Goal: Information Seeking & Learning: Learn about a topic

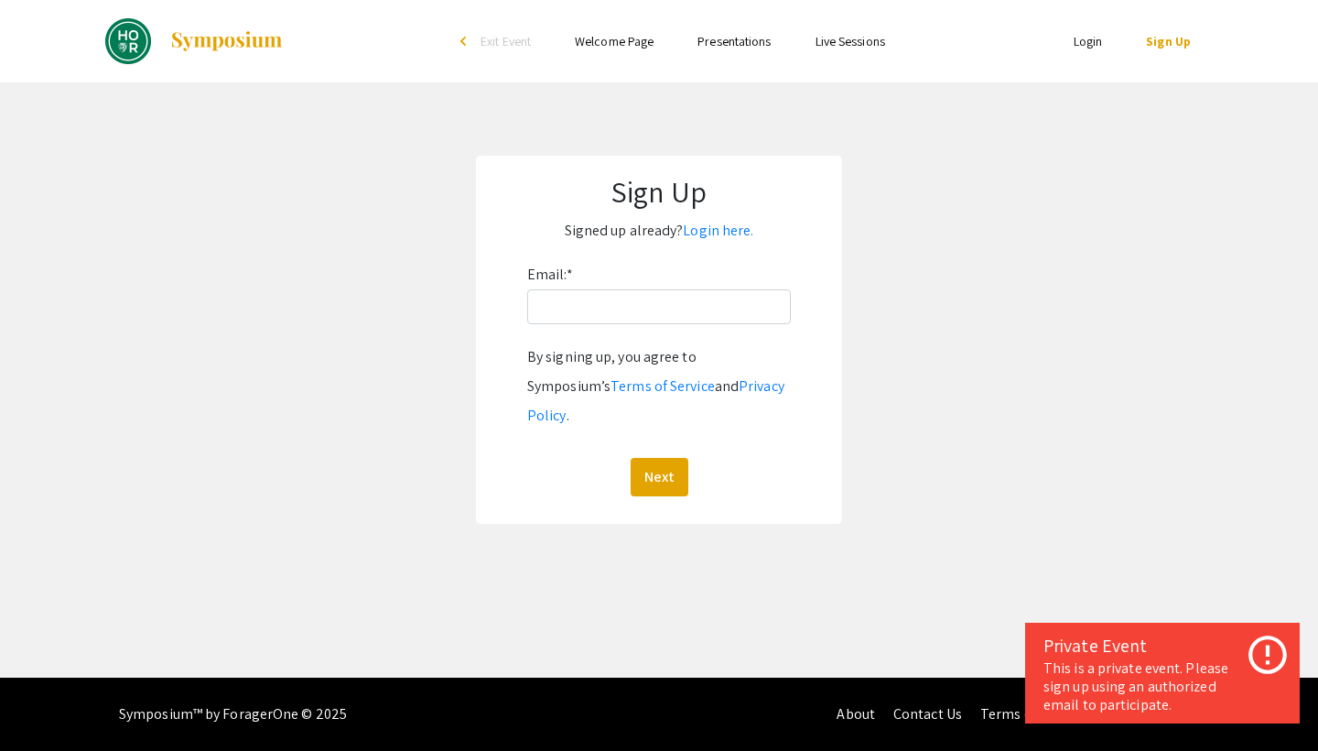
click at [643, 339] on div "Email: * By signing up, you agree to Symposium’s Terms of Service and Privacy P…" at bounding box center [659, 378] width 264 height 236
click at [643, 318] on input "Email: *" at bounding box center [659, 306] width 264 height 35
type input "f"
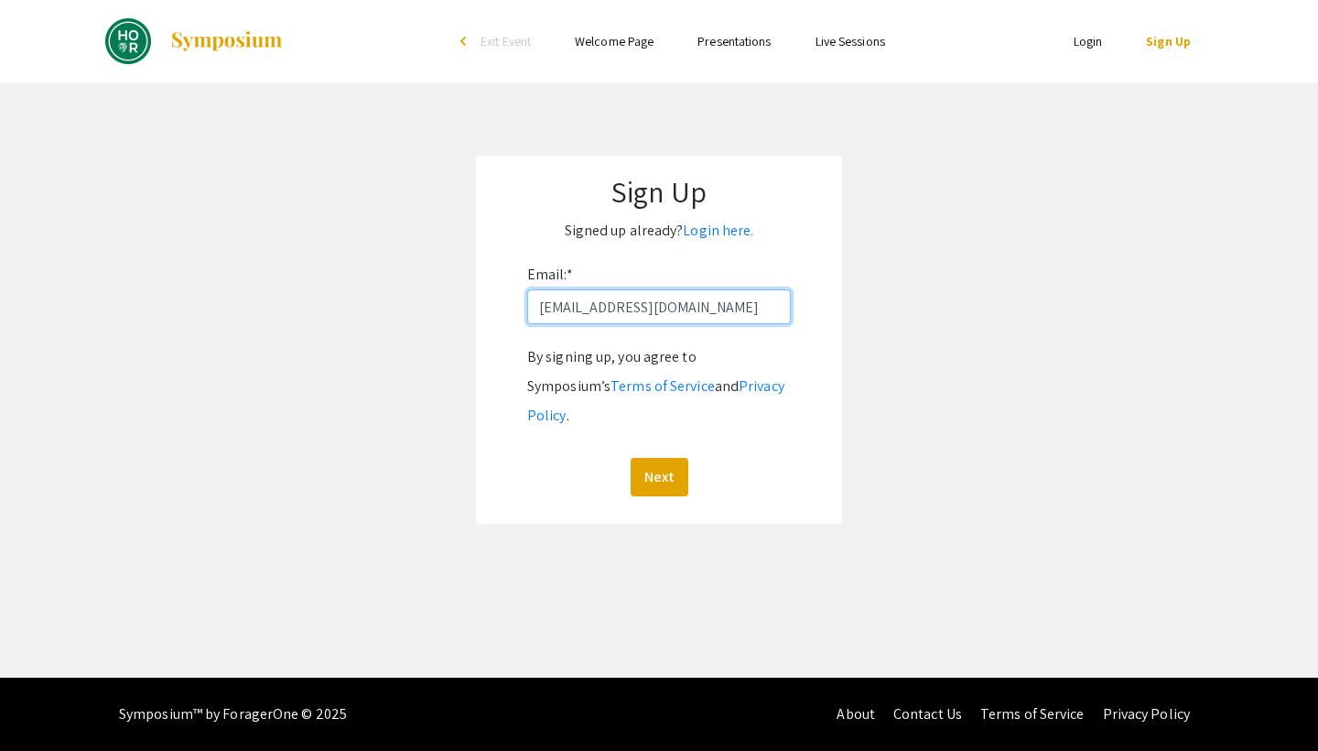
type input "glule1@jh.edu"
click at [658, 458] on button "Next" at bounding box center [660, 477] width 58 height 38
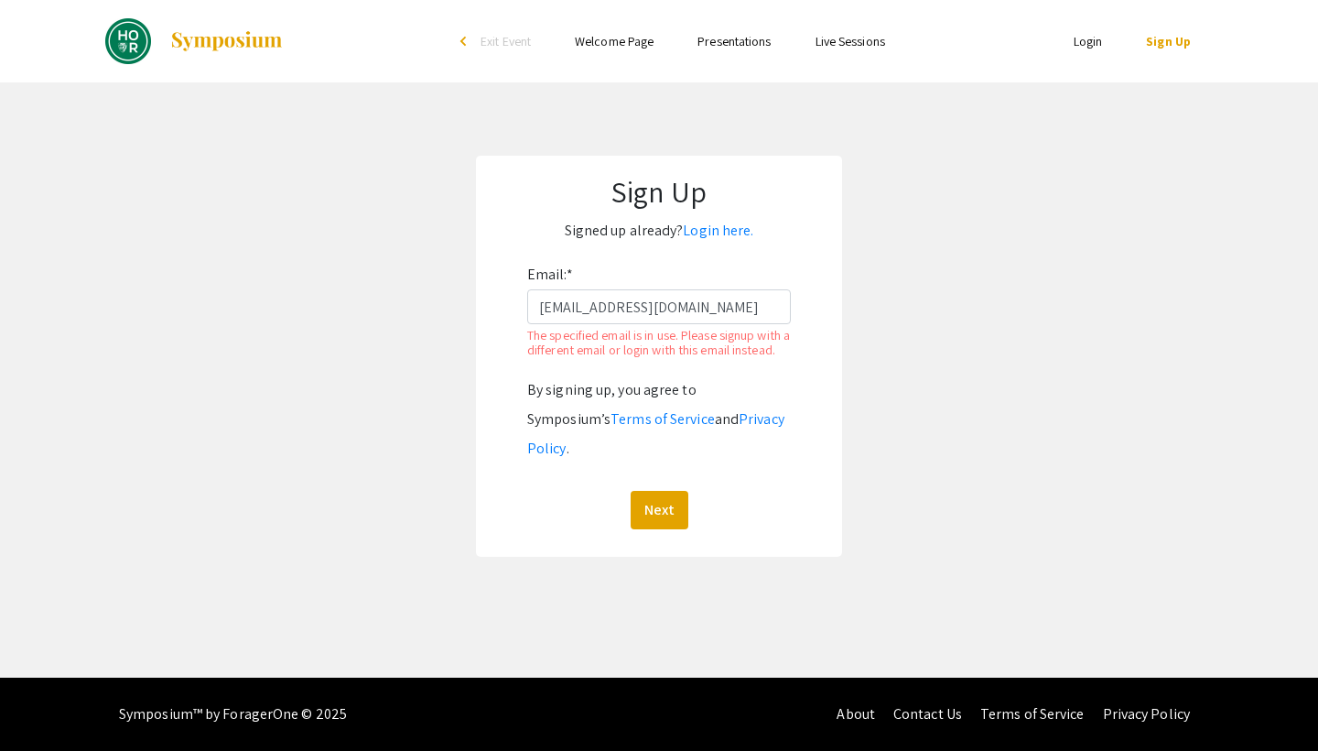
click at [1108, 38] on li "Login" at bounding box center [1088, 41] width 73 height 22
click at [1087, 38] on link "Login" at bounding box center [1088, 41] width 29 height 16
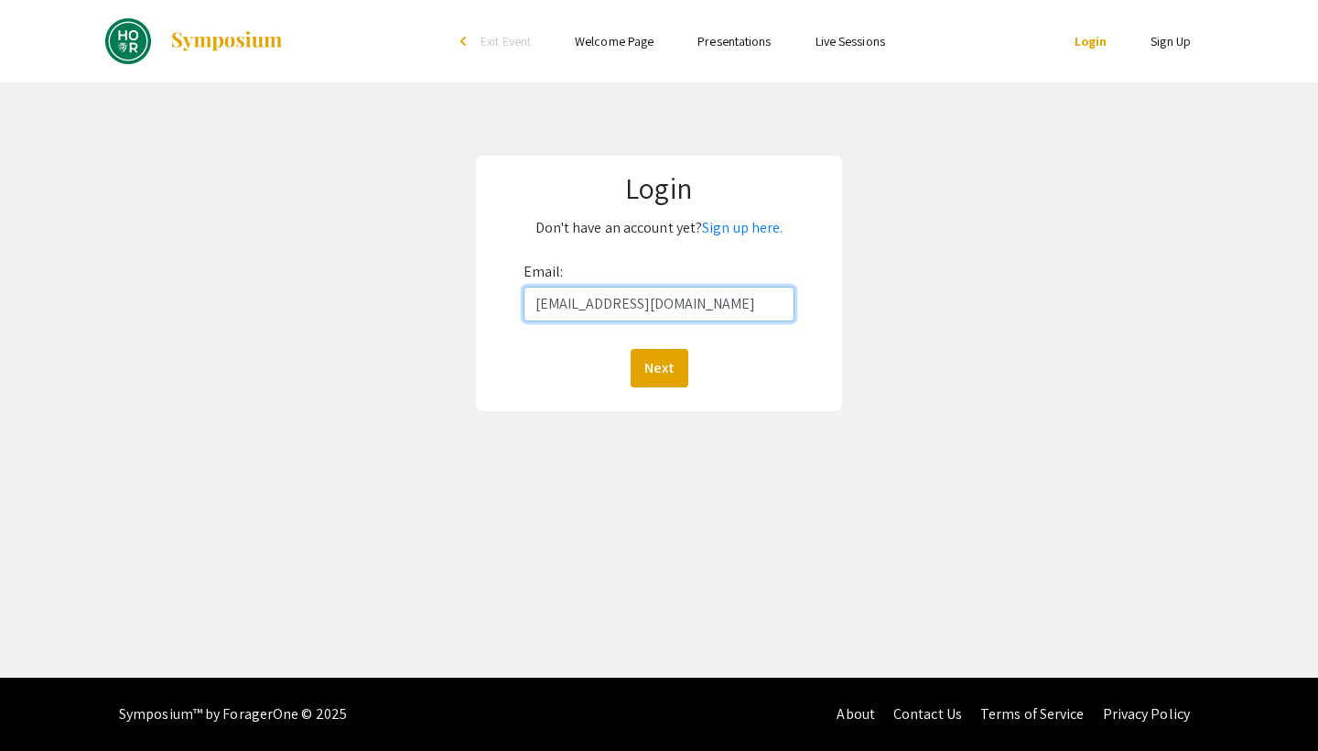
type input "glule1@jh.edu"
click at [658, 367] on button "Next" at bounding box center [660, 368] width 58 height 38
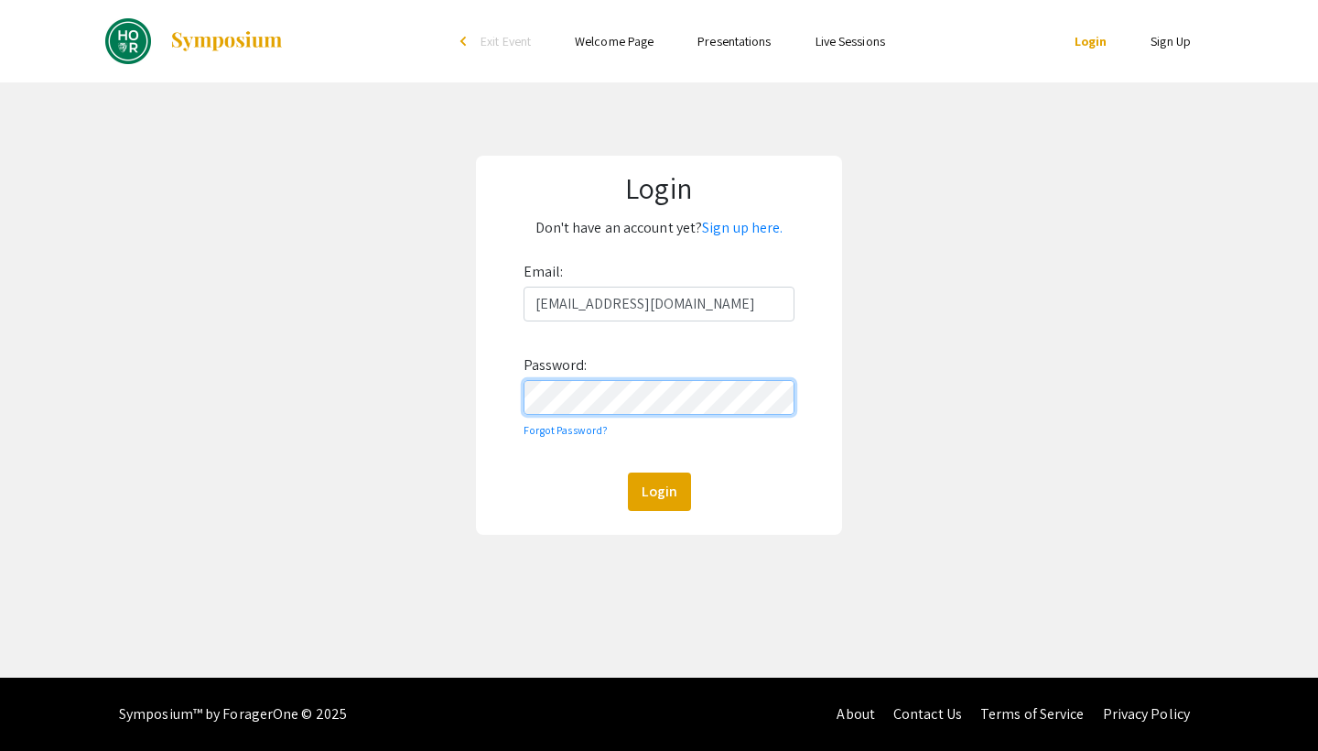
click at [658, 491] on button "Login" at bounding box center [659, 491] width 63 height 38
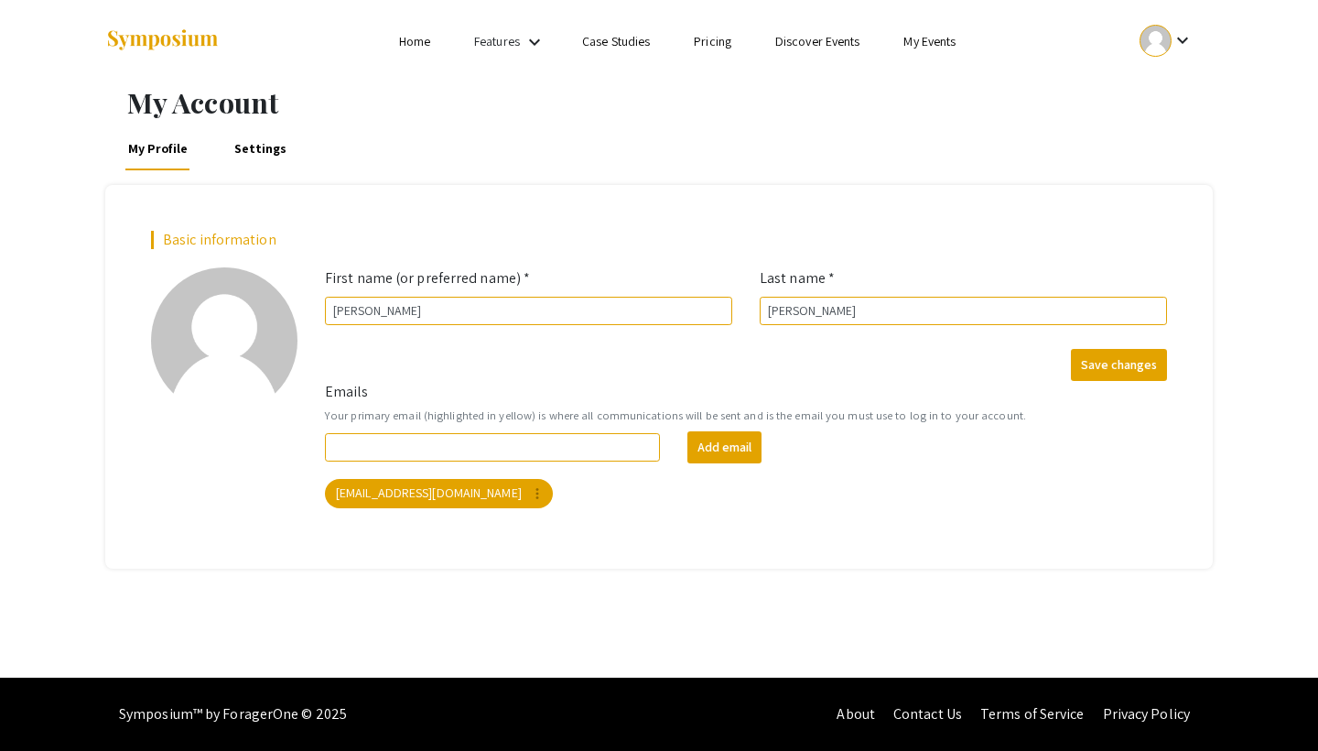
click at [407, 48] on link "Home" at bounding box center [414, 41] width 31 height 16
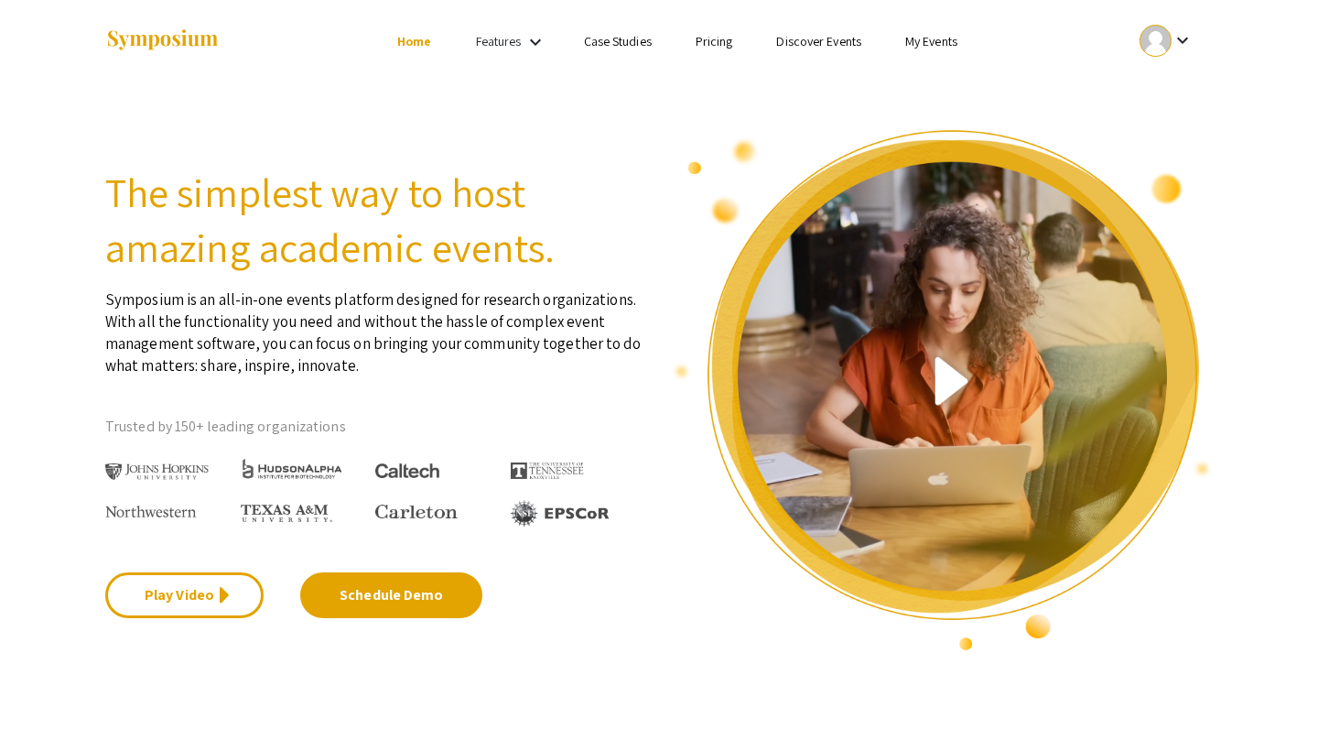
click at [598, 41] on link "Case Studies" at bounding box center [618, 41] width 68 height 16
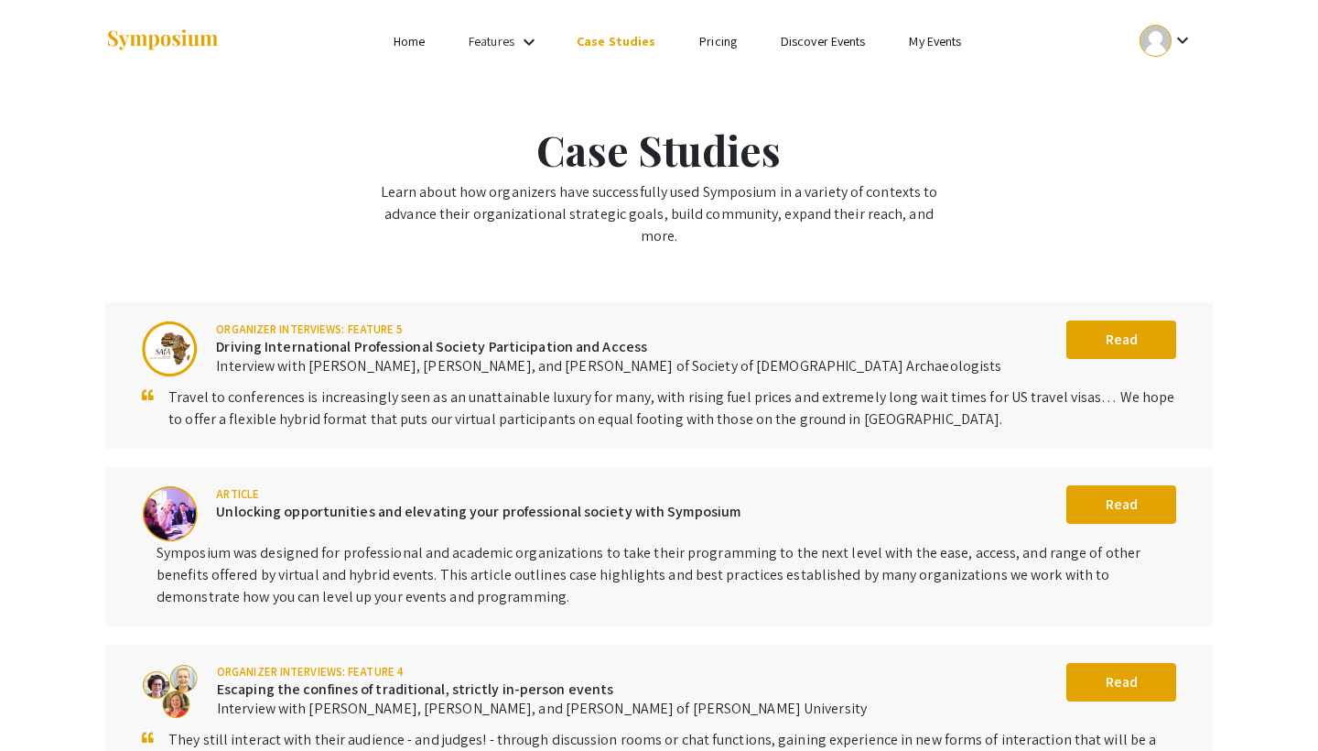
click at [520, 38] on div "Features keyboard_arrow_down" at bounding box center [505, 42] width 73 height 24
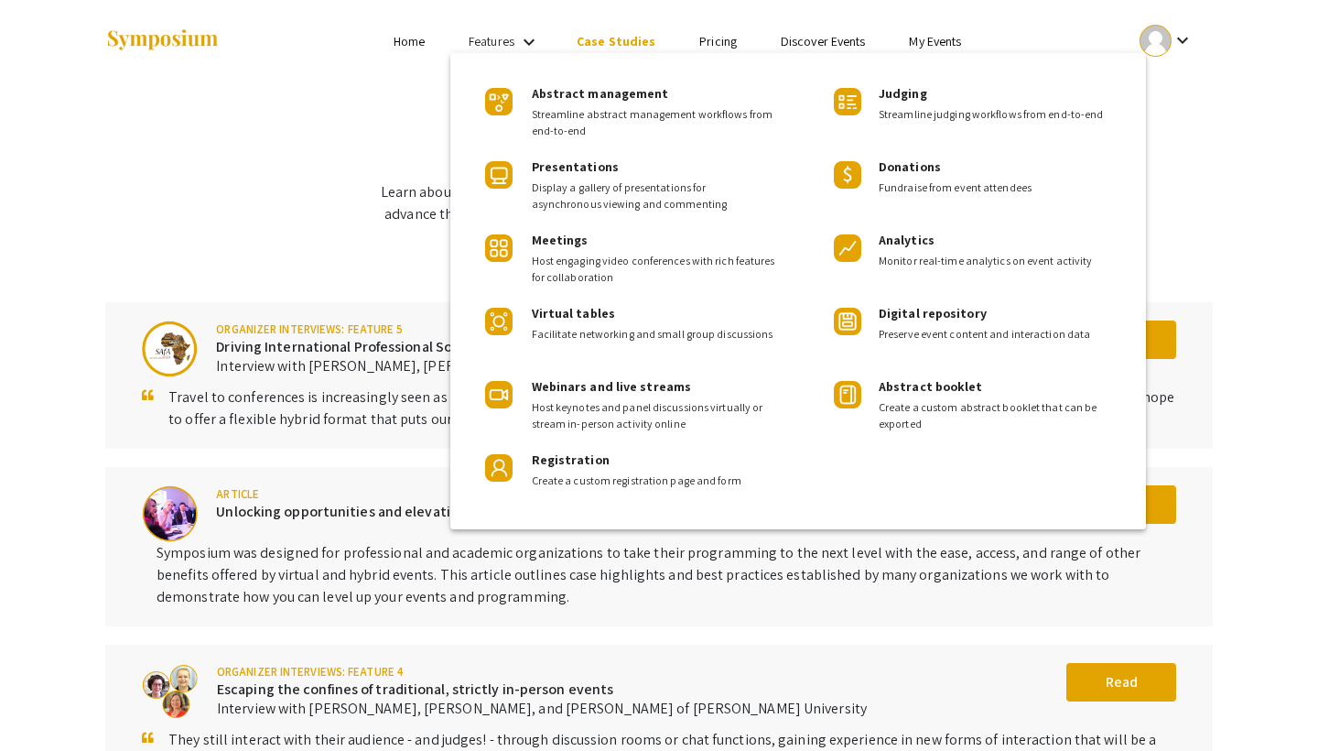
click at [822, 32] on div at bounding box center [659, 375] width 1318 height 751
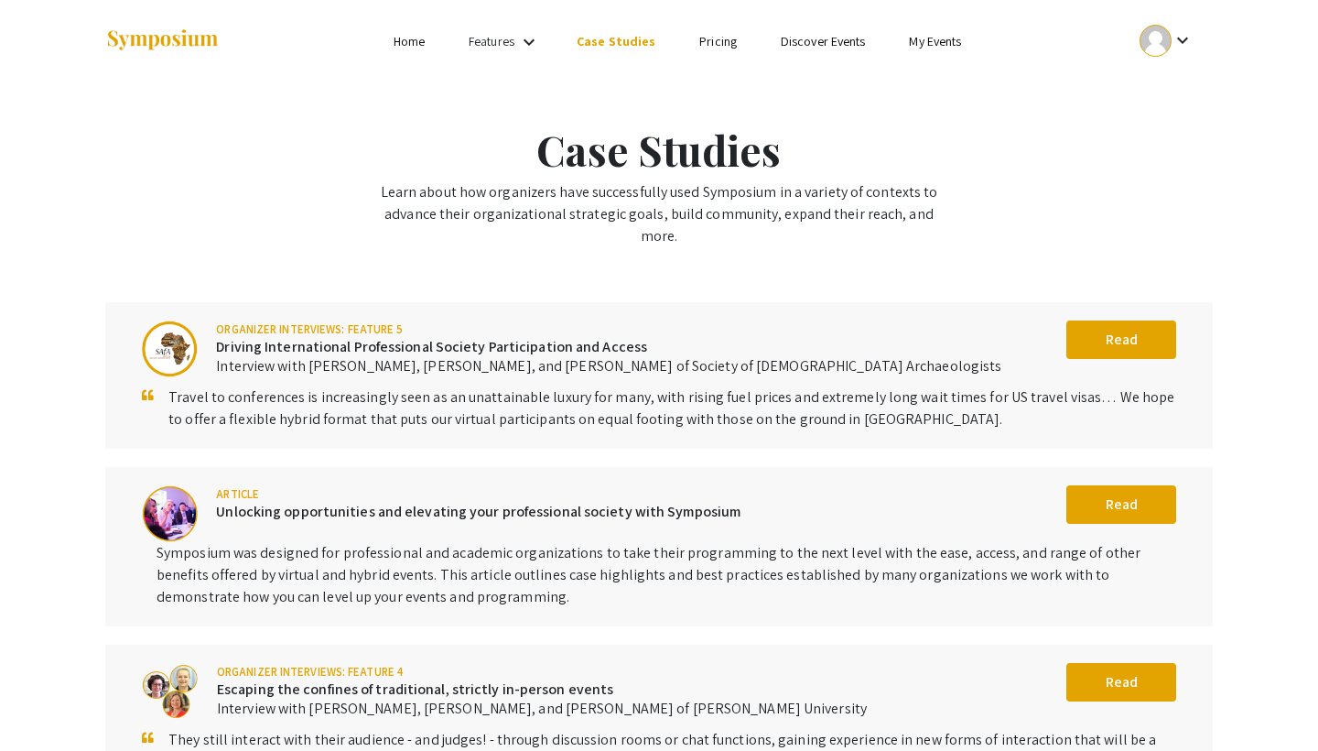
click at [823, 38] on link "Discover Events" at bounding box center [823, 41] width 85 height 16
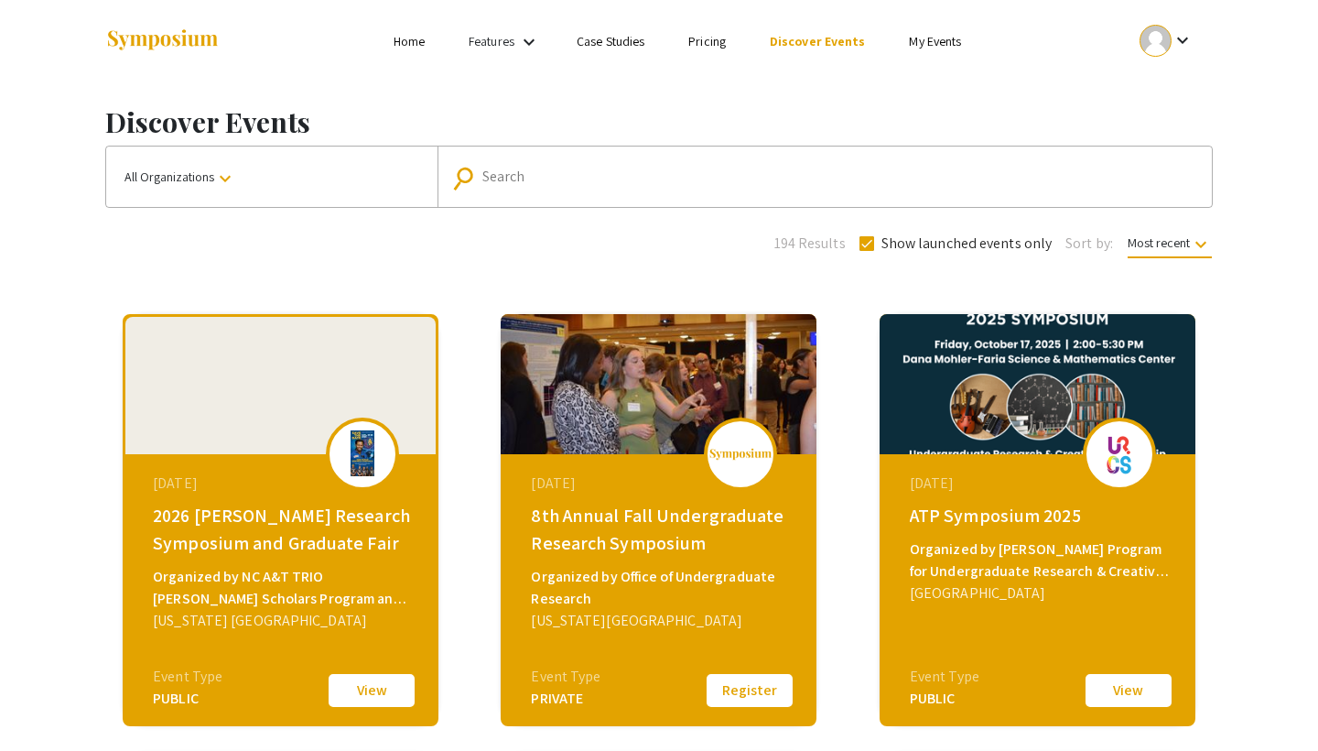
click at [547, 179] on input "Search" at bounding box center [834, 176] width 705 height 16
type input "jhu 2024"
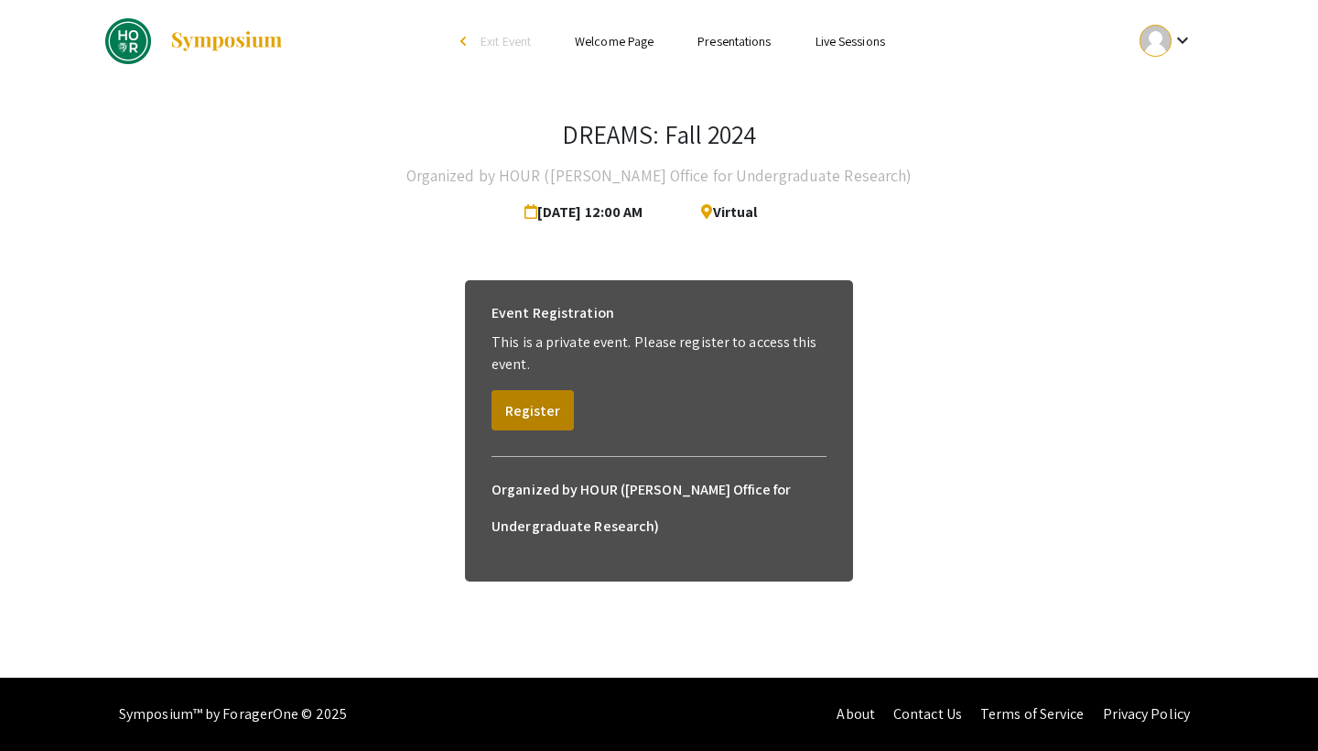
click at [525, 407] on button "Register" at bounding box center [533, 410] width 82 height 40
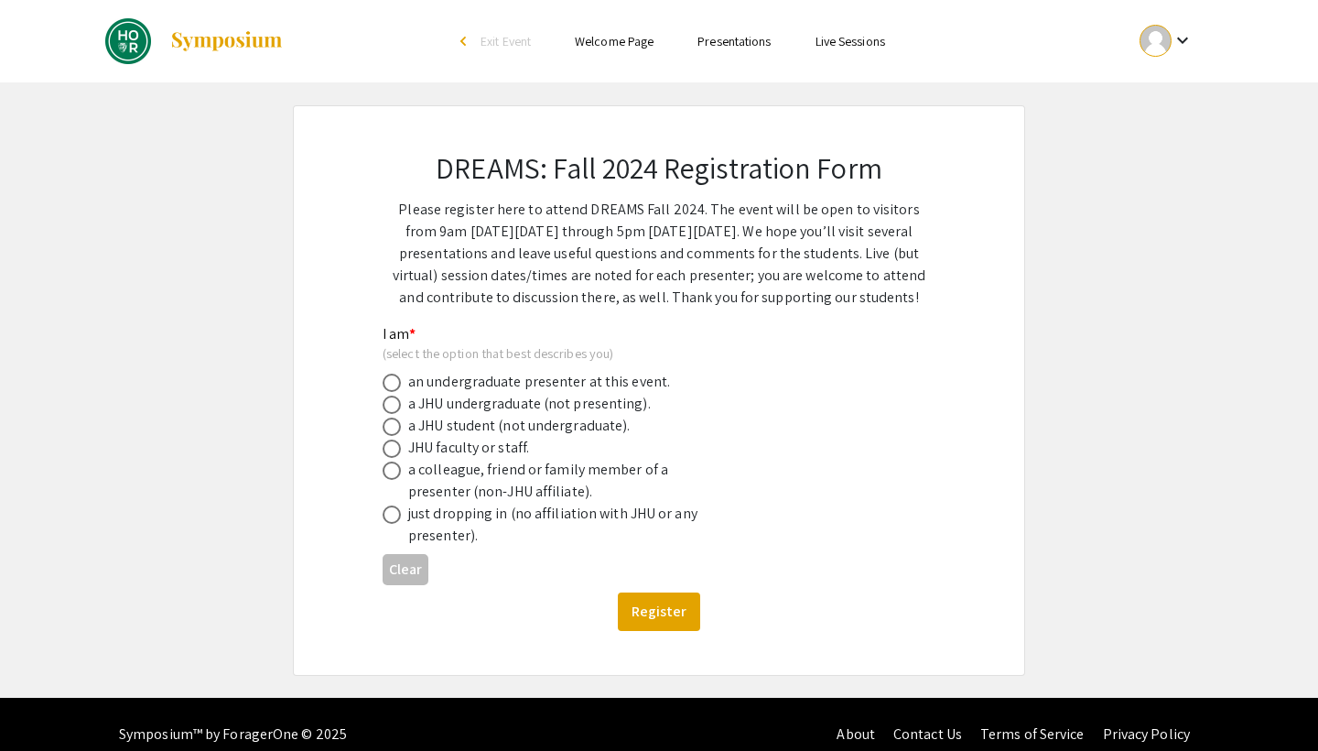
click at [390, 402] on span at bounding box center [392, 405] width 18 height 18
click at [390, 402] on input "radio" at bounding box center [392, 405] width 18 height 18
radio input "true"
click at [635, 621] on button "Register" at bounding box center [659, 611] width 82 height 38
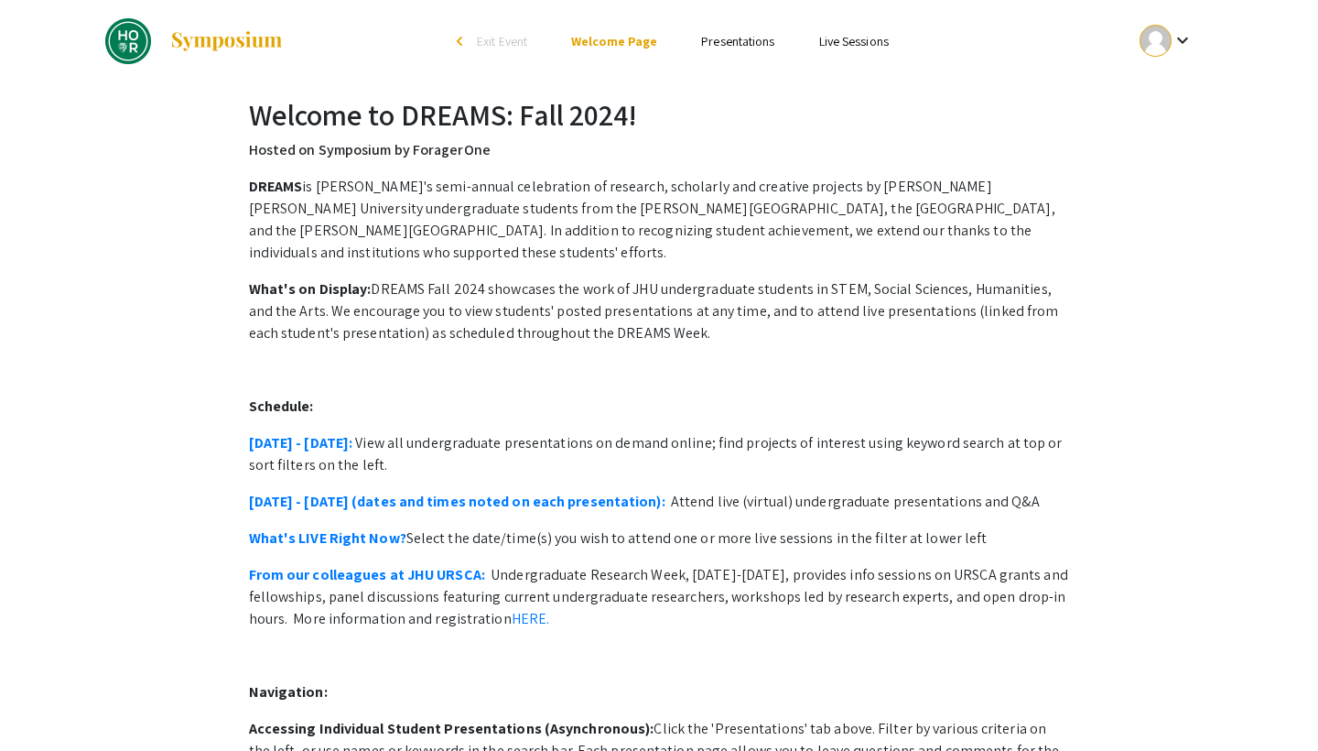
click at [757, 46] on link "Presentations" at bounding box center [737, 41] width 73 height 16
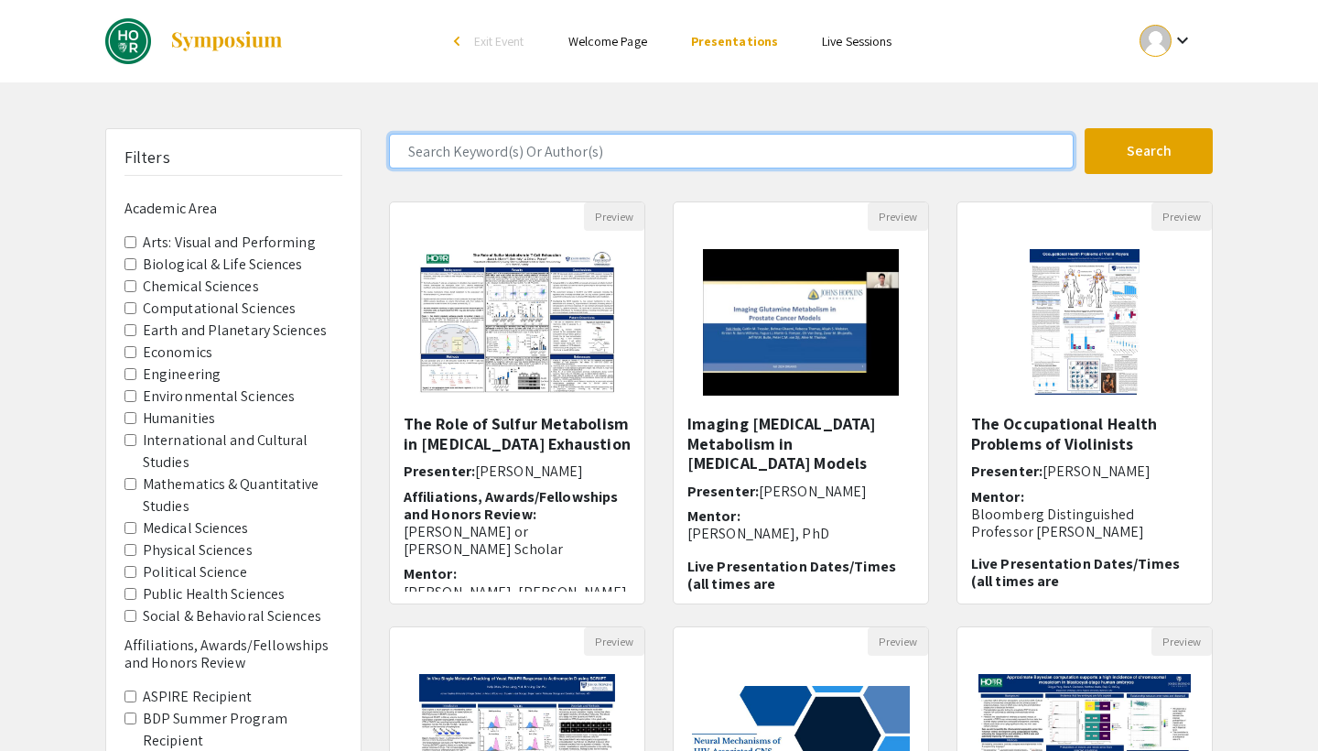
click at [636, 143] on input "Search Keyword(s) Or Author(s)" at bounding box center [731, 151] width 685 height 35
type input "[PERSON_NAME]"
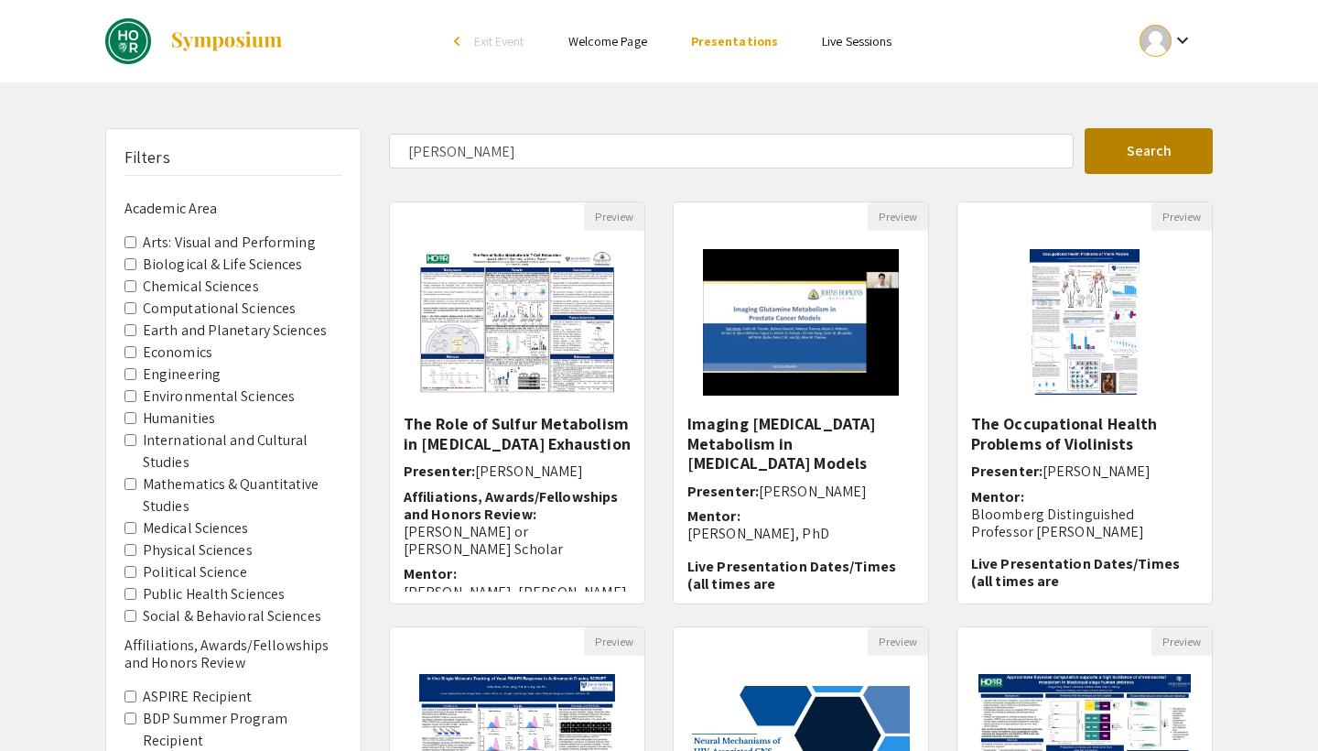
click at [1174, 148] on button "Search" at bounding box center [1149, 151] width 128 height 46
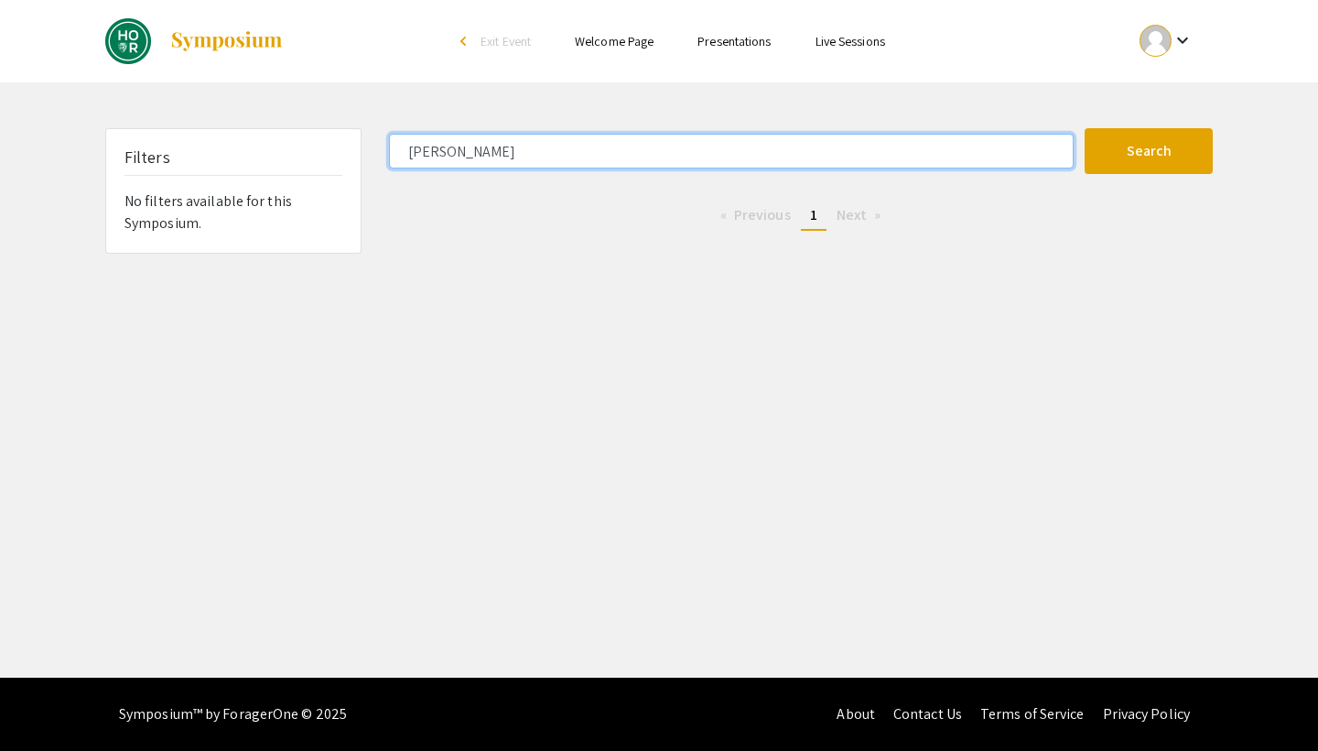
click at [708, 147] on input "[PERSON_NAME]" at bounding box center [731, 151] width 685 height 35
click at [1149, 151] on button "Search" at bounding box center [1149, 151] width 128 height 46
click at [682, 146] on input "[PERSON_NAME]" at bounding box center [731, 151] width 685 height 35
type input "[PERSON_NAME]"
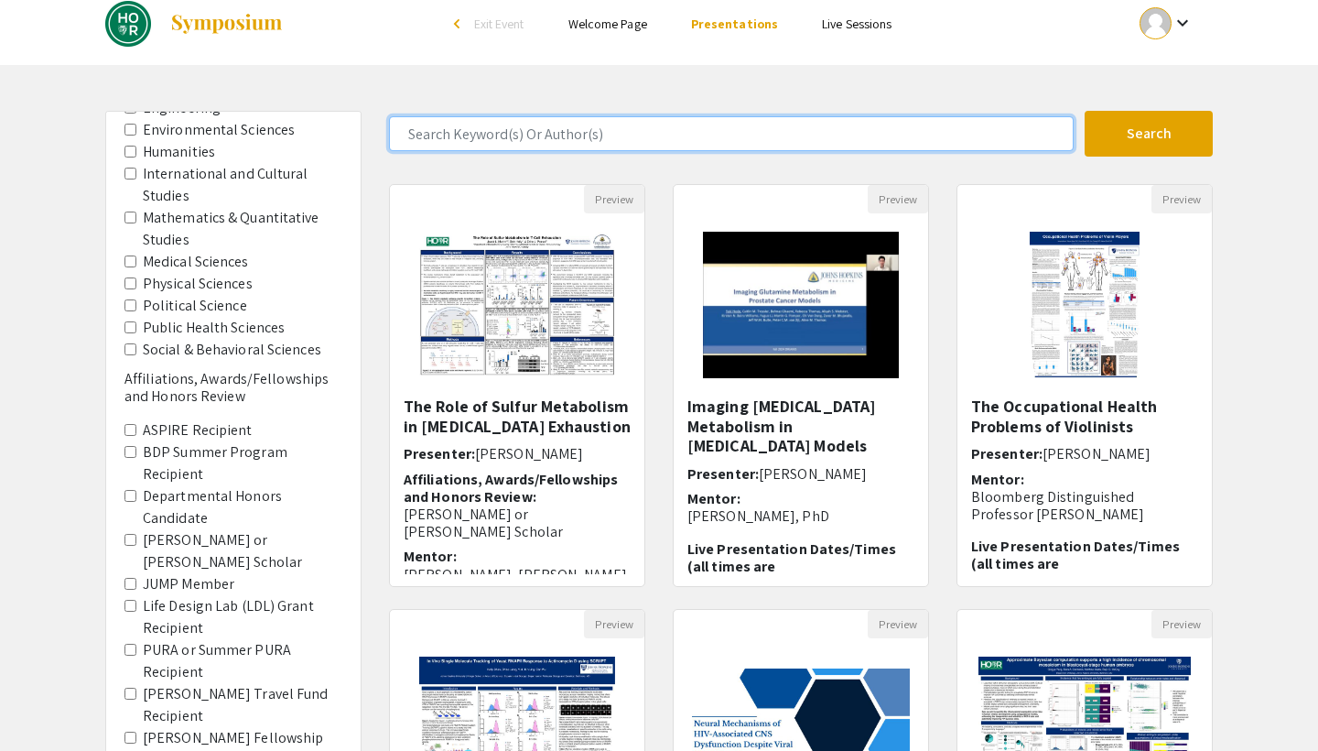
scroll to position [255, 0]
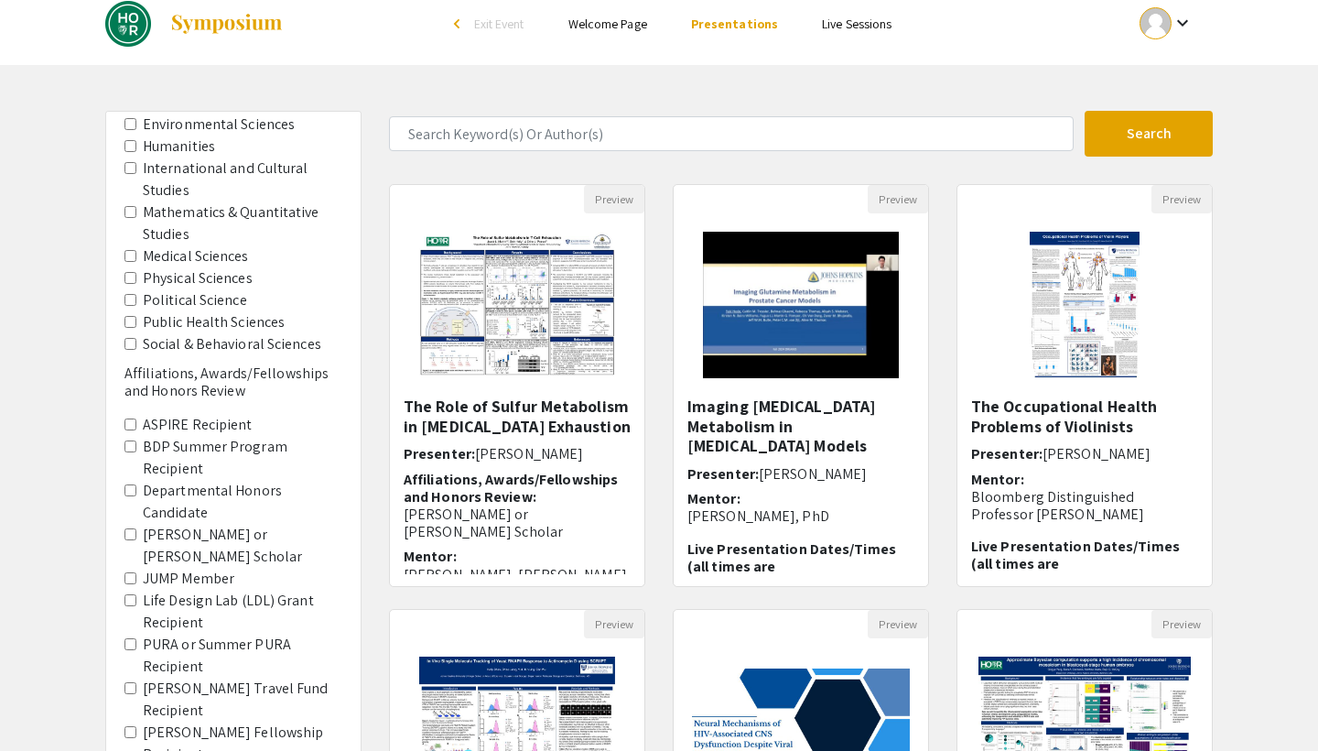
click at [132, 316] on Sciences "Public Health Sciences" at bounding box center [131, 322] width 12 height 12
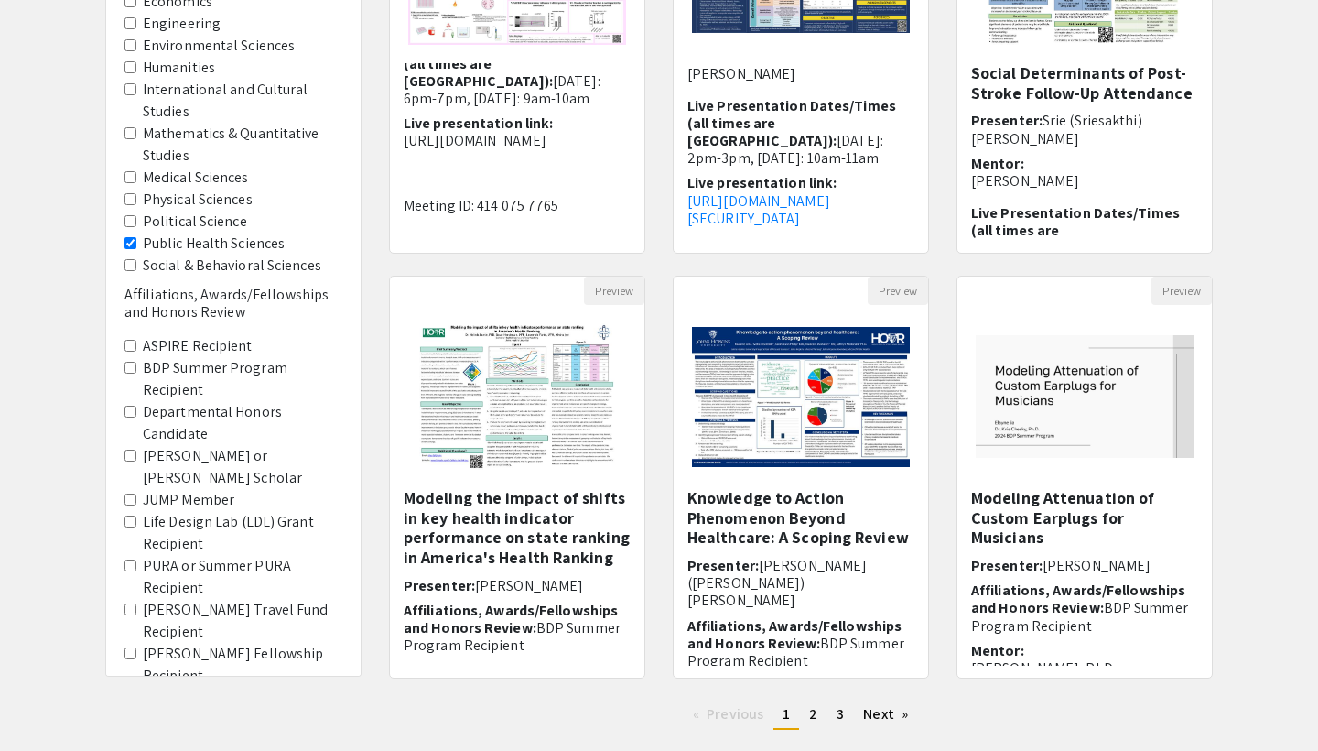
scroll to position [377, 0]
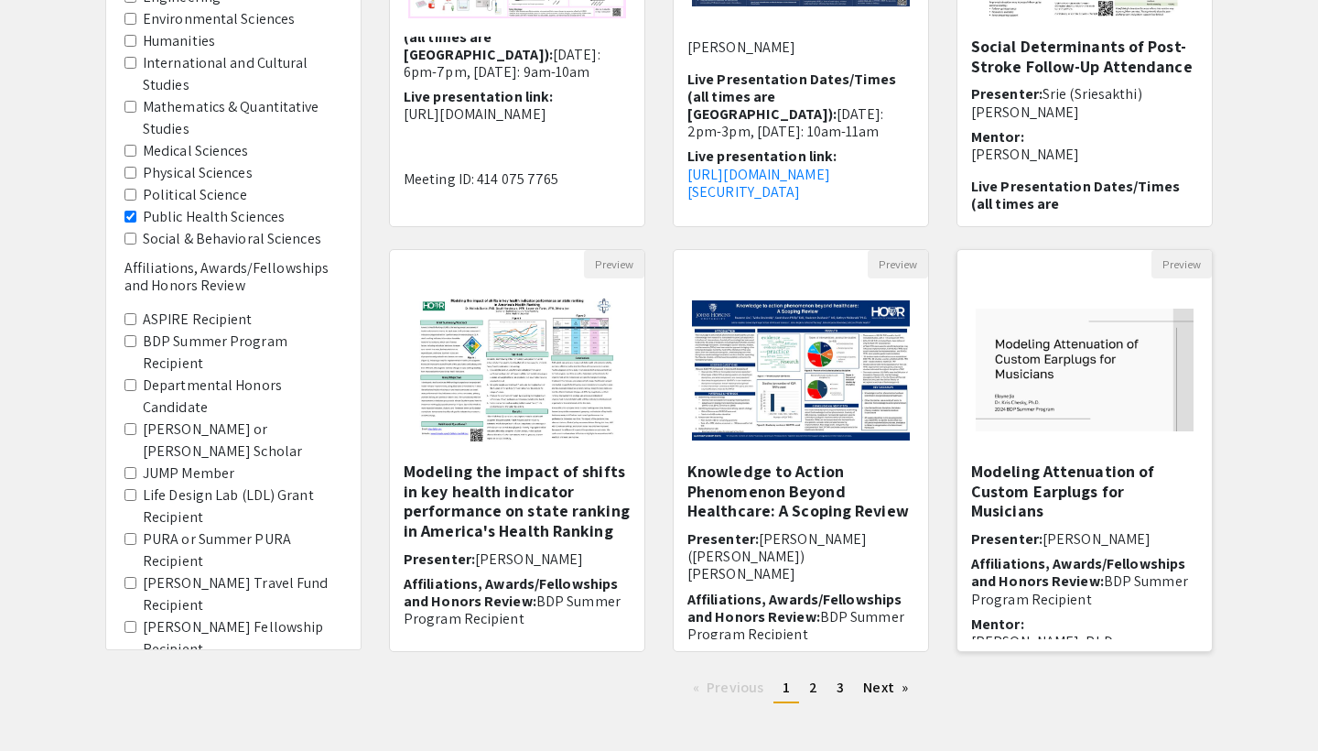
click at [1096, 482] on h5 "Modeling Attenuation of Custom Earplugs for Musicians" at bounding box center [1084, 491] width 227 height 60
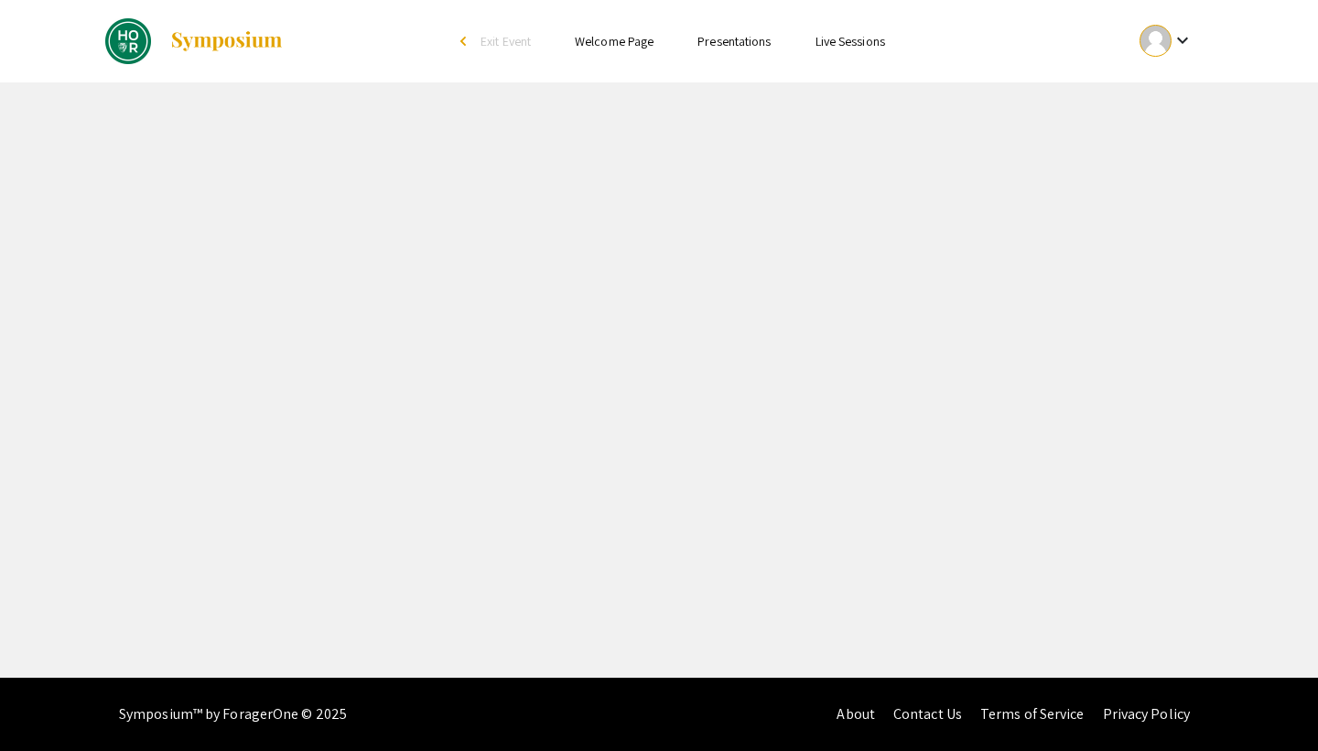
select select "custom"
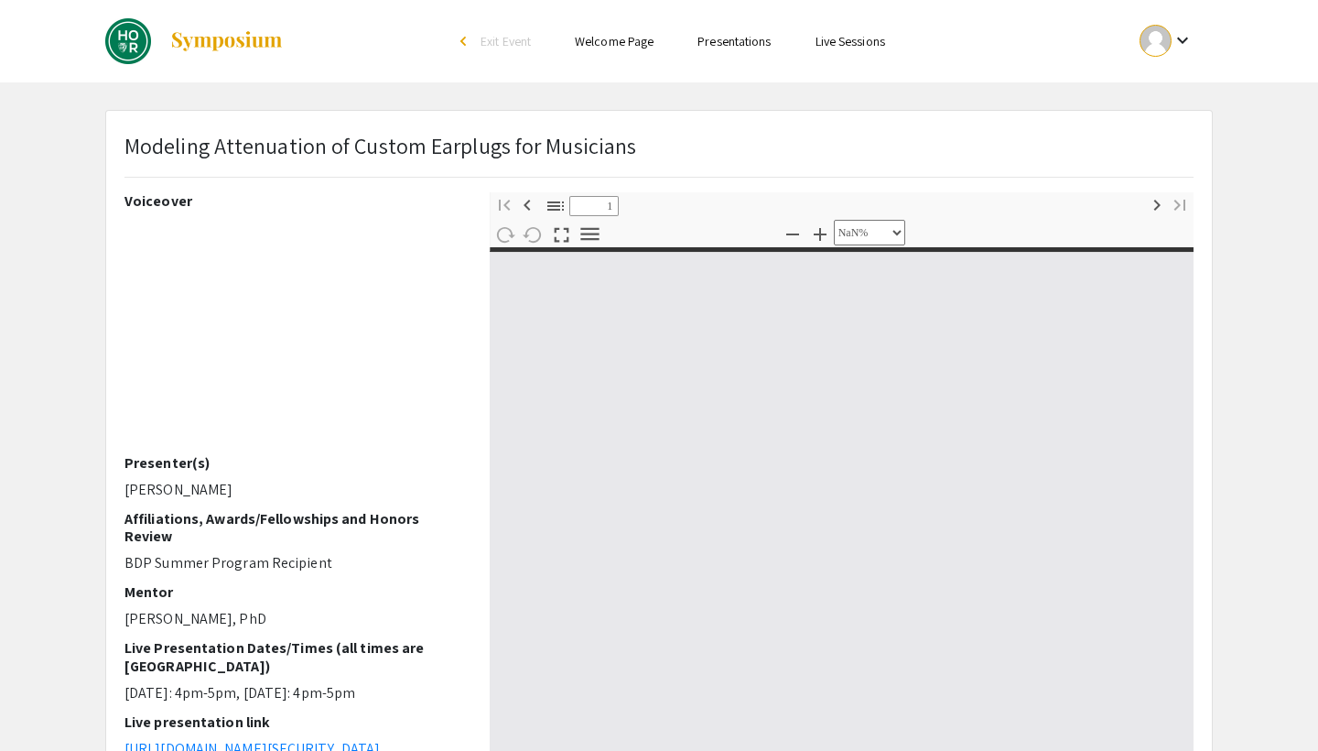
type input "0"
select select "custom"
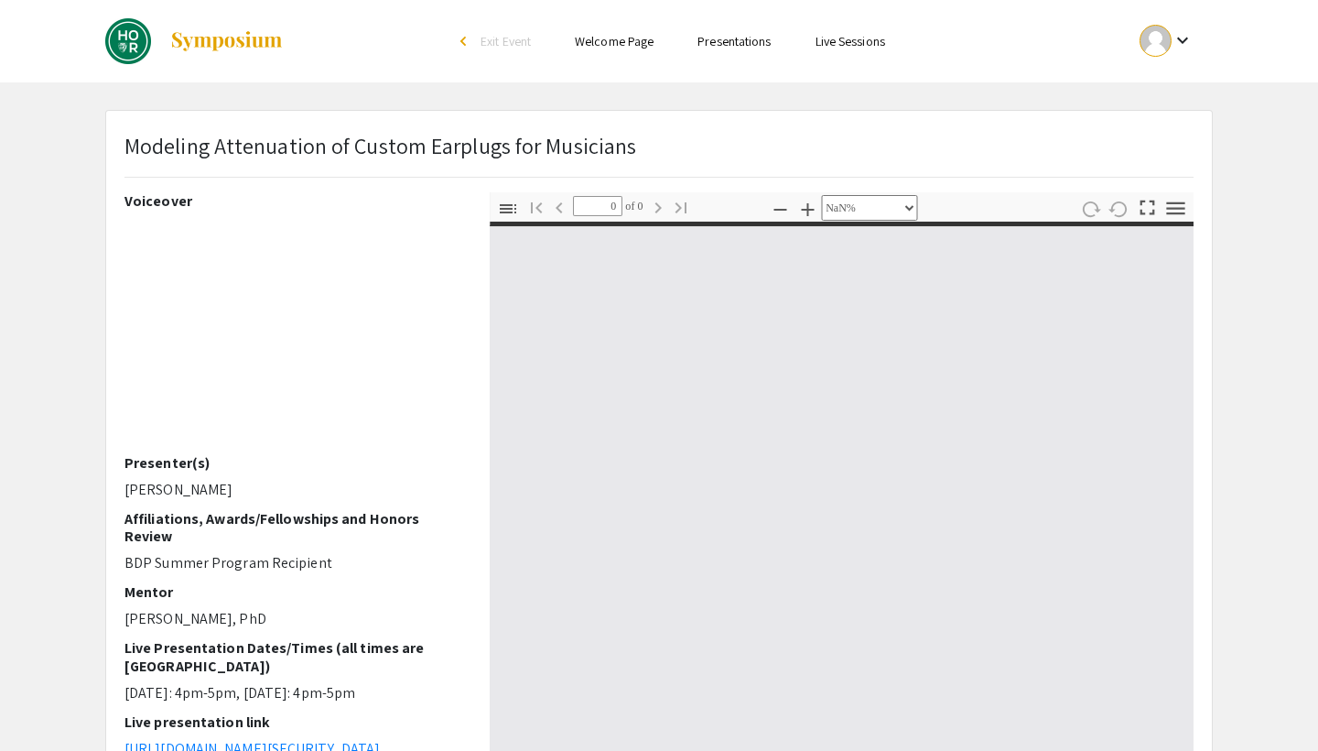
type input "1"
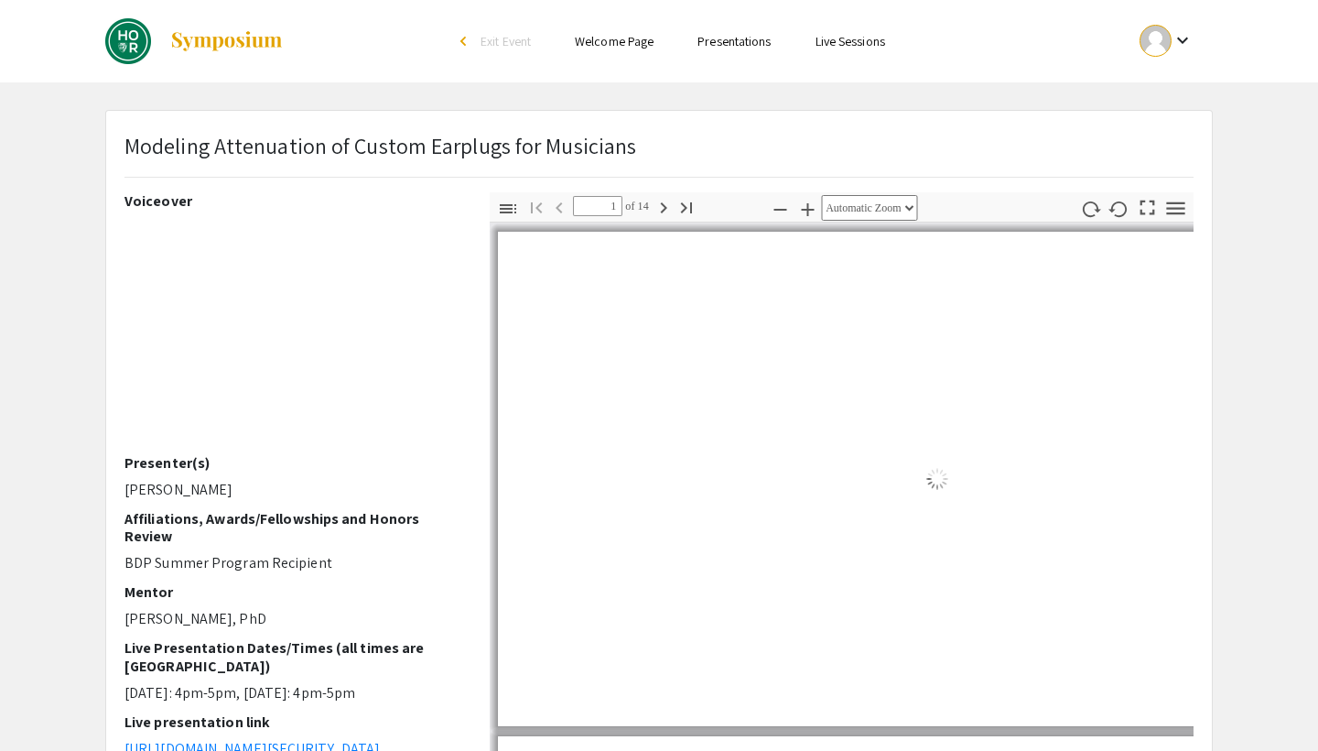
select select "auto"
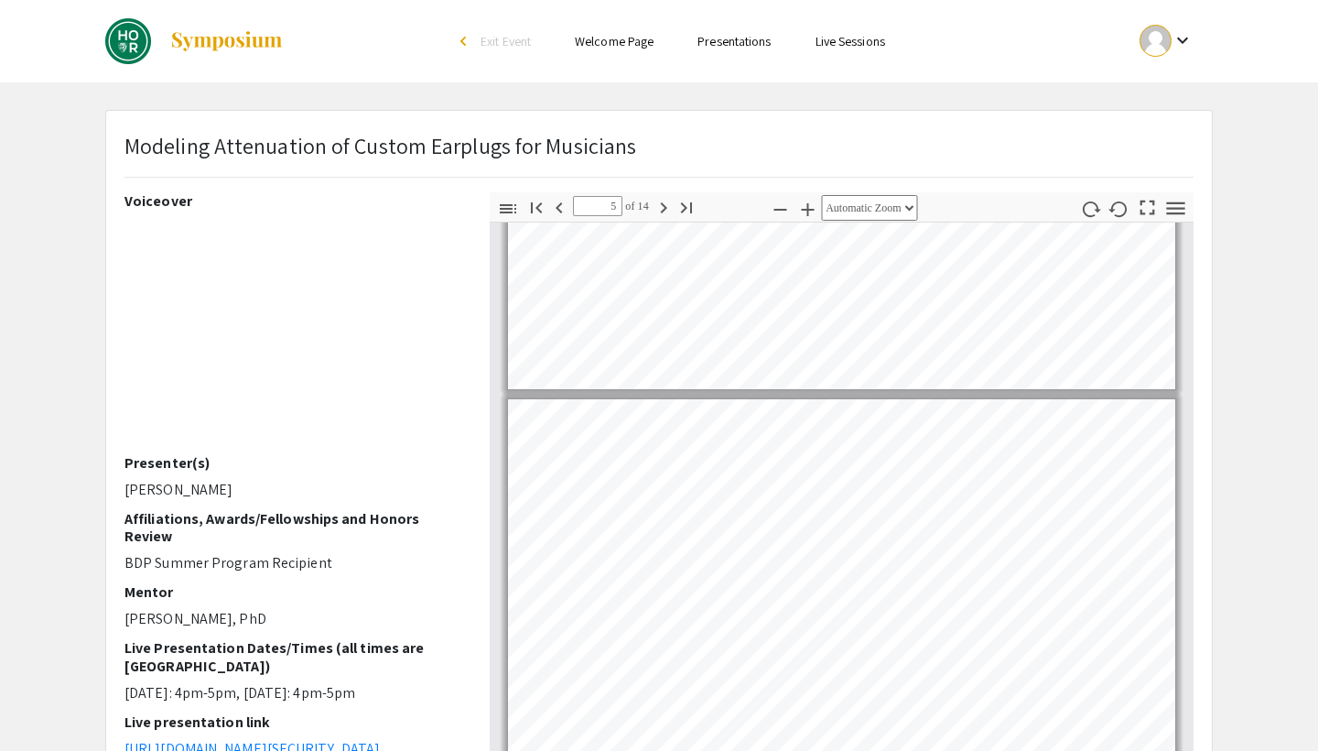
scroll to position [1387, 0]
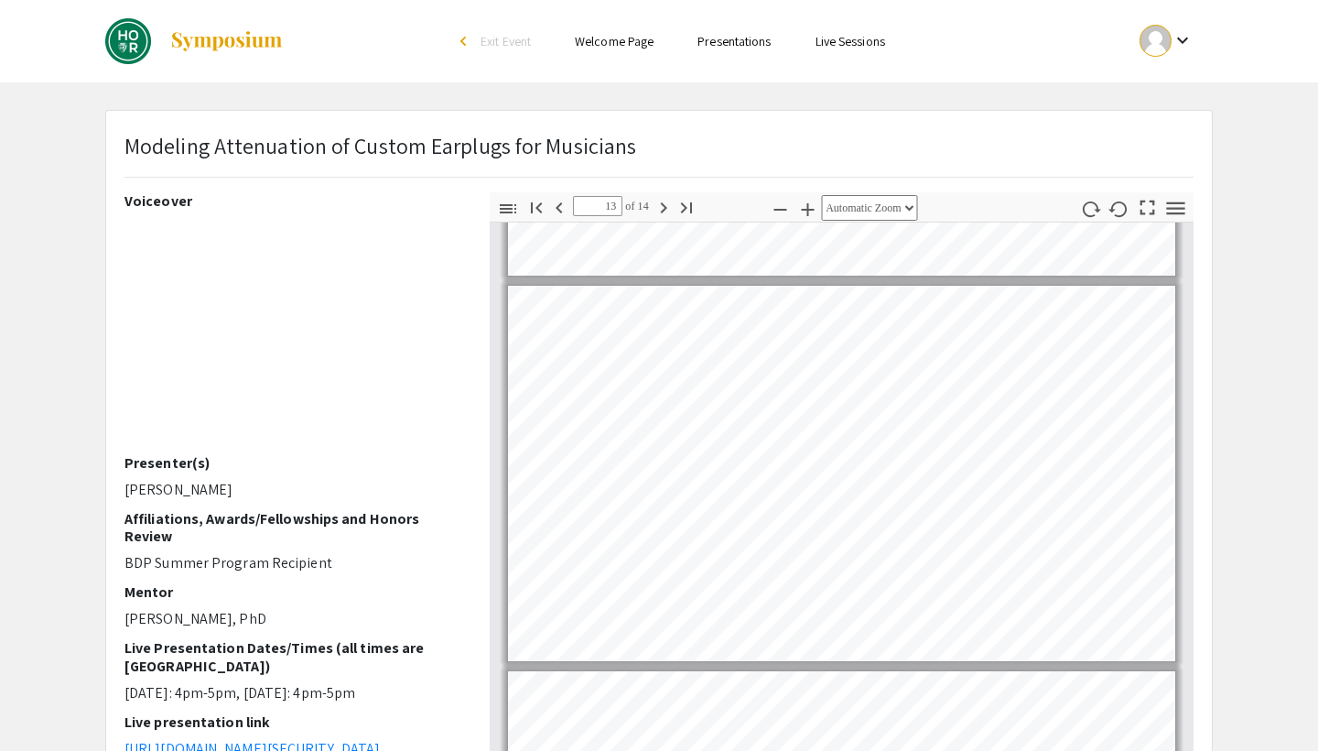
type input "14"
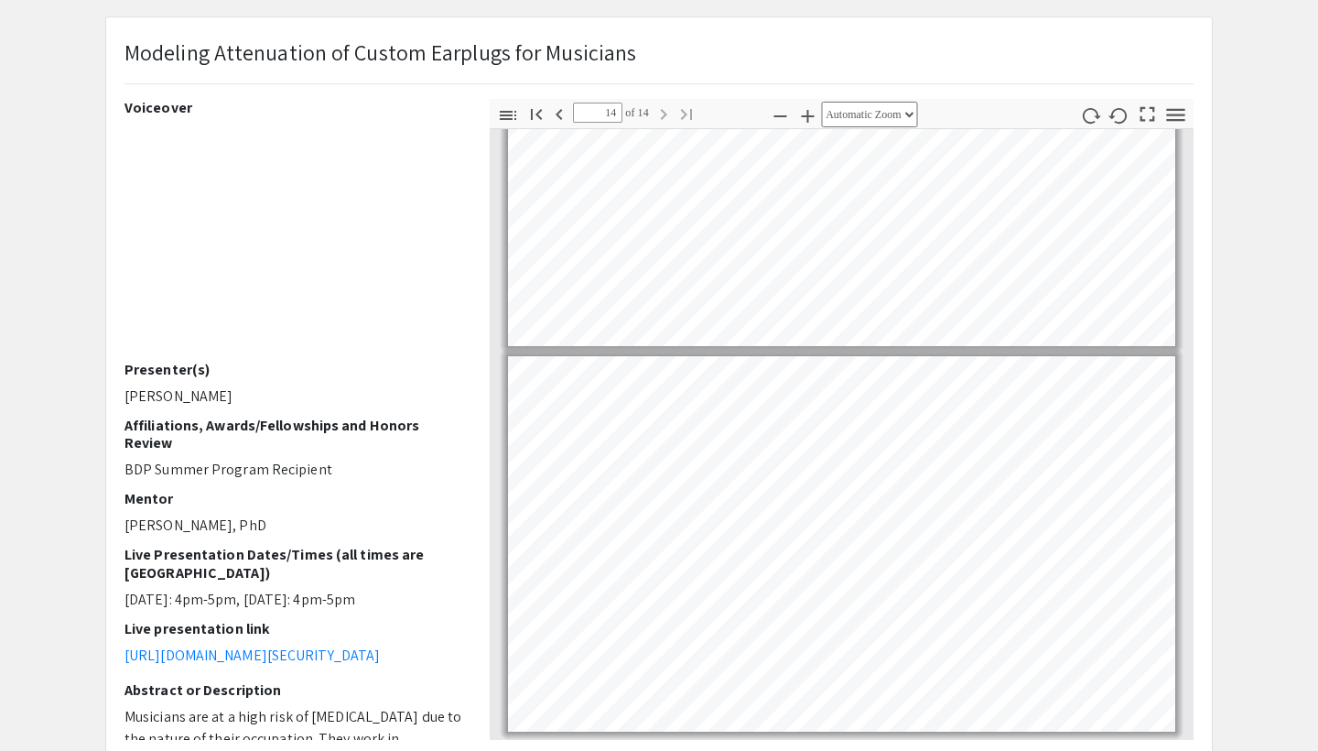
scroll to position [0, 0]
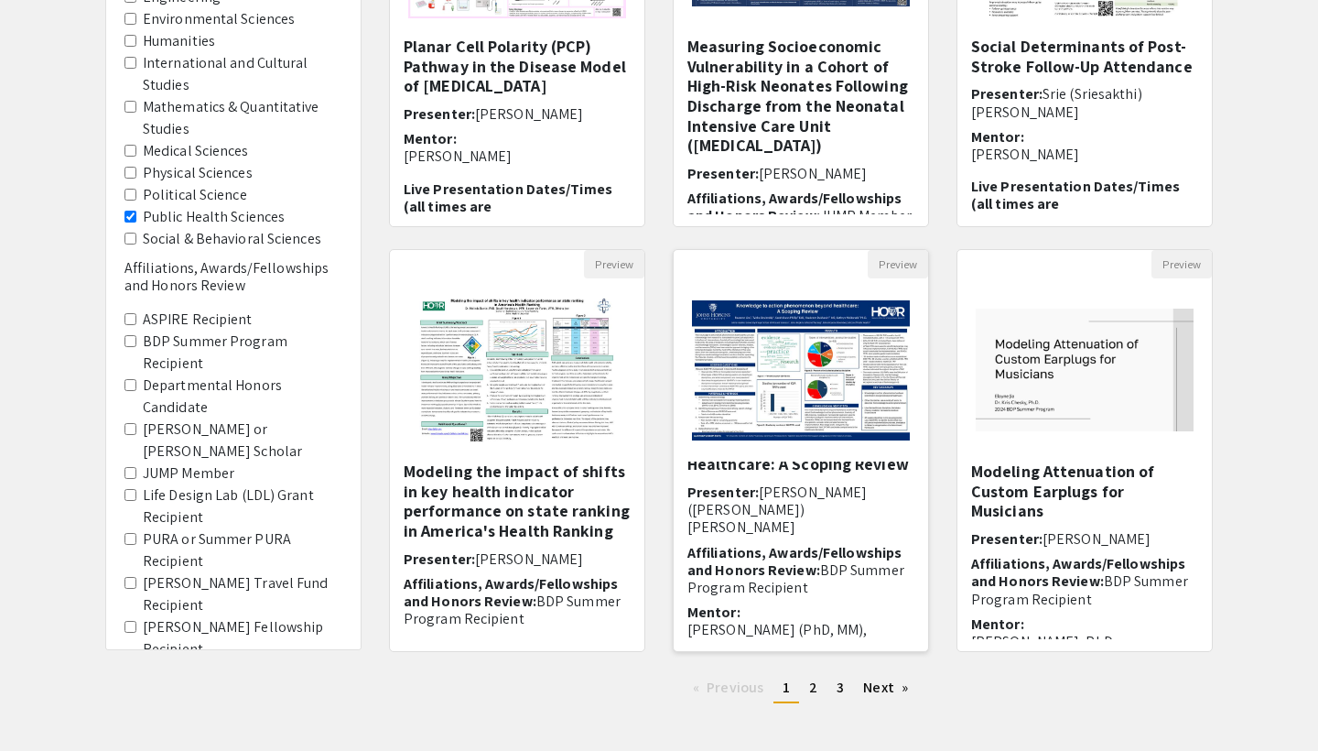
scroll to position [78, 0]
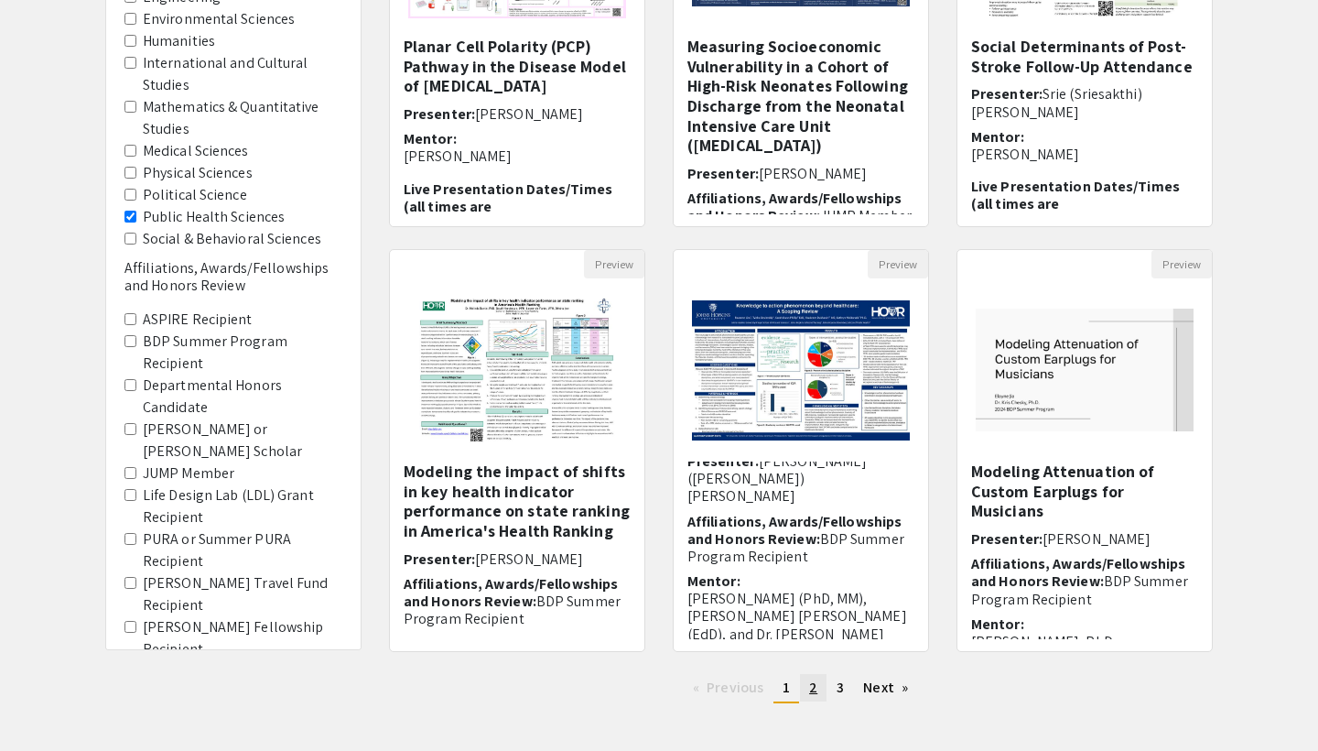
click at [820, 688] on link "page 2" at bounding box center [813, 687] width 27 height 27
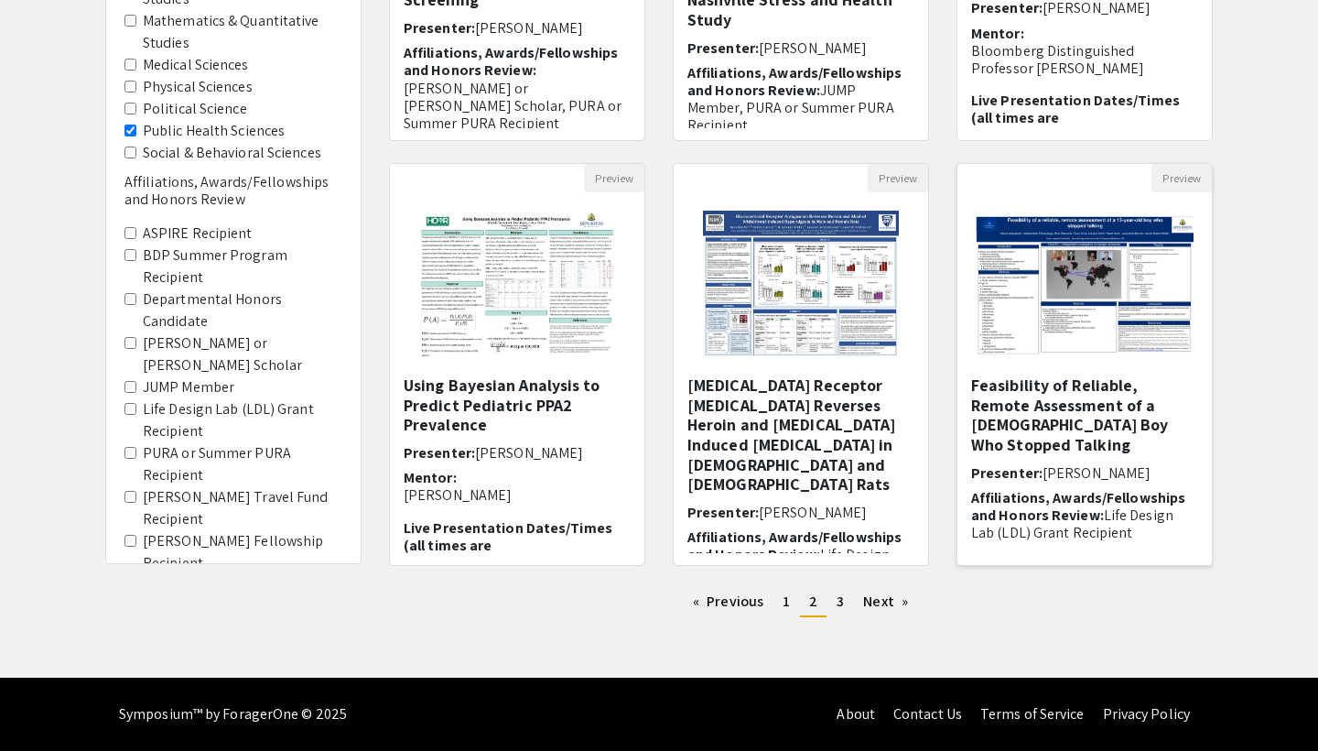
click at [1020, 396] on h5 "Feasibility of Reliable, Remote Assessment of a [DEMOGRAPHIC_DATA] Boy Who Stop…" at bounding box center [1084, 414] width 227 height 79
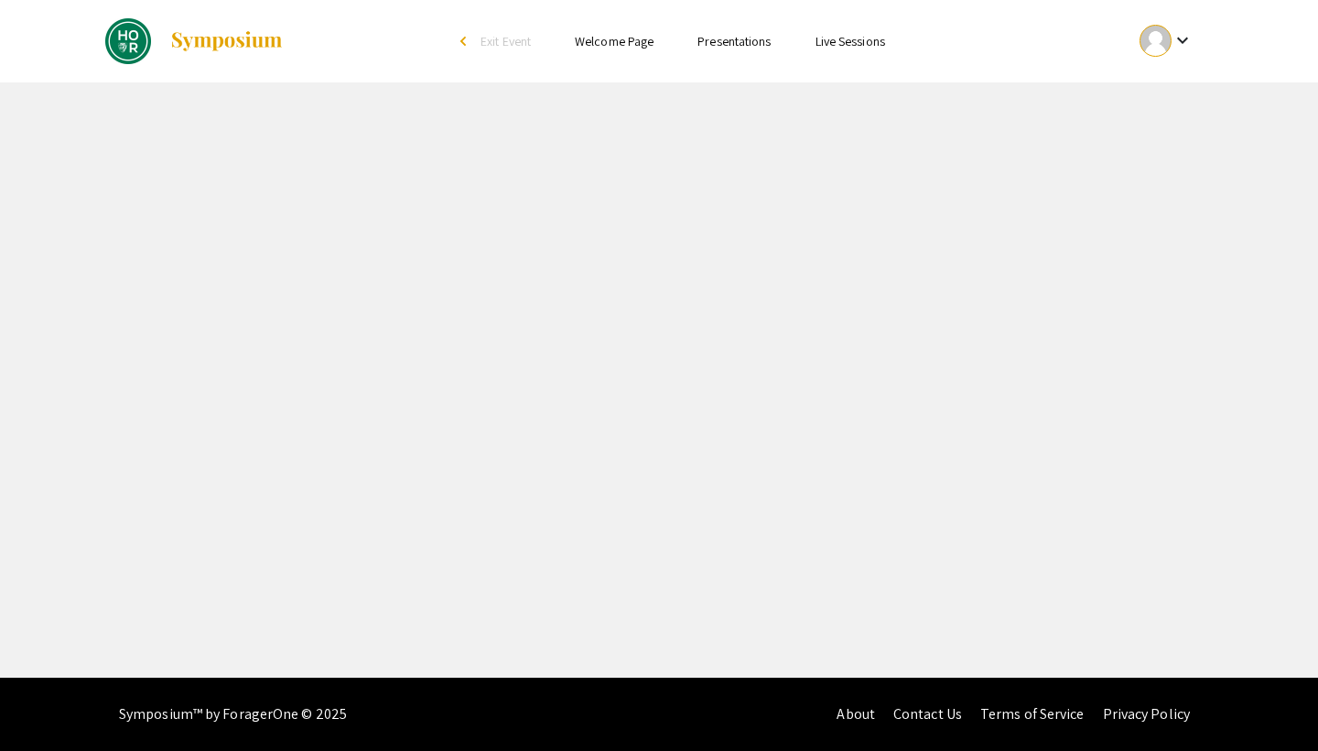
select select "custom"
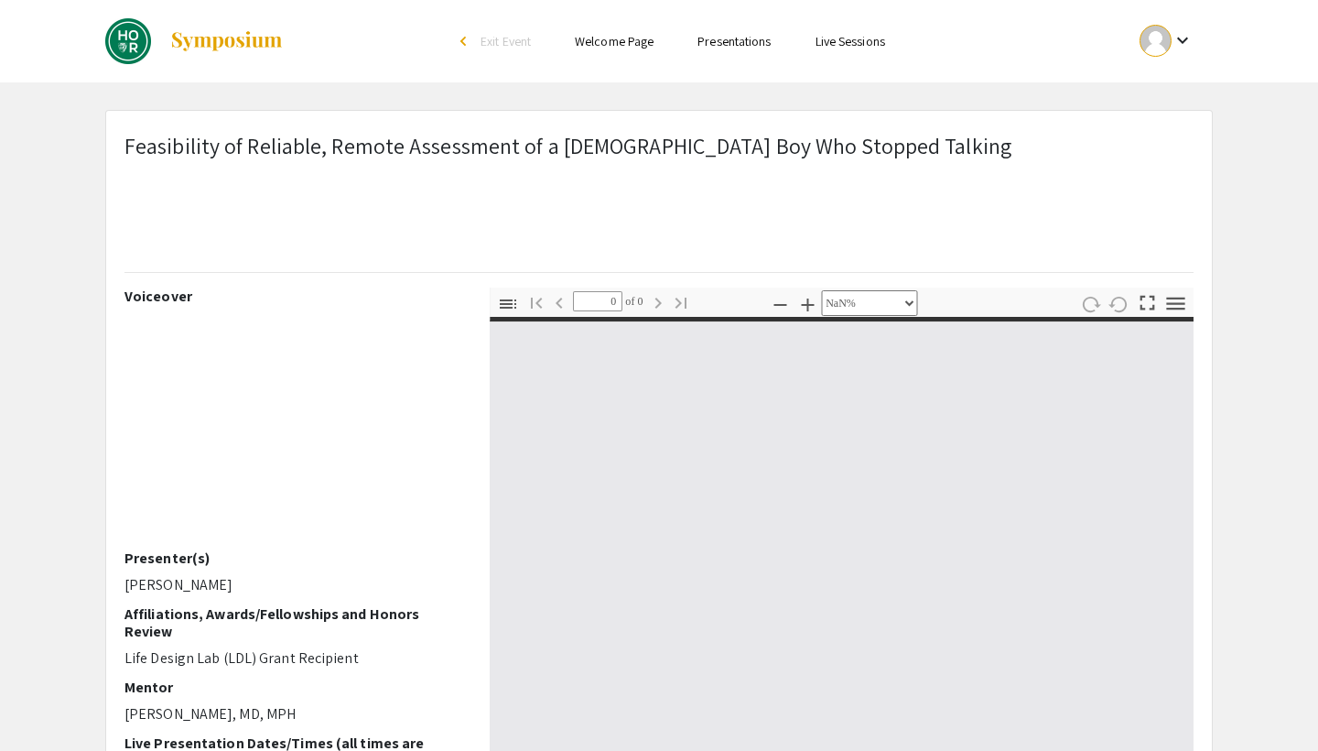
type input "1"
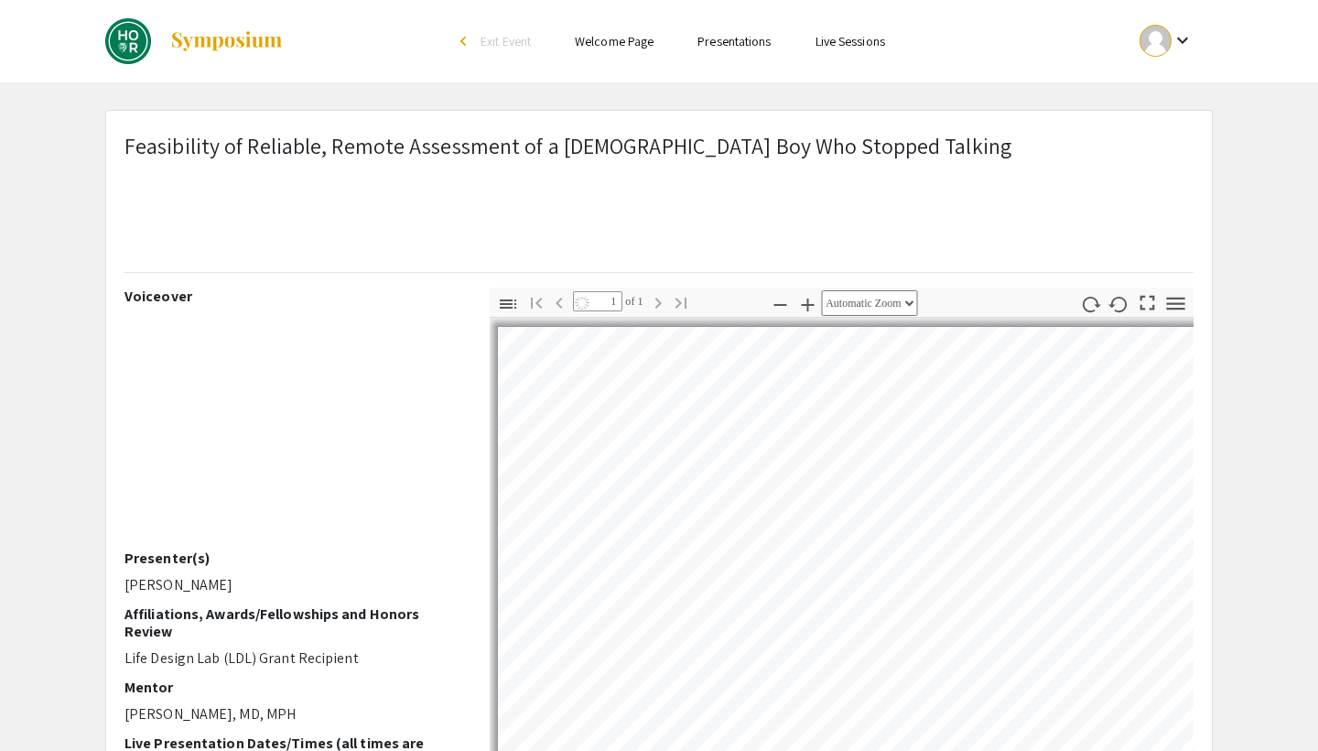
select select "auto"
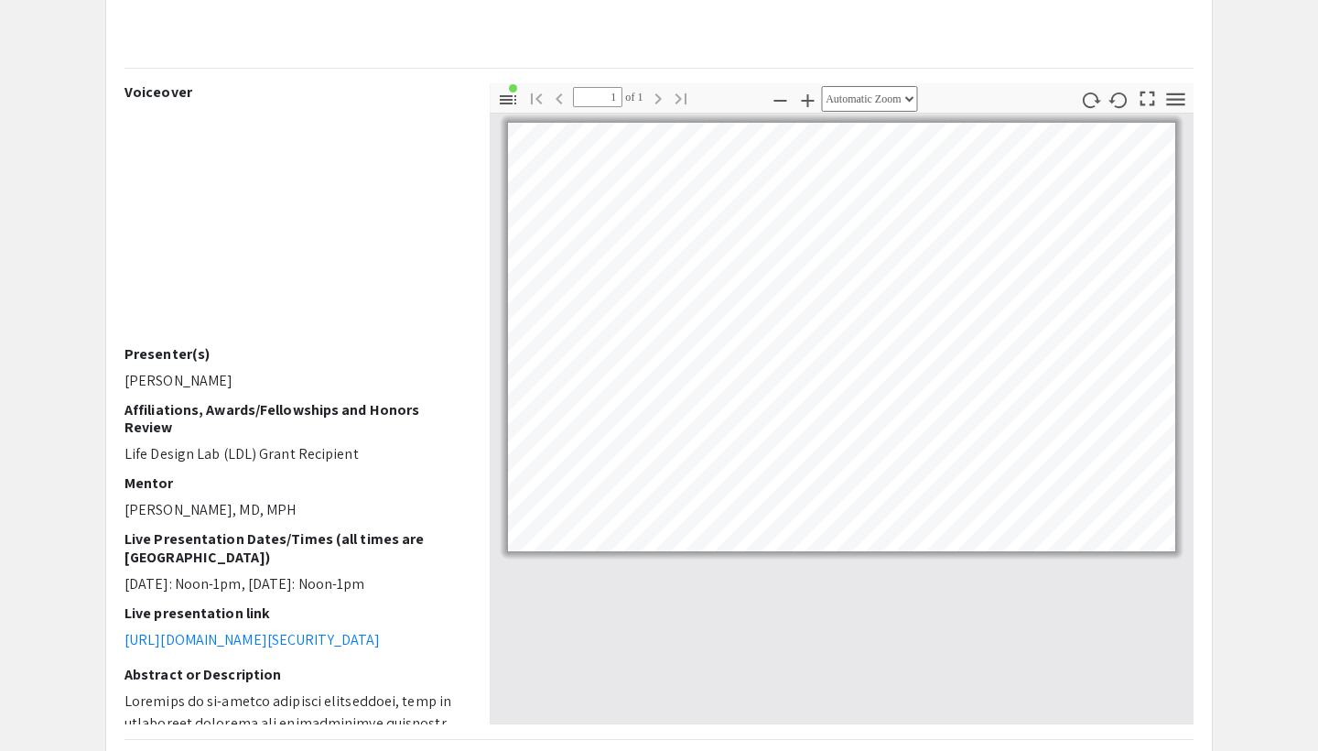
scroll to position [205, 0]
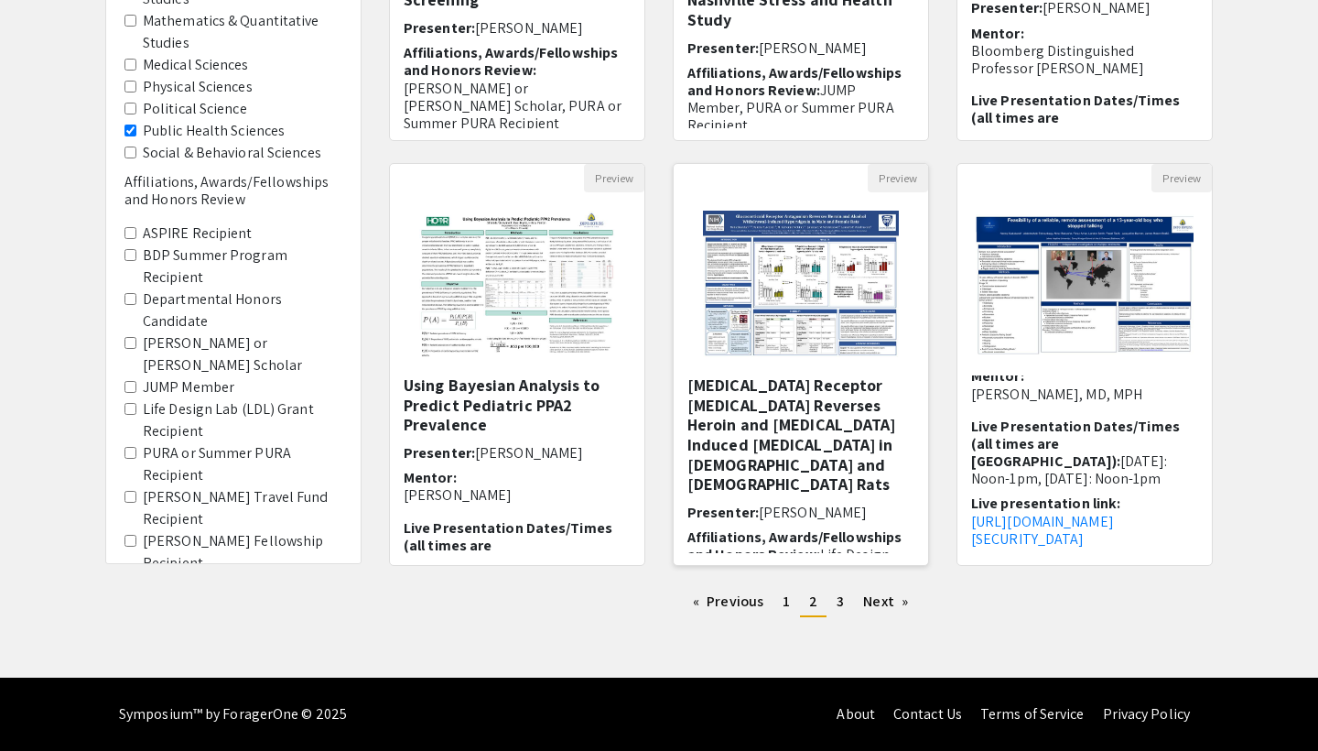
scroll to position [180, 0]
click at [832, 605] on link "page 3" at bounding box center [841, 601] width 26 height 27
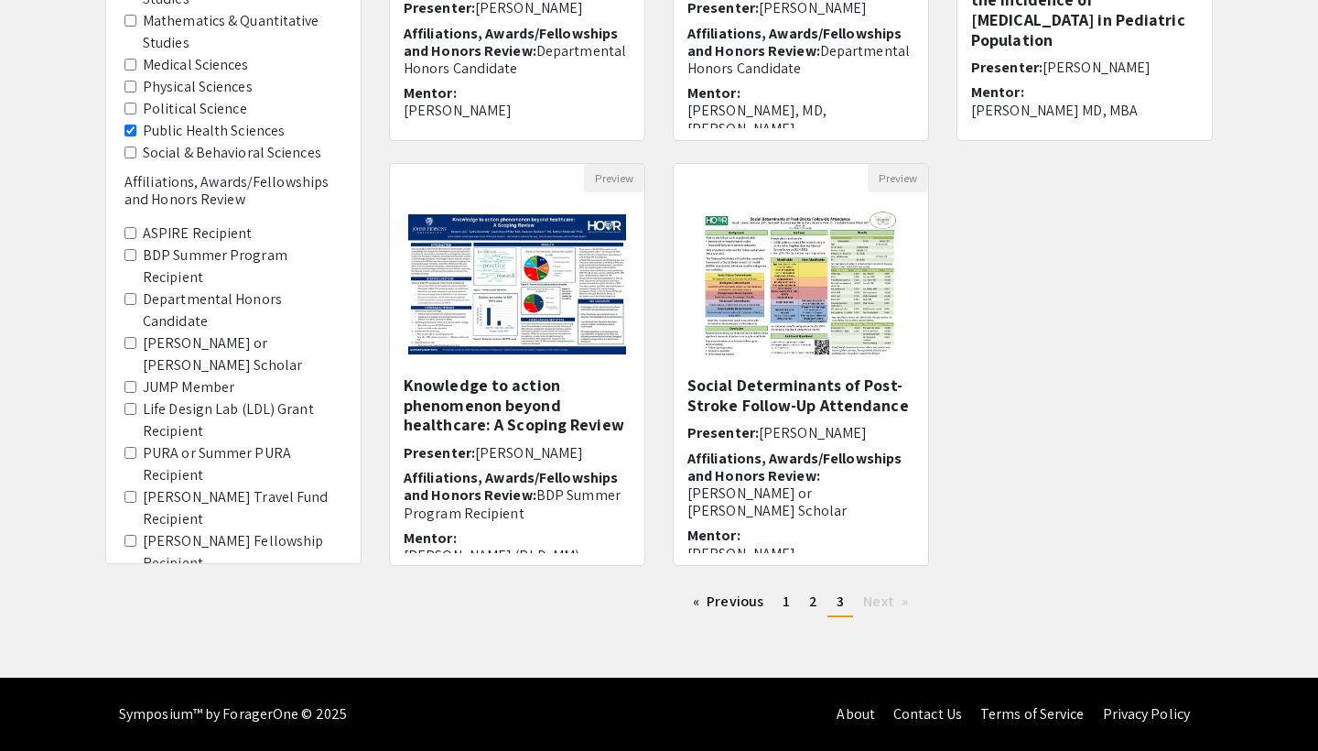
scroll to position [463, 0]
click at [903, 604] on li "Next page" at bounding box center [885, 601] width 63 height 27
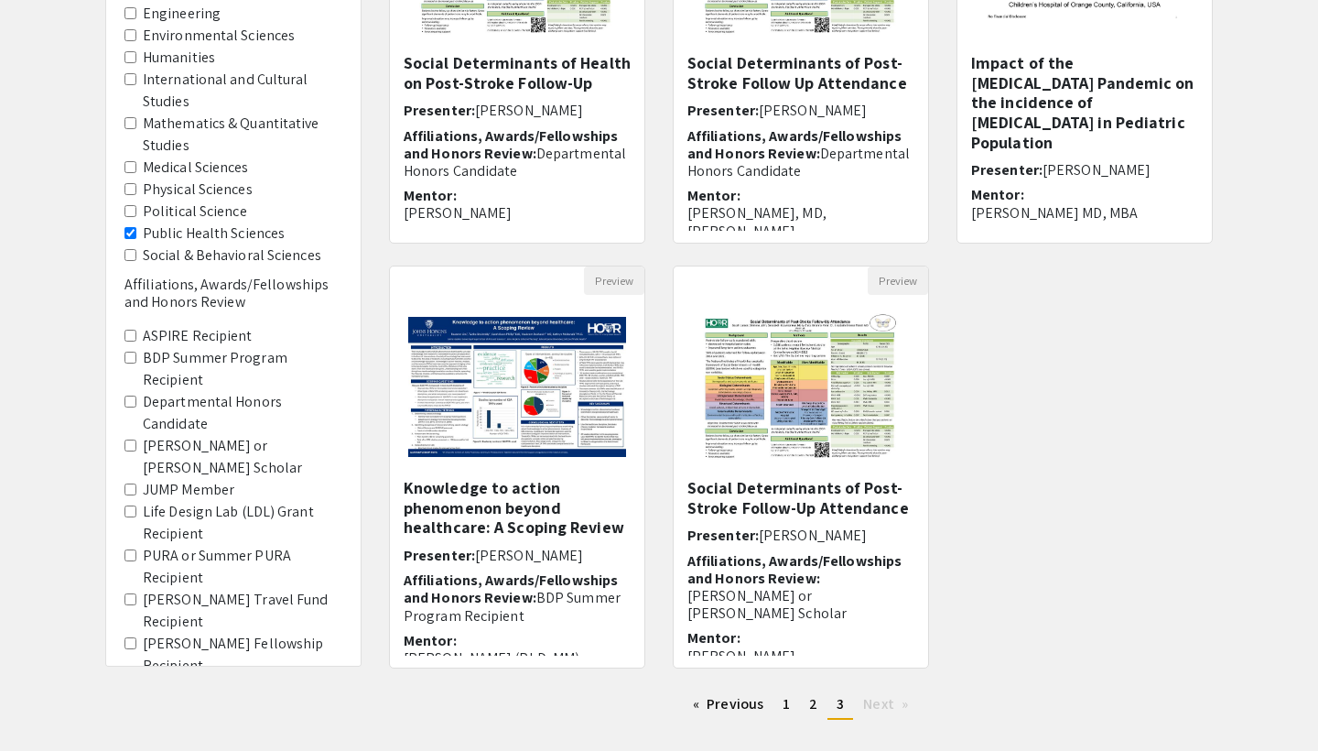
scroll to position [341, 0]
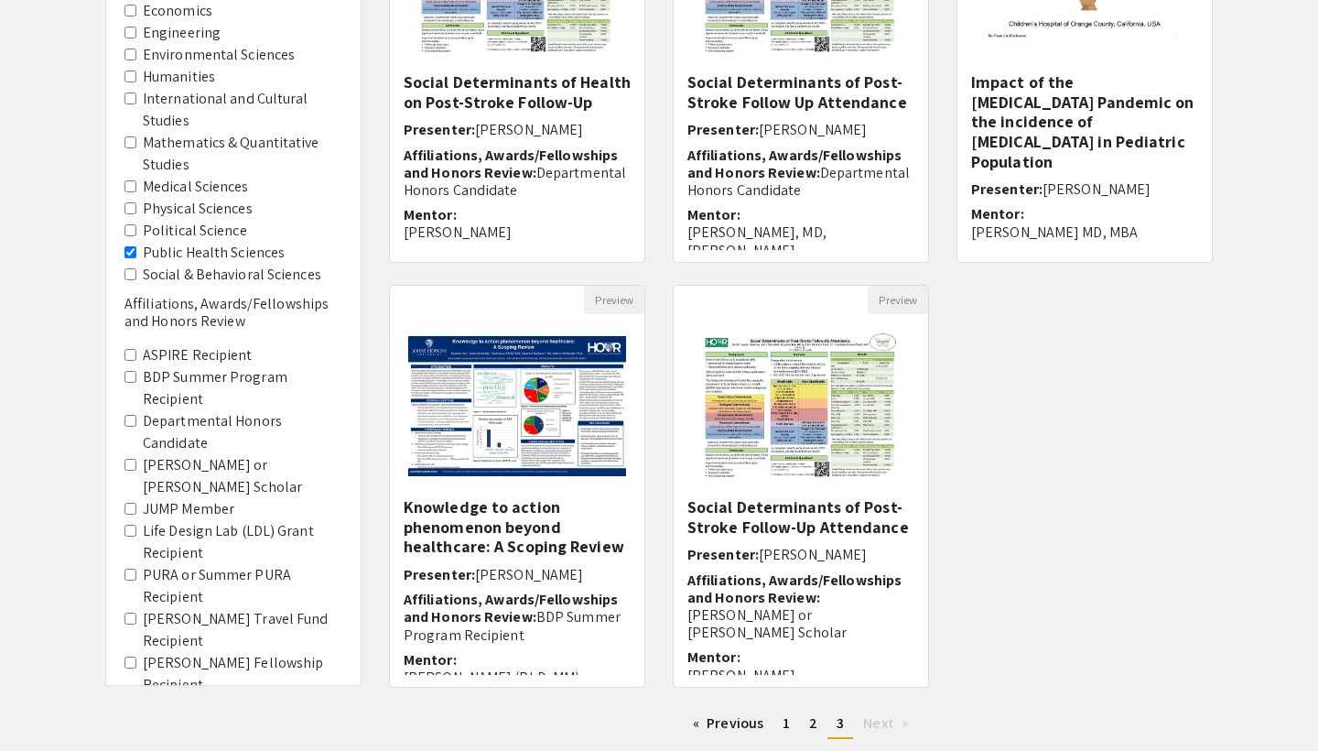
click at [158, 242] on label "Public Health Sciences" at bounding box center [214, 253] width 142 height 22
click at [136, 246] on Sciences "Public Health Sciences" at bounding box center [131, 252] width 12 height 12
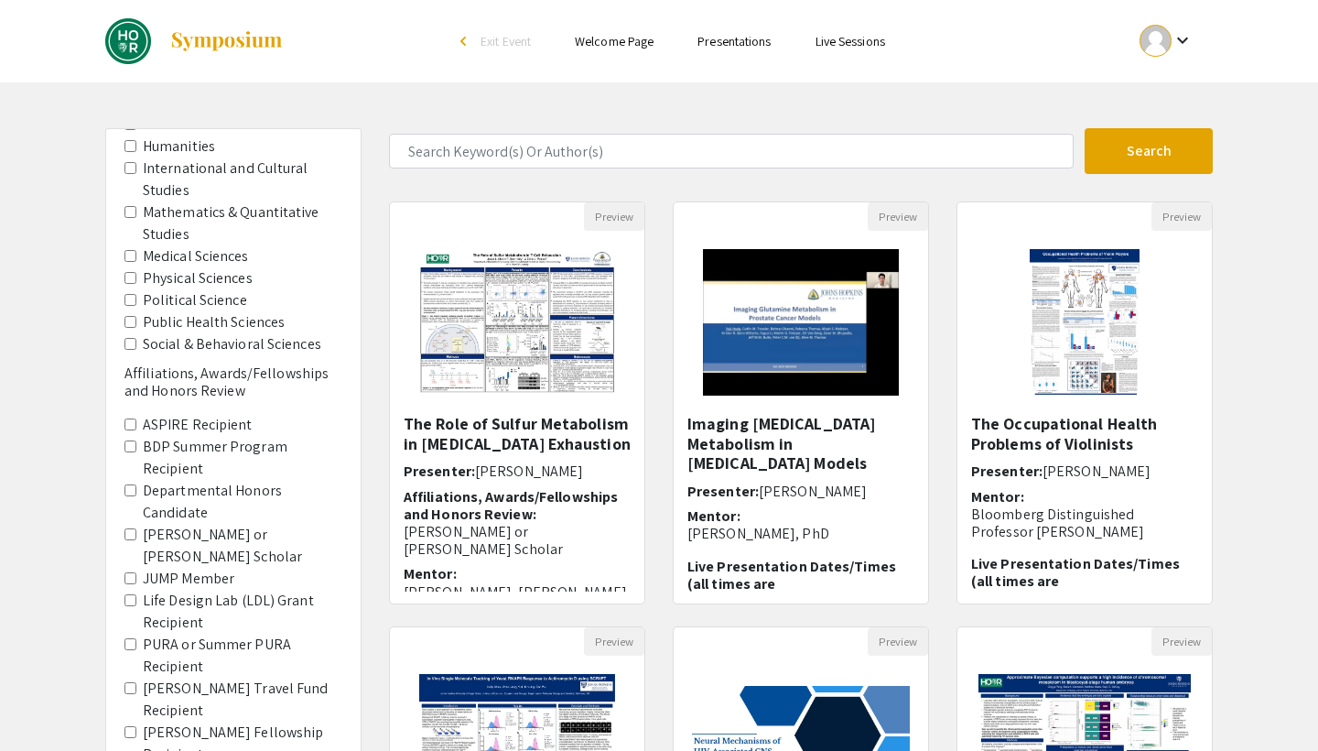
scroll to position [266, 0]
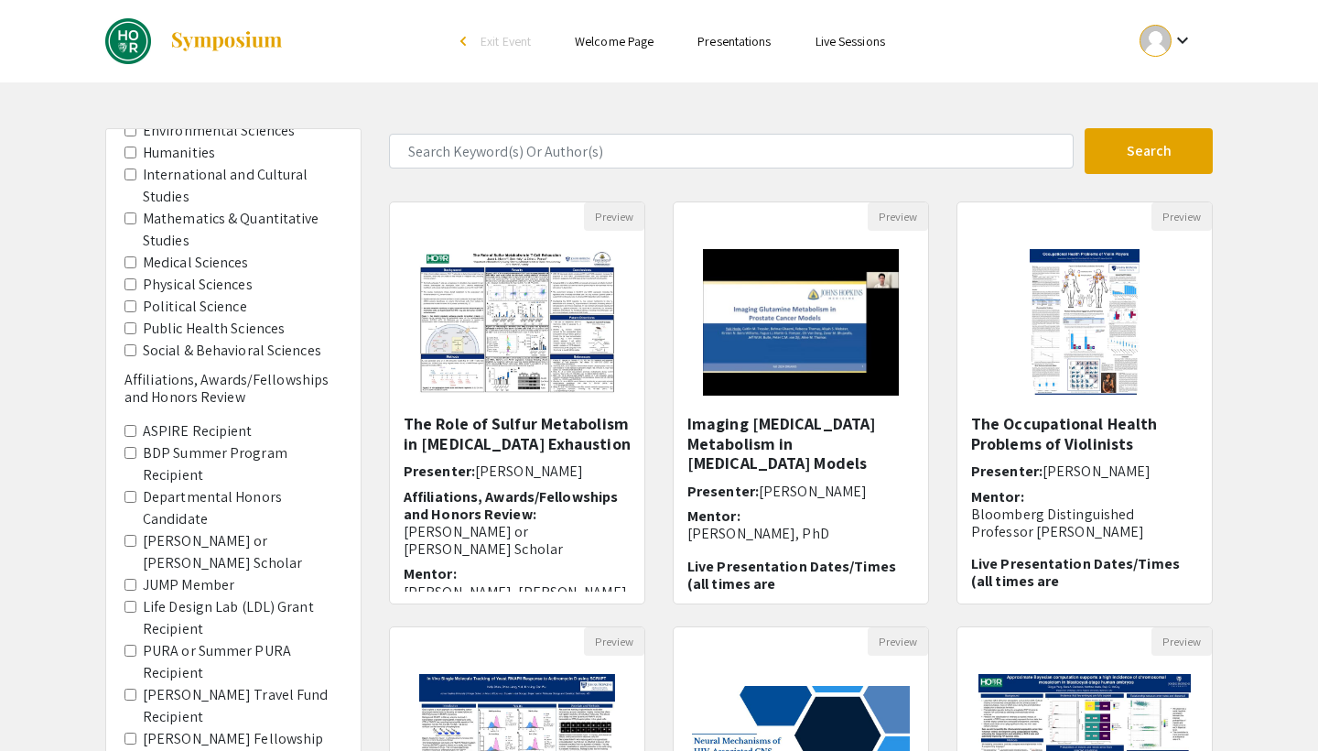
click at [137, 574] on span "JUMP Member" at bounding box center [234, 585] width 218 height 22
click at [128, 579] on Member "JUMP Member" at bounding box center [131, 585] width 12 height 12
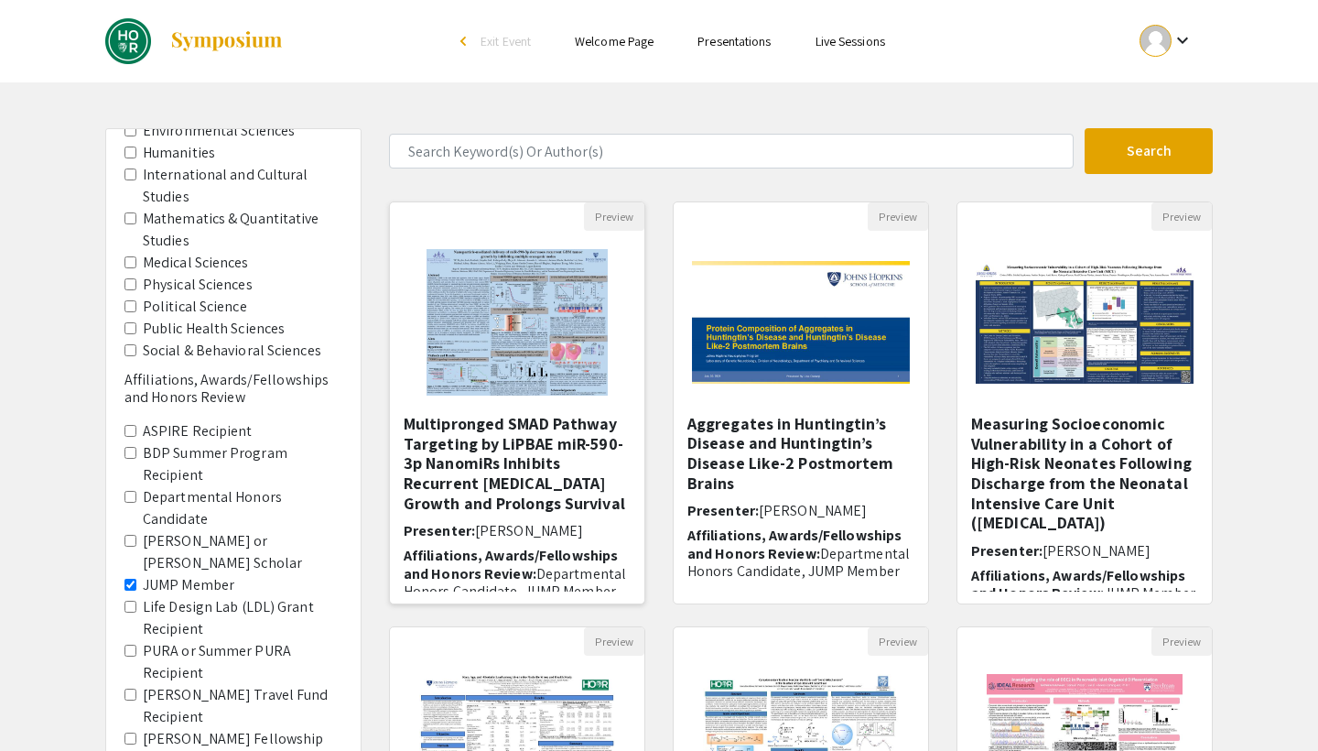
click at [531, 450] on h5 "Multipronged SMAD Pathway Targeting by LiPBAE miR-590-3p NanomiRs Inhibits Recu…" at bounding box center [517, 463] width 227 height 99
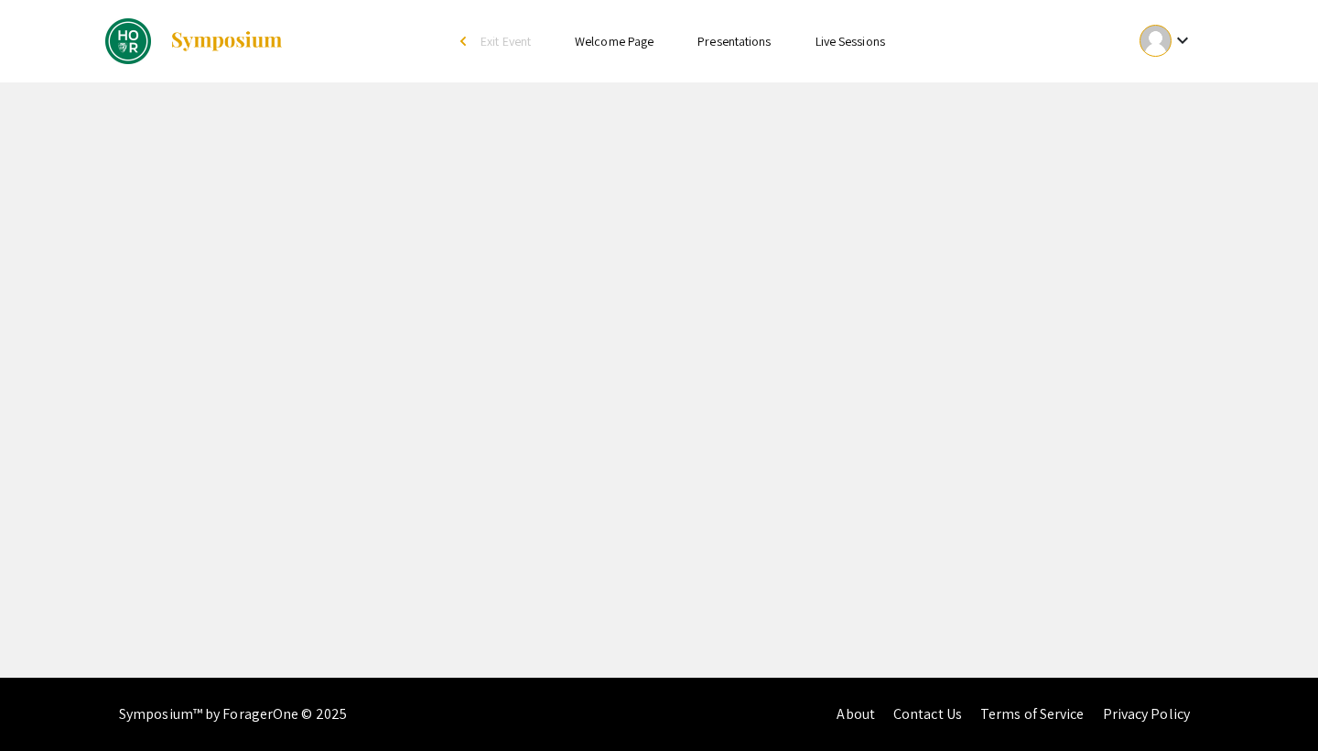
select select "custom"
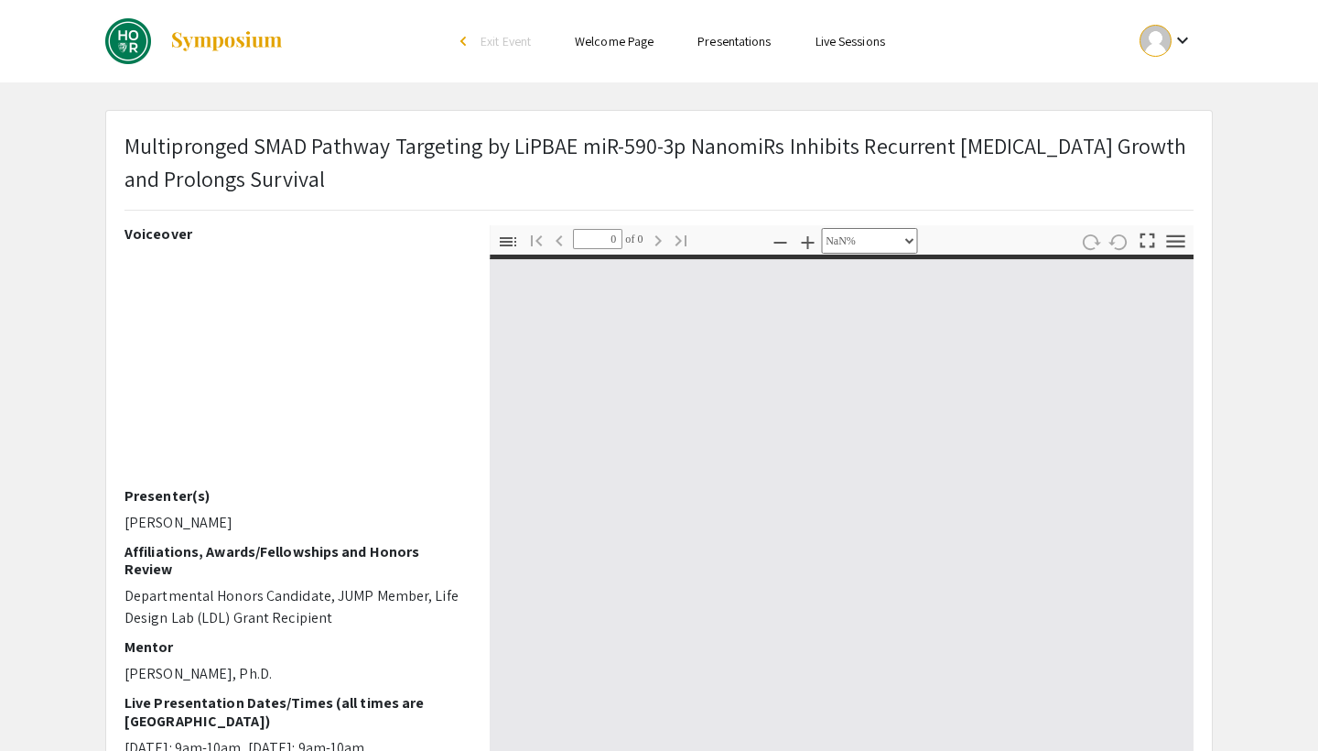
type input "1"
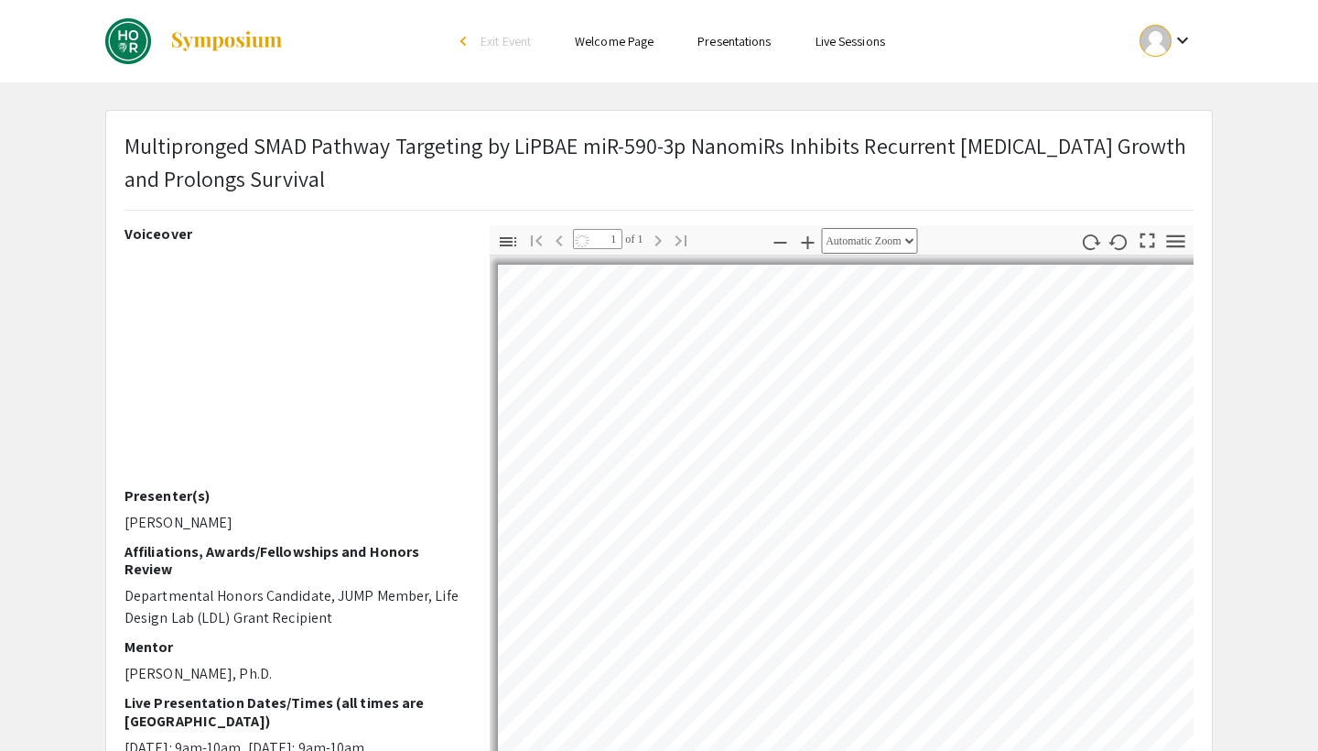
select select "auto"
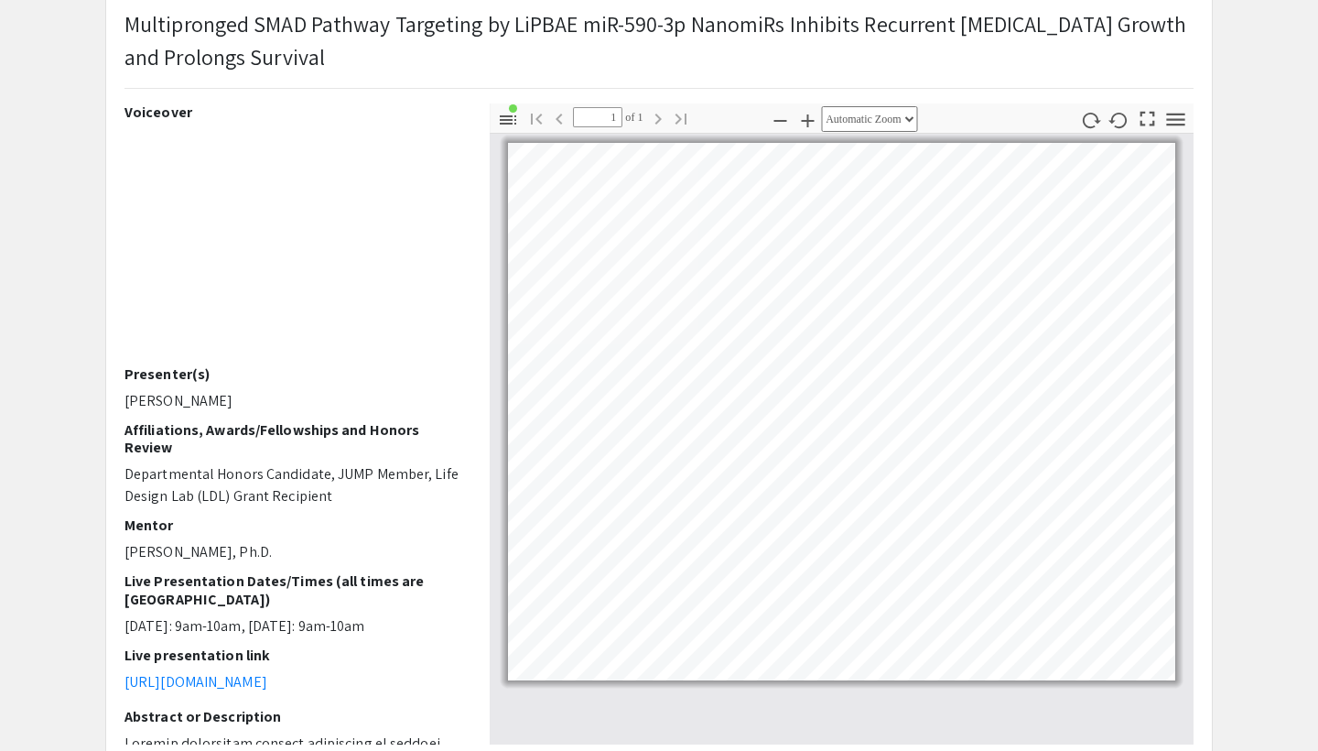
scroll to position [126, 0]
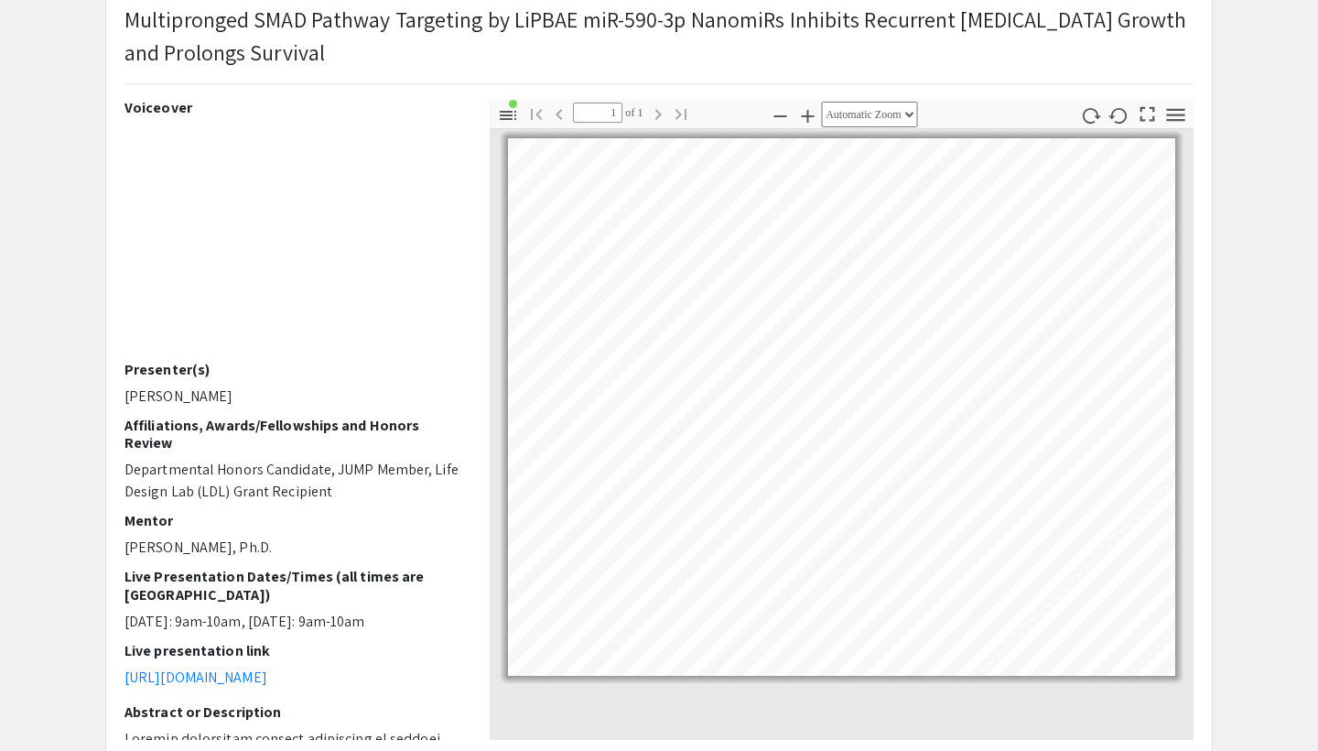
click at [1285, 409] on app-presentation "Multipronged SMAD Pathway Targeting by LiPBAE miR-590-3p NanomiRs Inhibits Recu…" at bounding box center [659, 463] width 1318 height 959
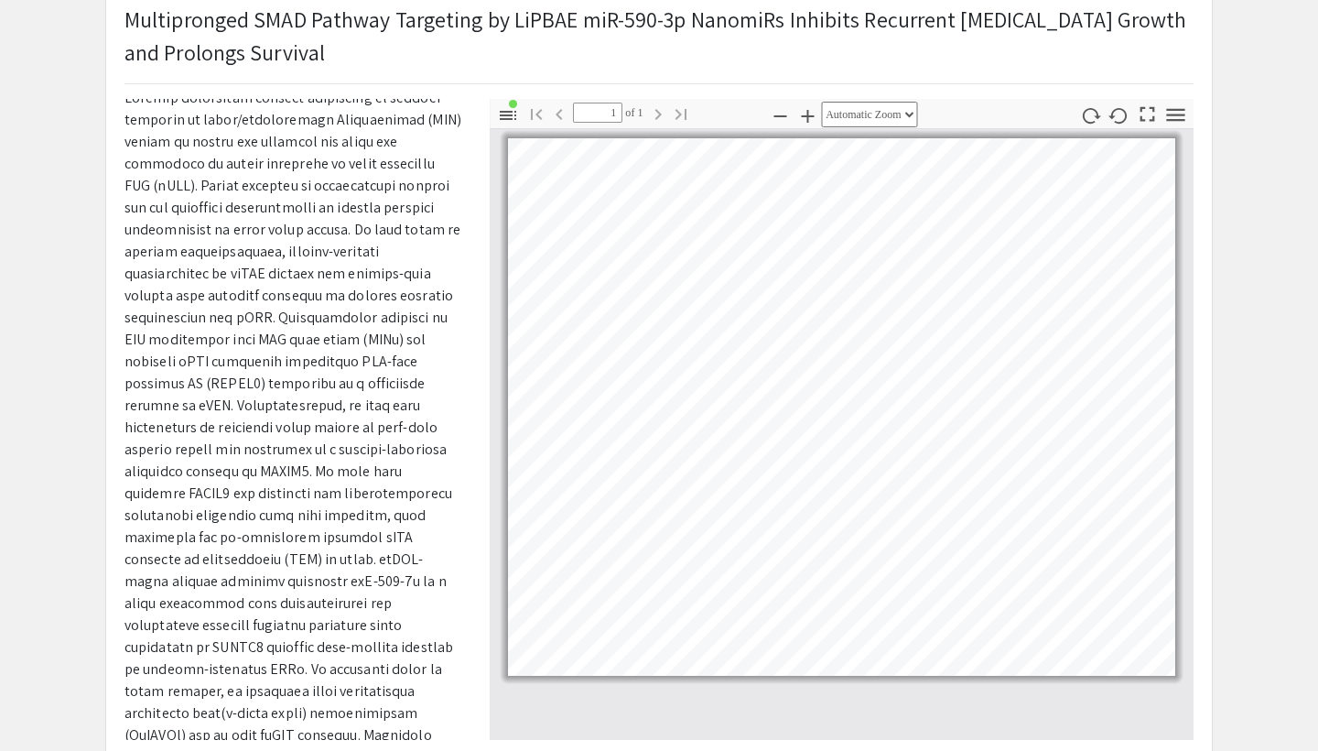
scroll to position [678, 0]
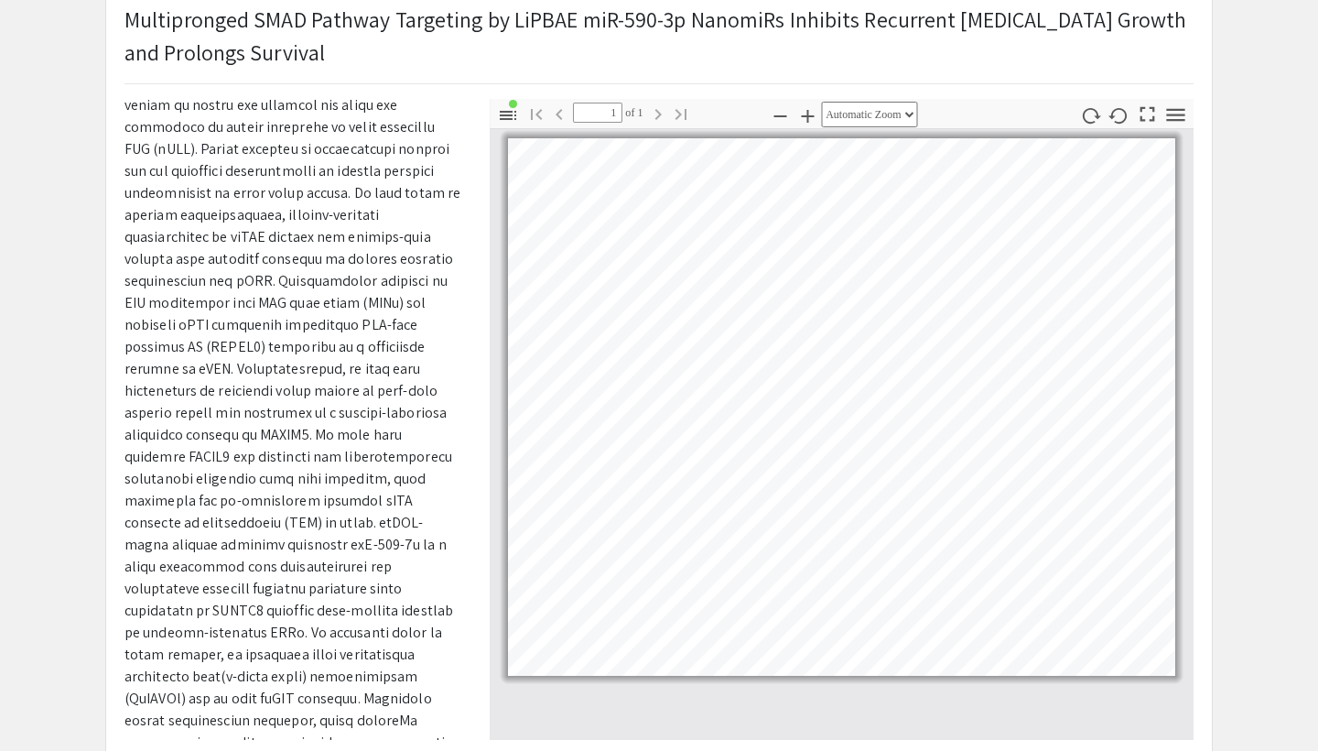
click at [1242, 376] on app-presentation "Multipronged SMAD Pathway Targeting by LiPBAE miR-590-3p NanomiRs Inhibits Recu…" at bounding box center [659, 463] width 1318 height 959
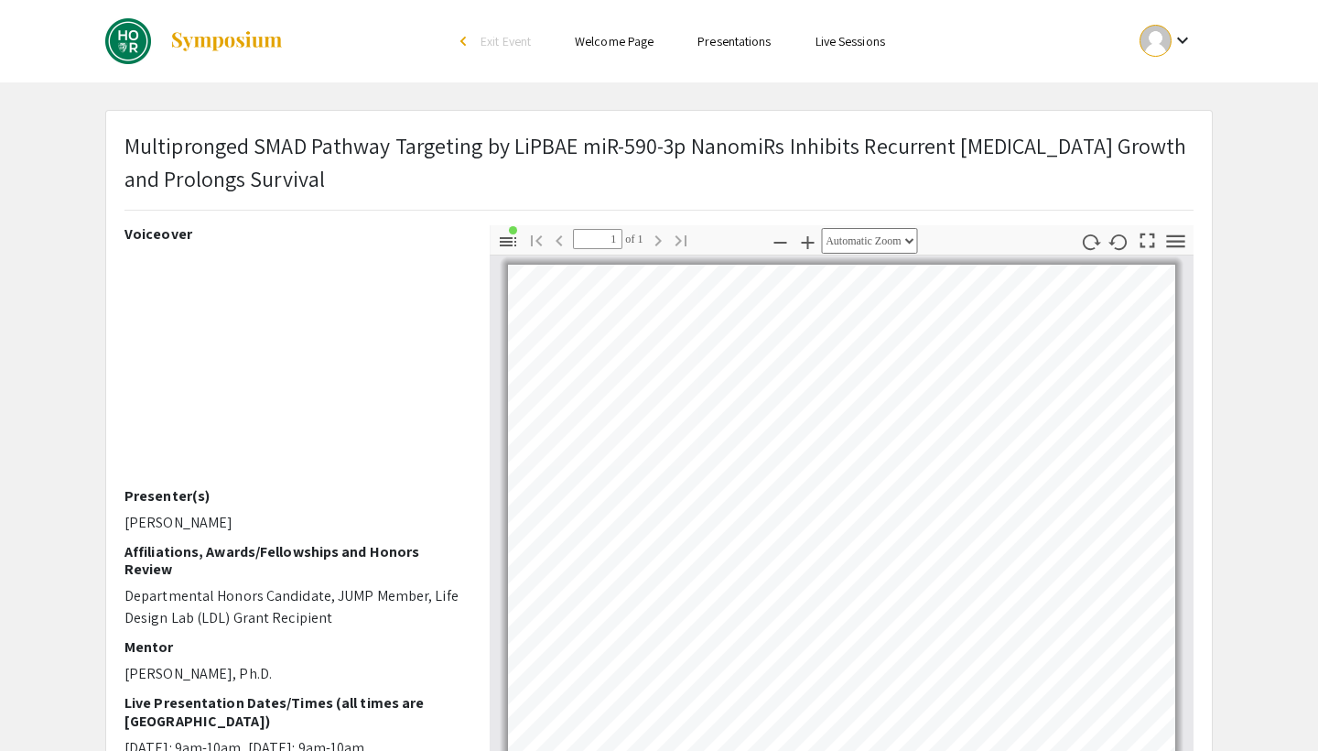
scroll to position [0, 0]
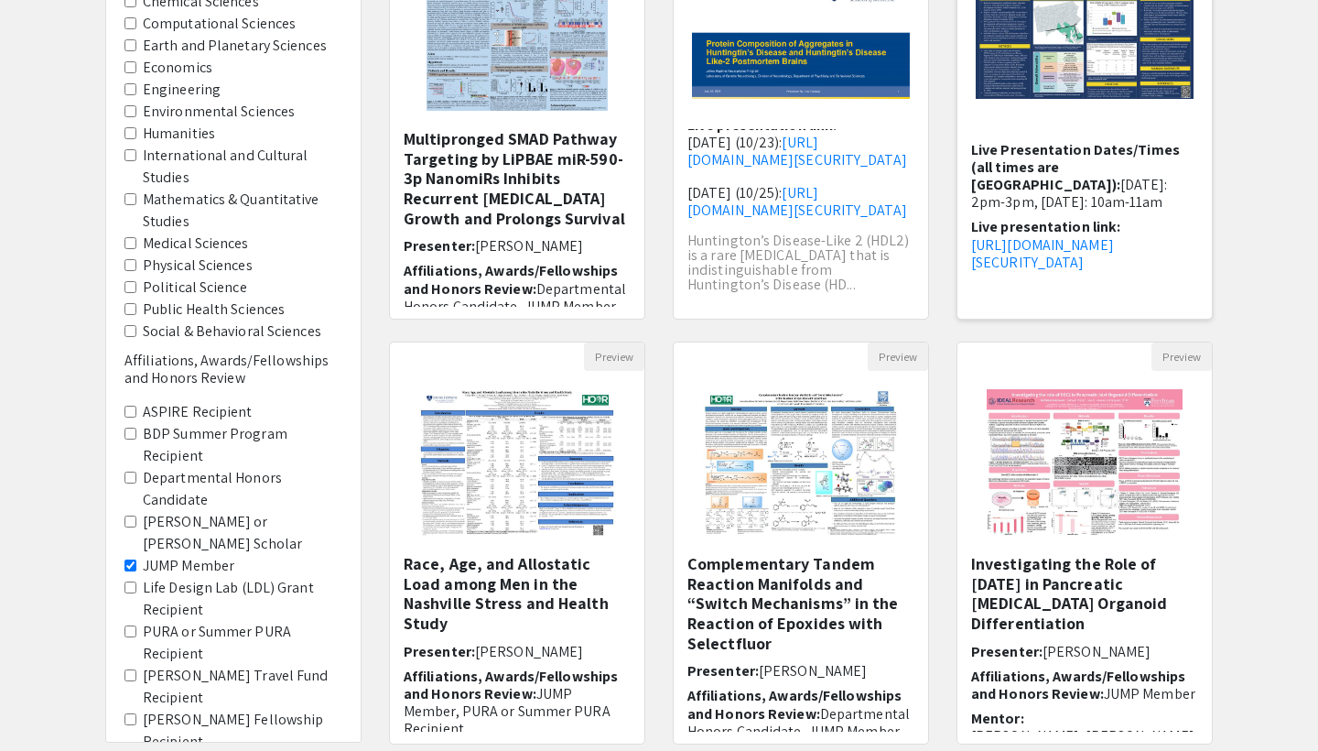
scroll to position [287, 0]
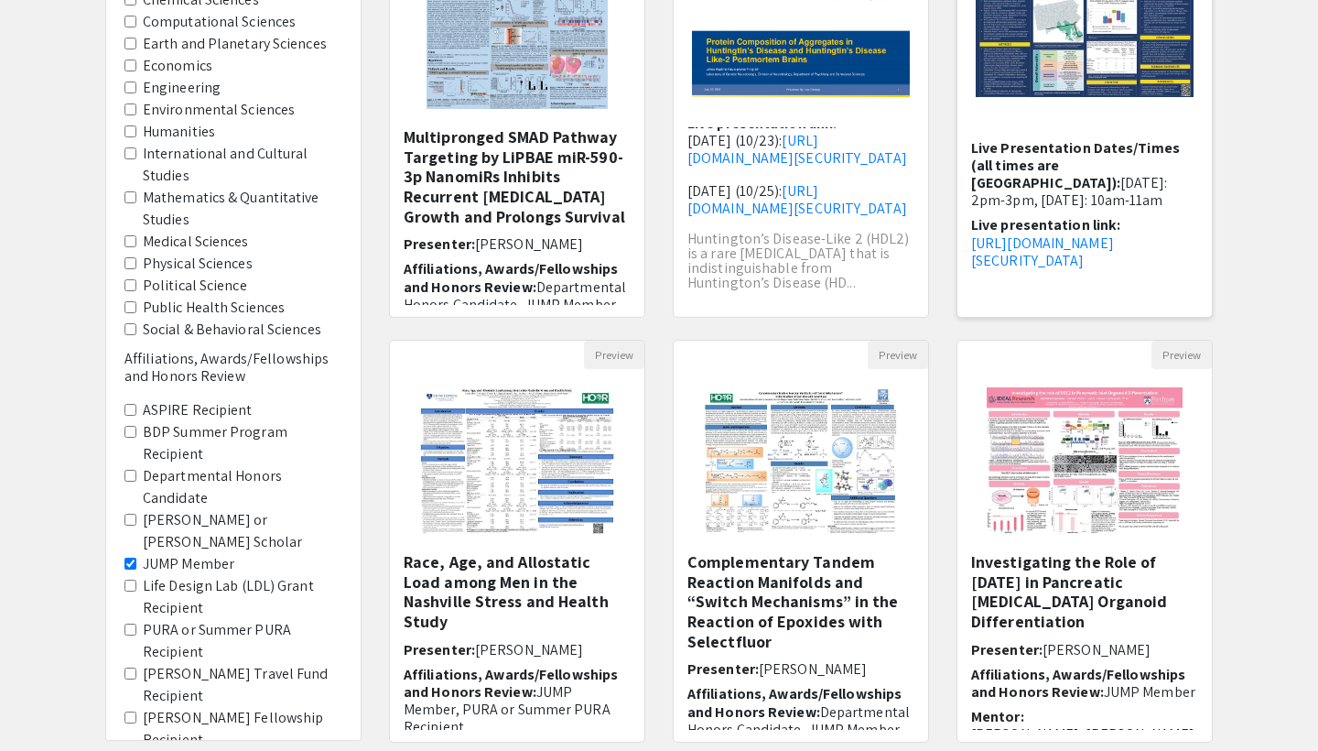
click at [1011, 215] on span "Live presentation link:" at bounding box center [1045, 224] width 149 height 19
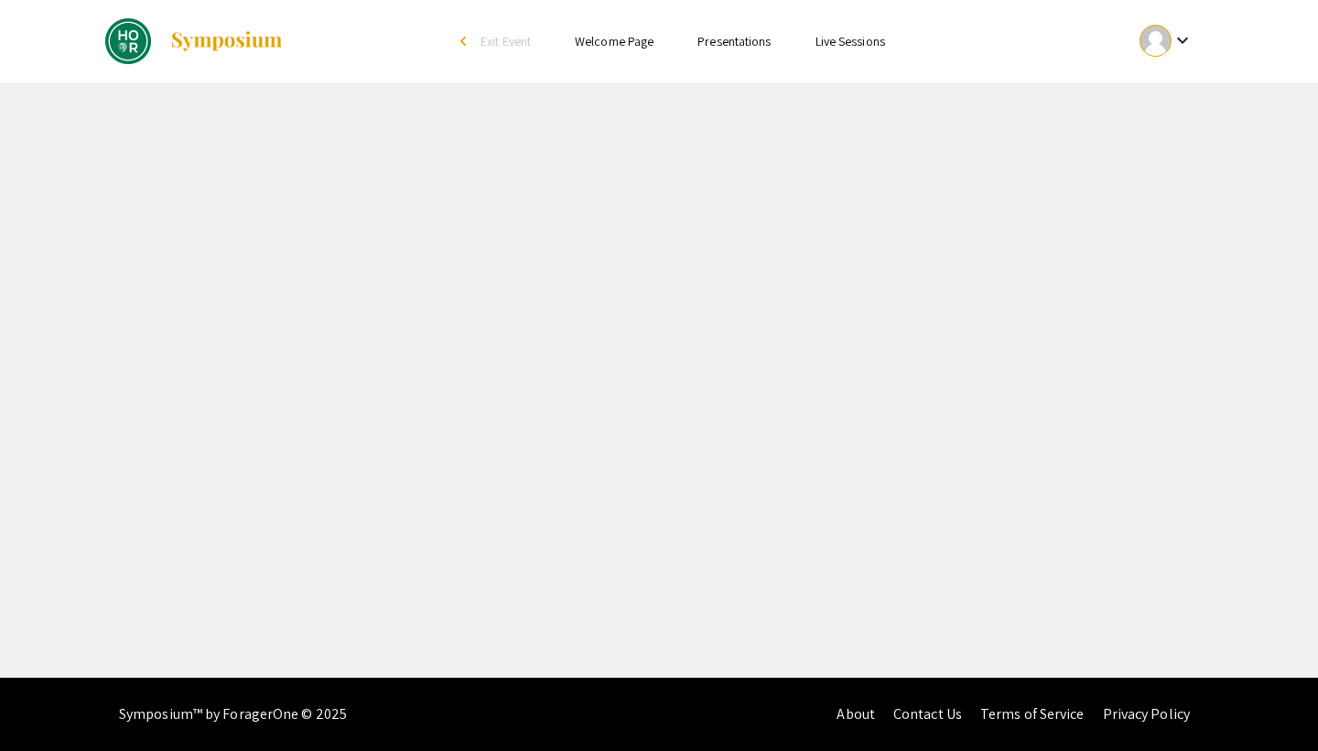
select select "custom"
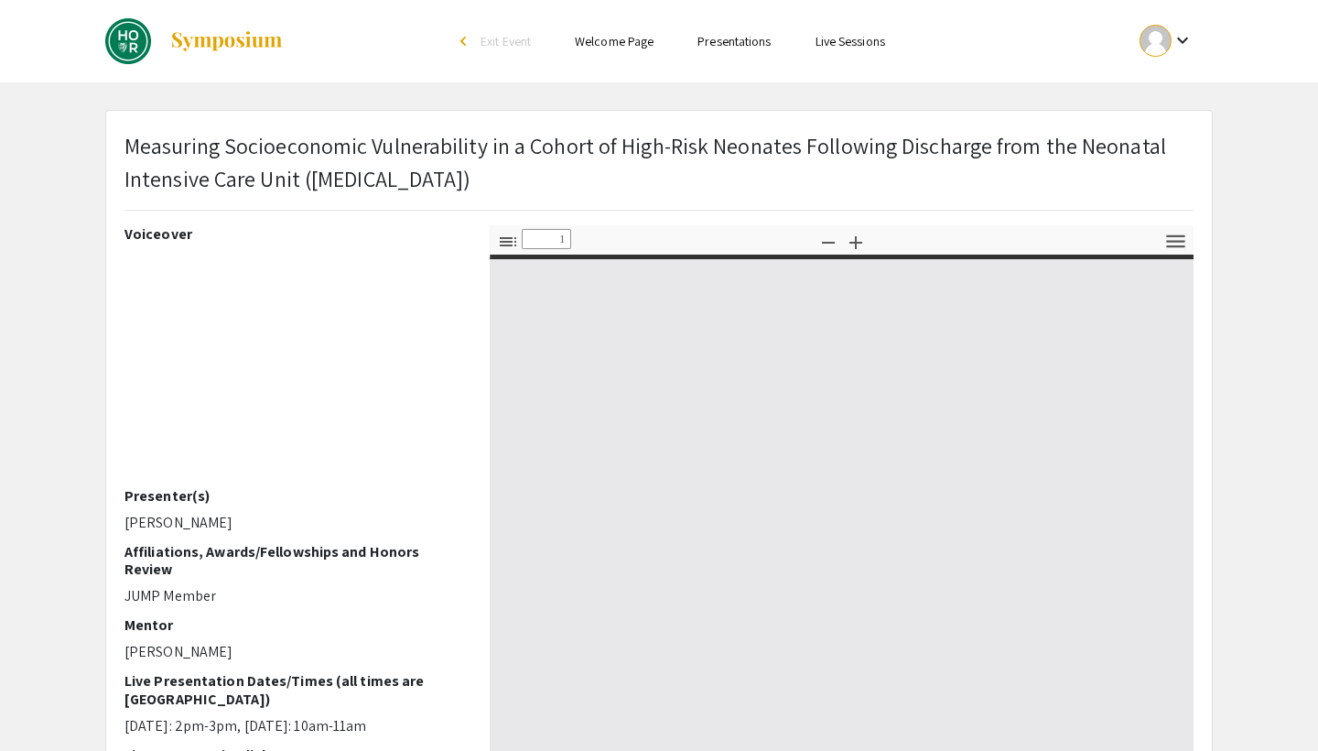
type input "0"
select select "custom"
type input "1"
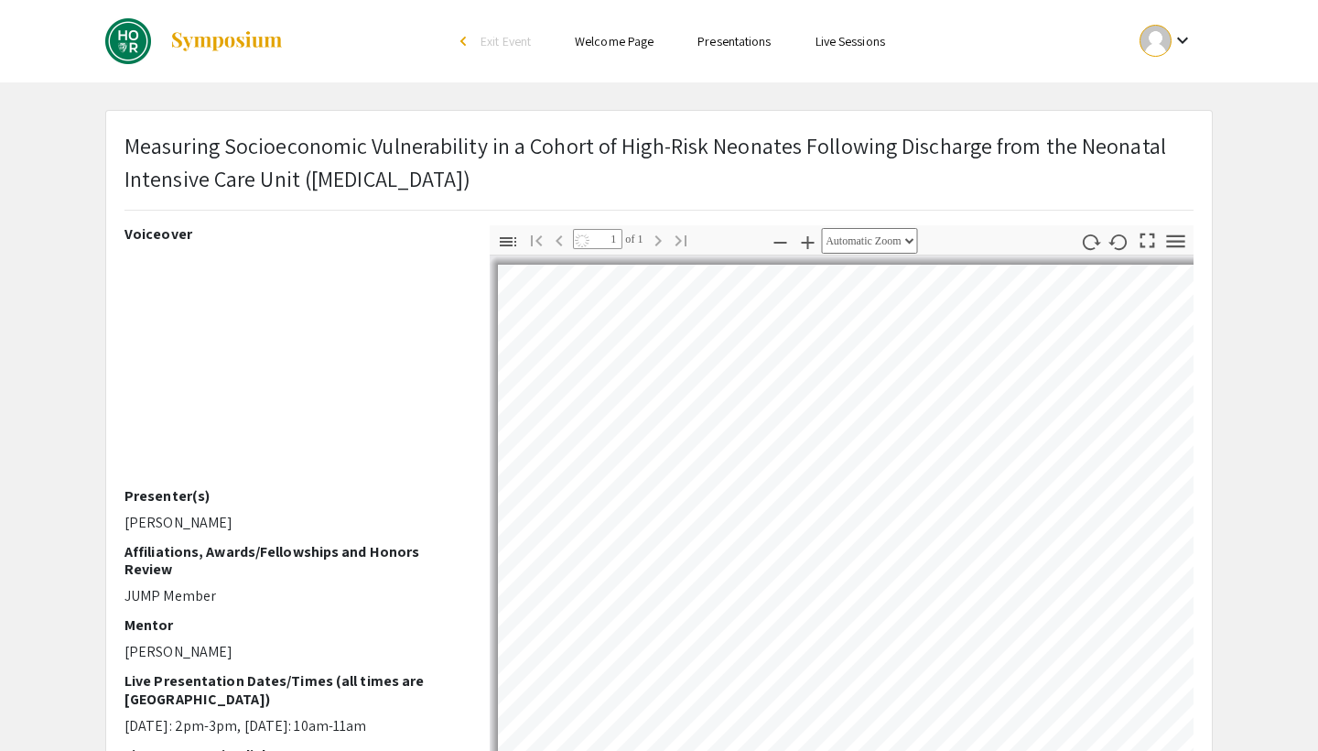
select select "auto"
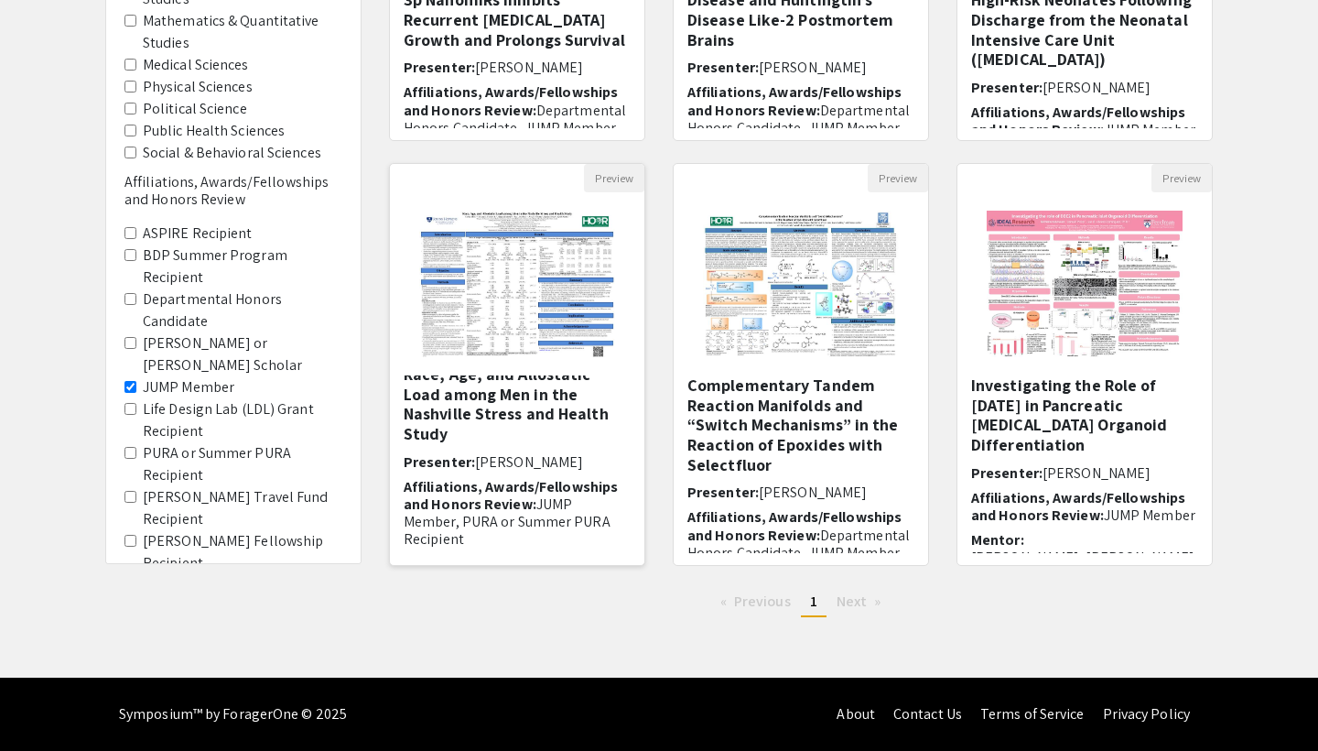
scroll to position [463, 0]
click at [152, 376] on label "JUMP Member" at bounding box center [189, 387] width 92 height 22
click at [136, 381] on Member "JUMP Member" at bounding box center [131, 387] width 12 height 12
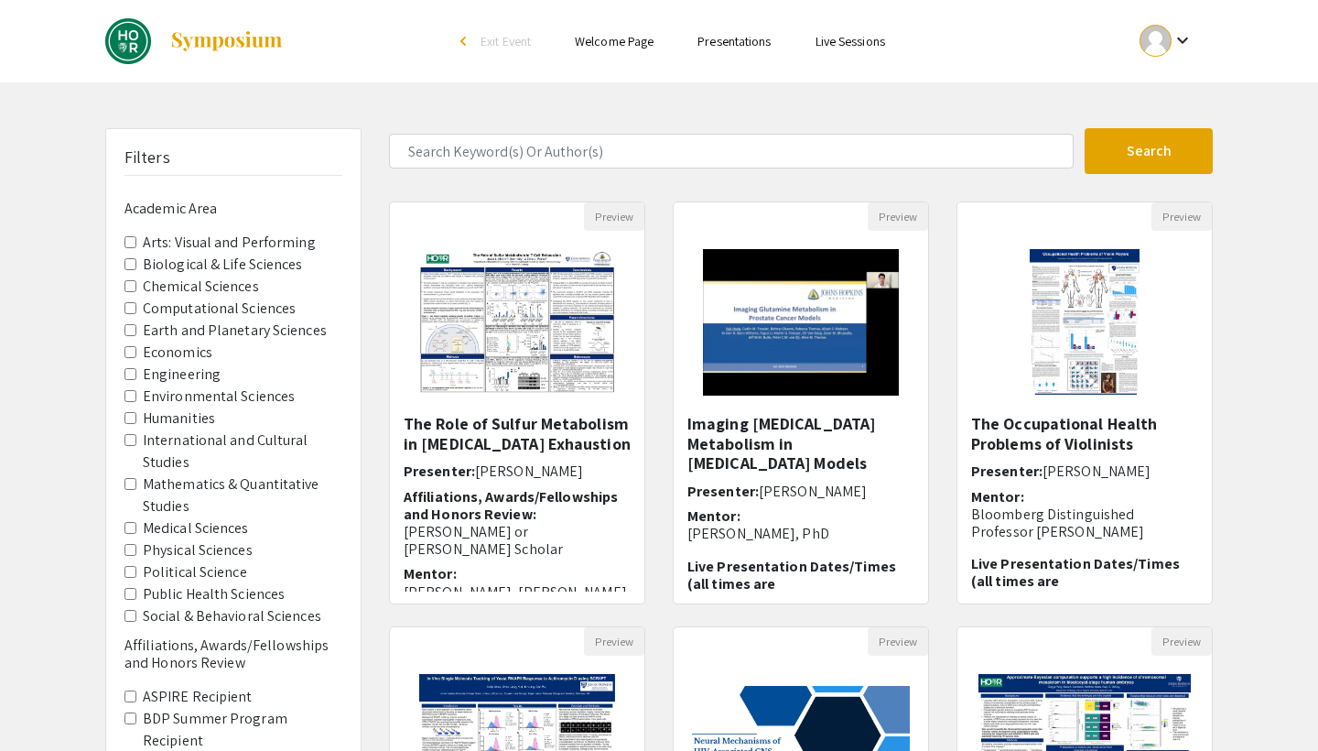
click at [217, 517] on label "Medical Sciences" at bounding box center [196, 528] width 106 height 22
click at [136, 522] on Sciences "Medical Sciences" at bounding box center [131, 528] width 12 height 12
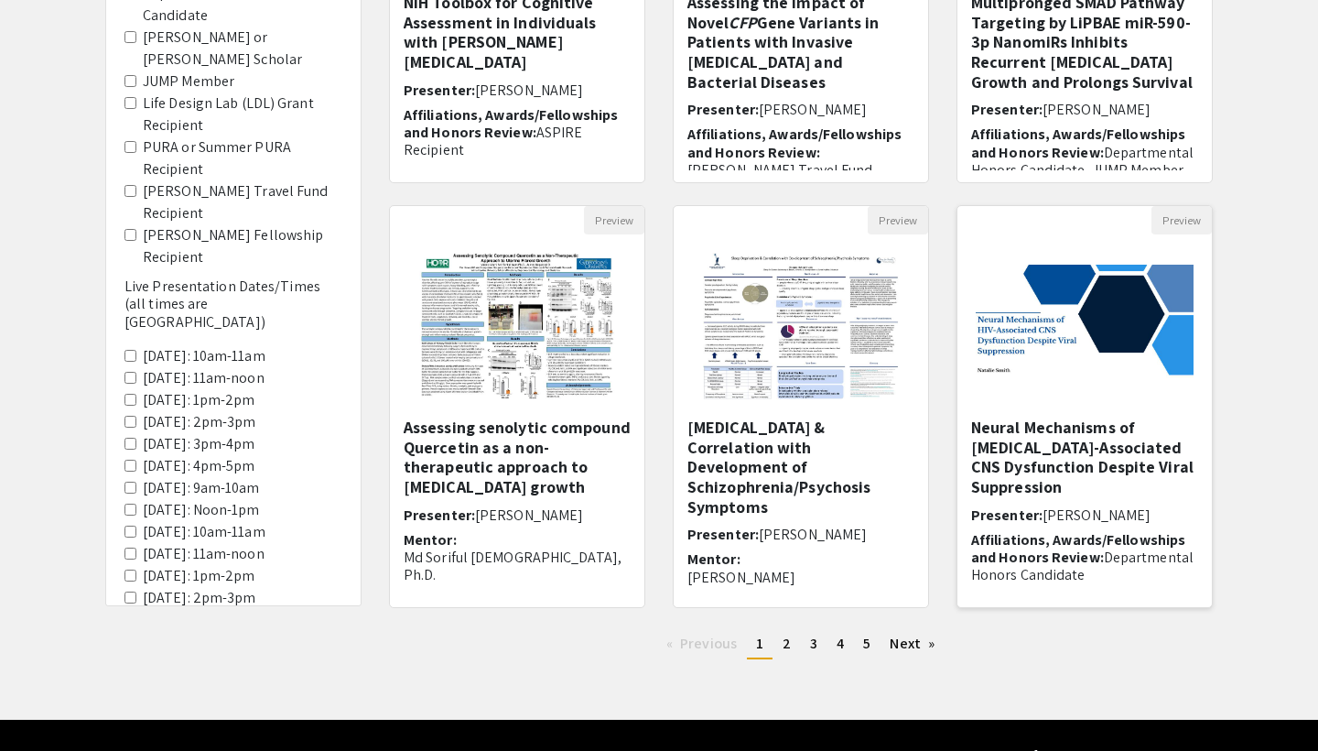
scroll to position [424, 0]
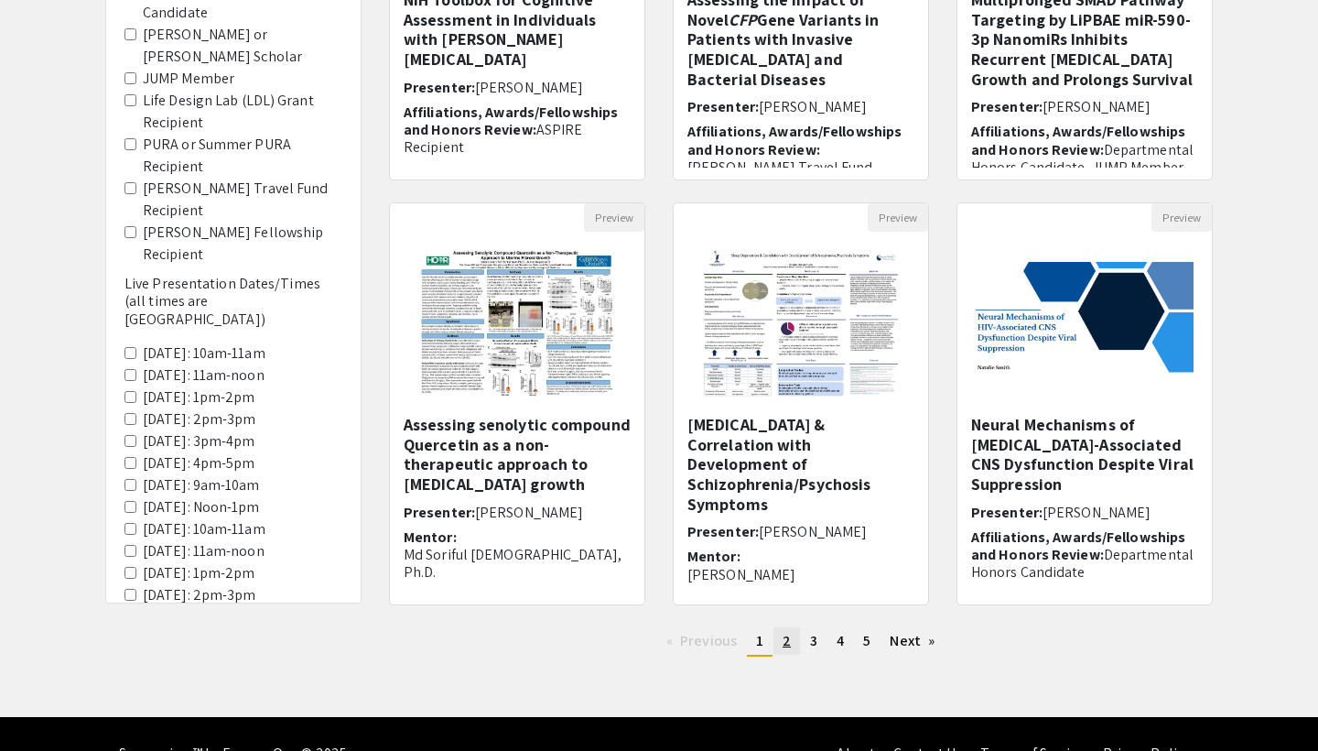
click at [783, 647] on span "2" at bounding box center [787, 640] width 8 height 19
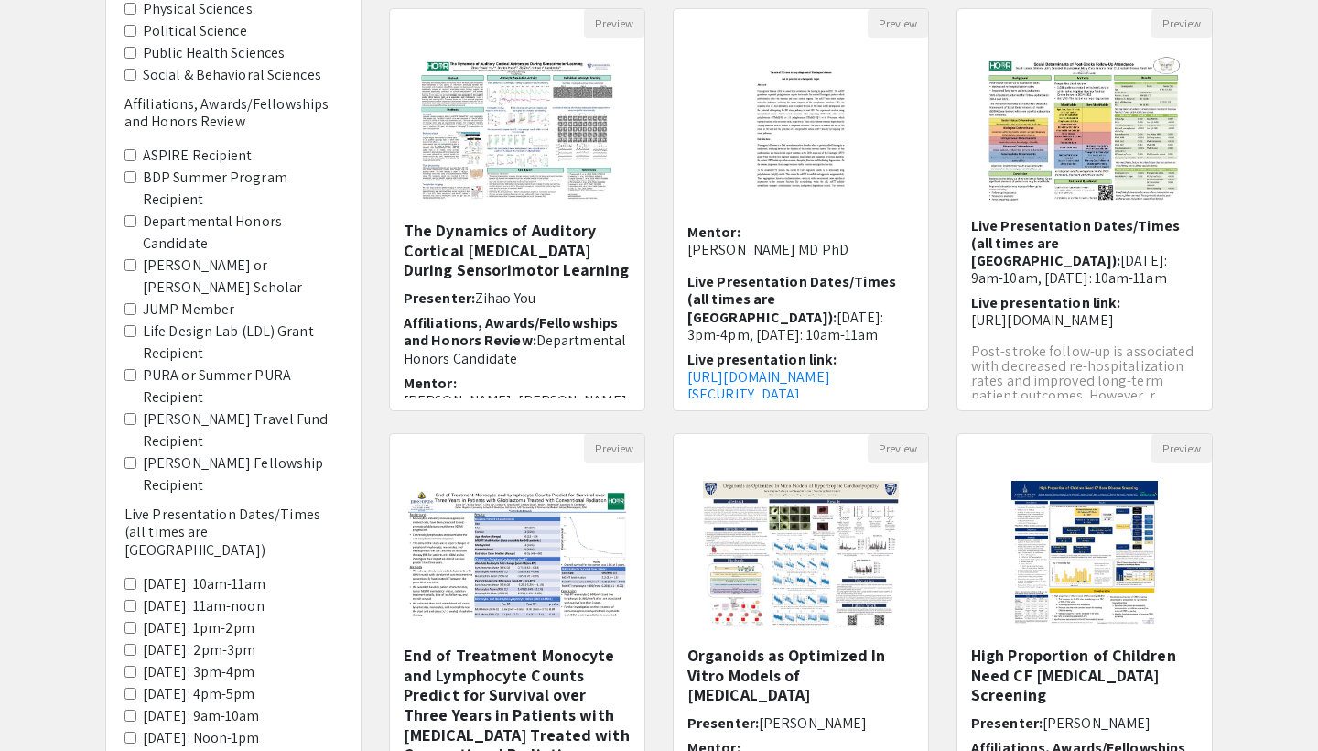
scroll to position [463, 0]
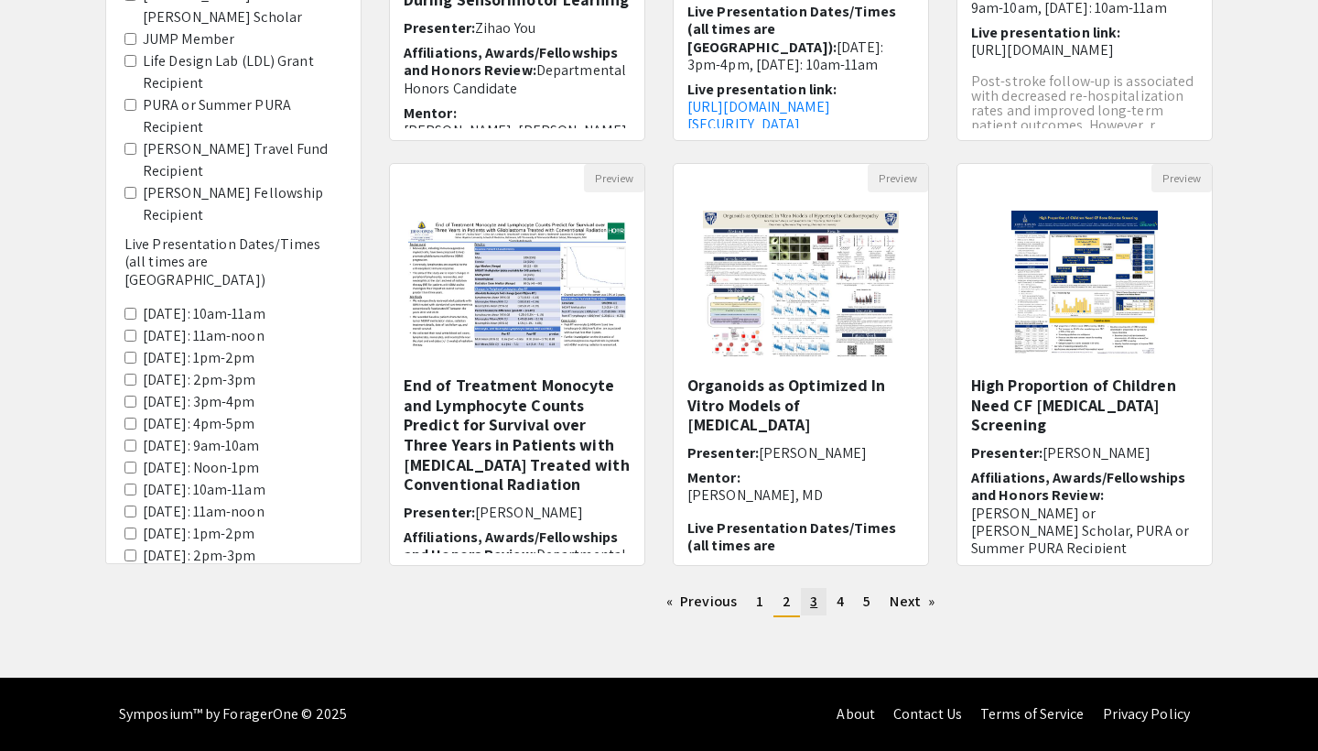
click at [819, 604] on link "page 3" at bounding box center [814, 601] width 26 height 27
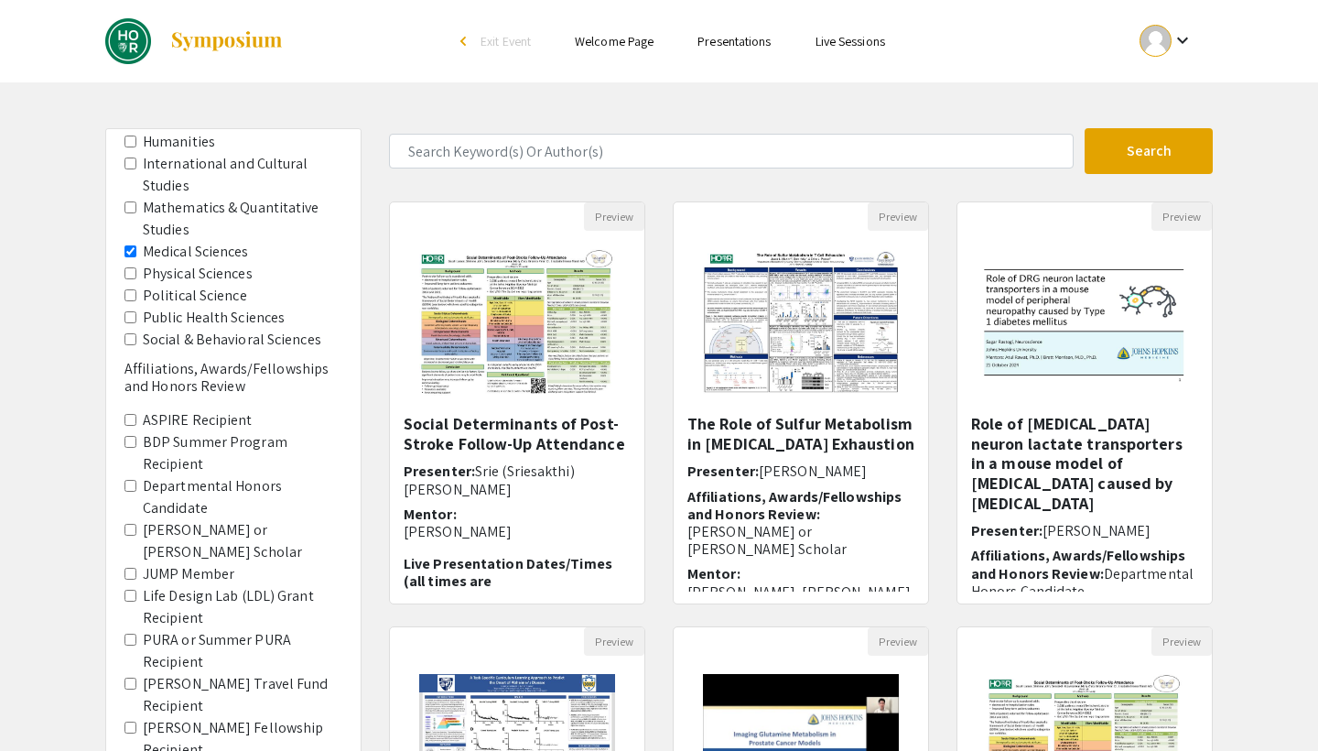
scroll to position [276, 0]
click at [161, 241] on label "Medical Sciences" at bounding box center [196, 252] width 106 height 22
click at [136, 245] on Sciences "Medical Sciences" at bounding box center [131, 251] width 12 height 12
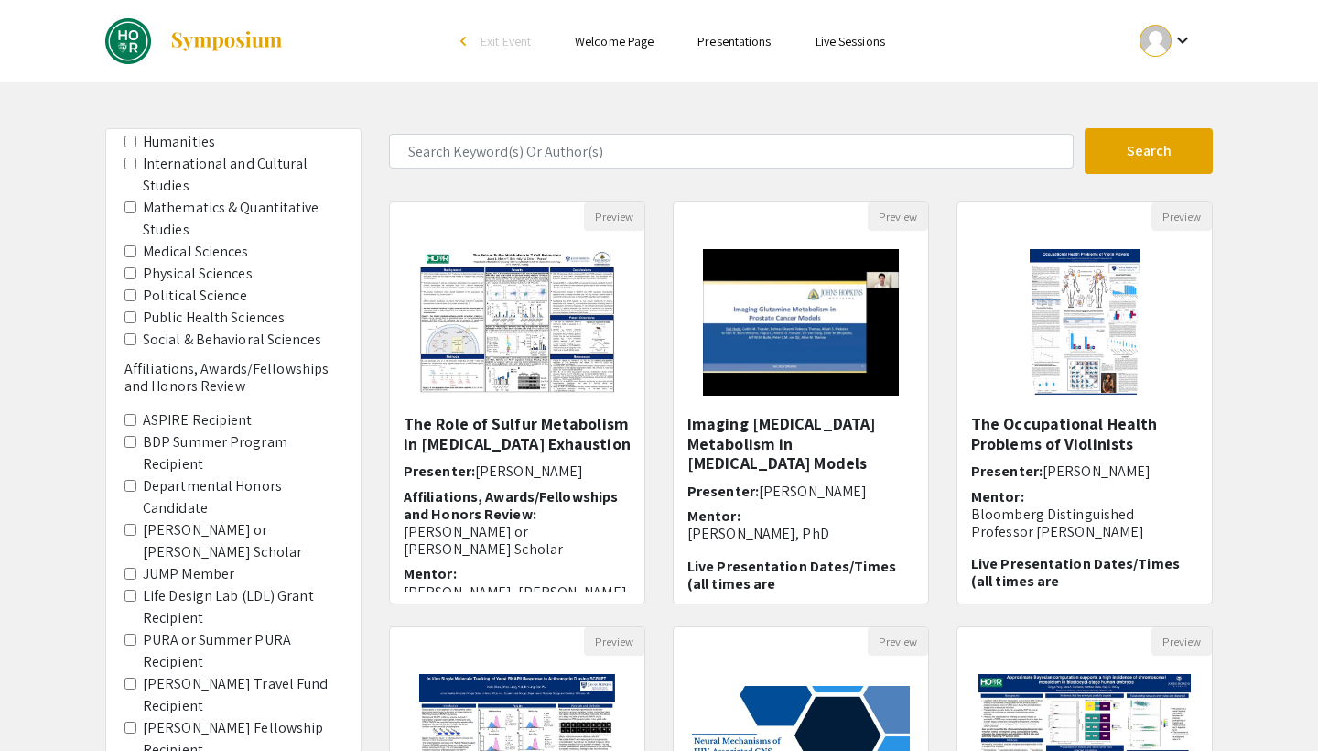
click at [178, 629] on label "PURA or Summer PURA Recipient" at bounding box center [243, 651] width 200 height 44
click at [136, 634] on Recipient "PURA or Summer PURA Recipient" at bounding box center [131, 640] width 12 height 12
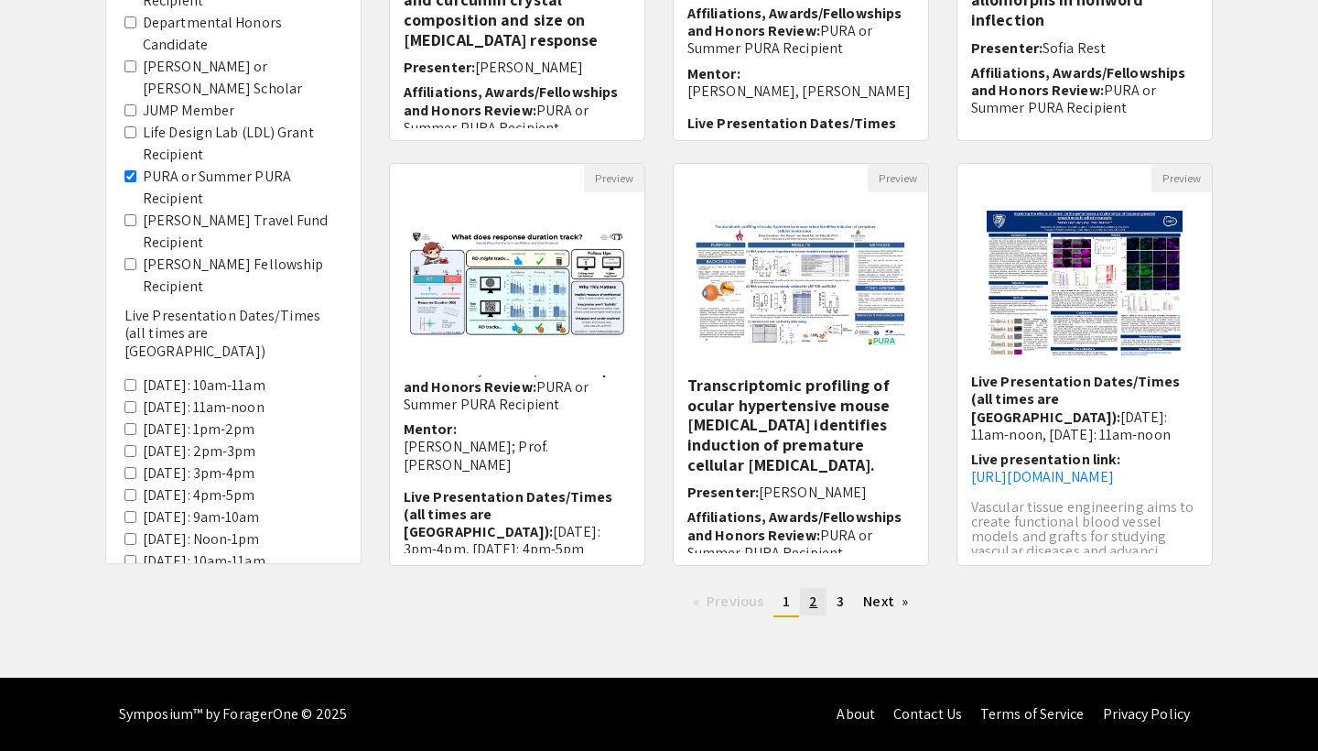
click at [813, 600] on span "2" at bounding box center [813, 600] width 8 height 19
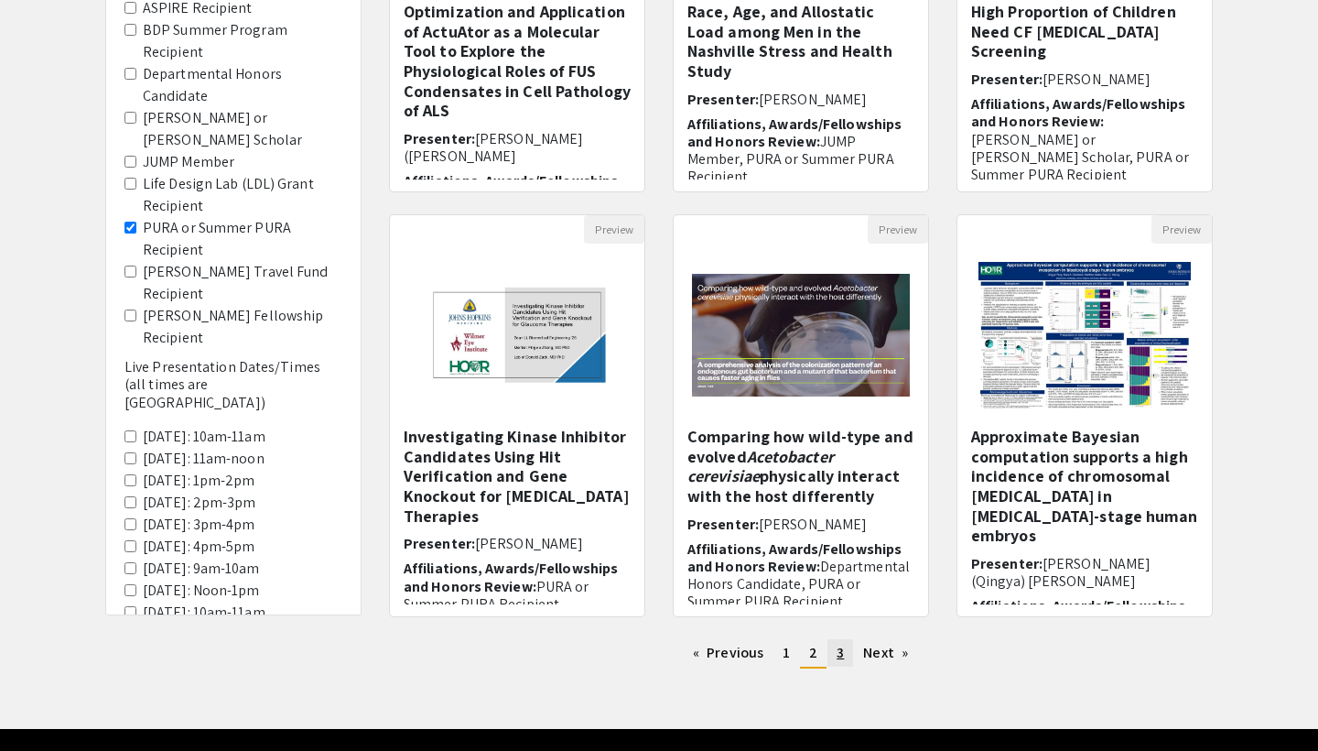
click at [845, 653] on link "page 3" at bounding box center [841, 652] width 26 height 27
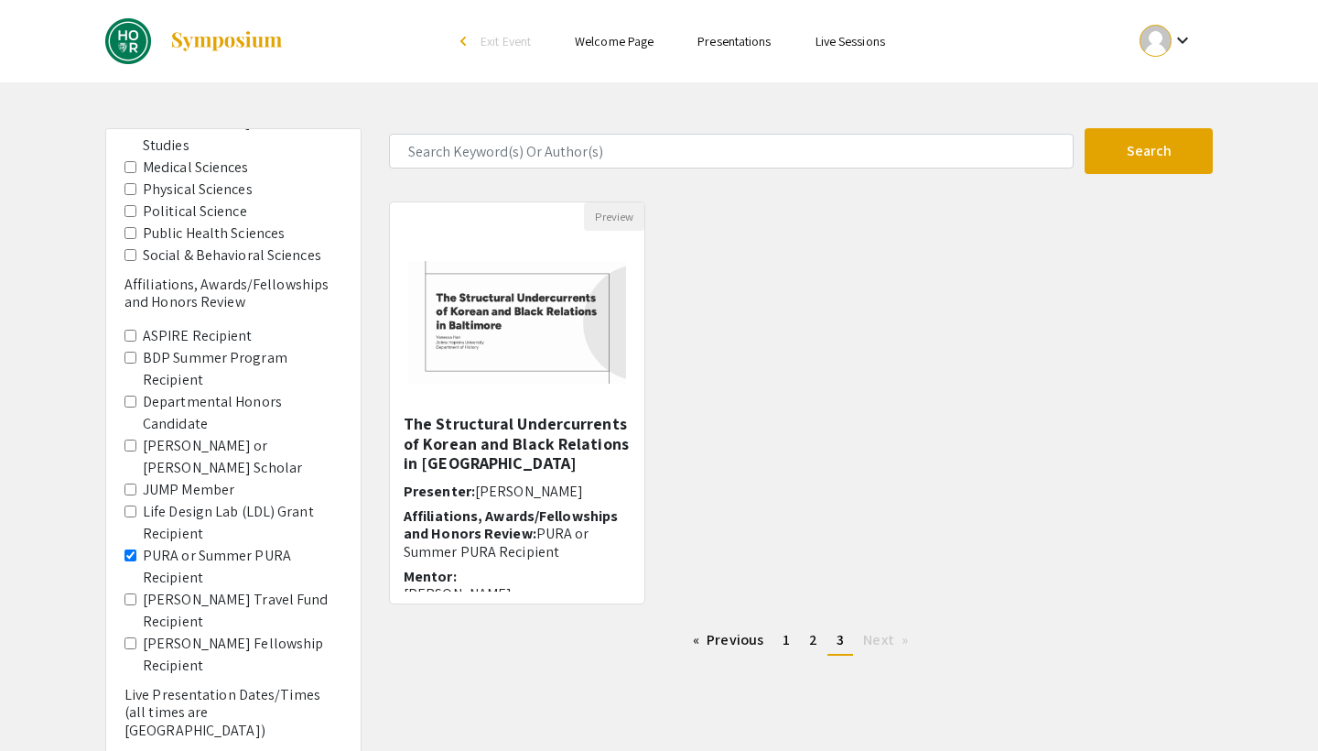
click at [189, 545] on label "PURA or Summer PURA Recipient" at bounding box center [243, 567] width 200 height 44
click at [136, 549] on Recipient "PURA or Summer PURA Recipient" at bounding box center [131, 555] width 12 height 12
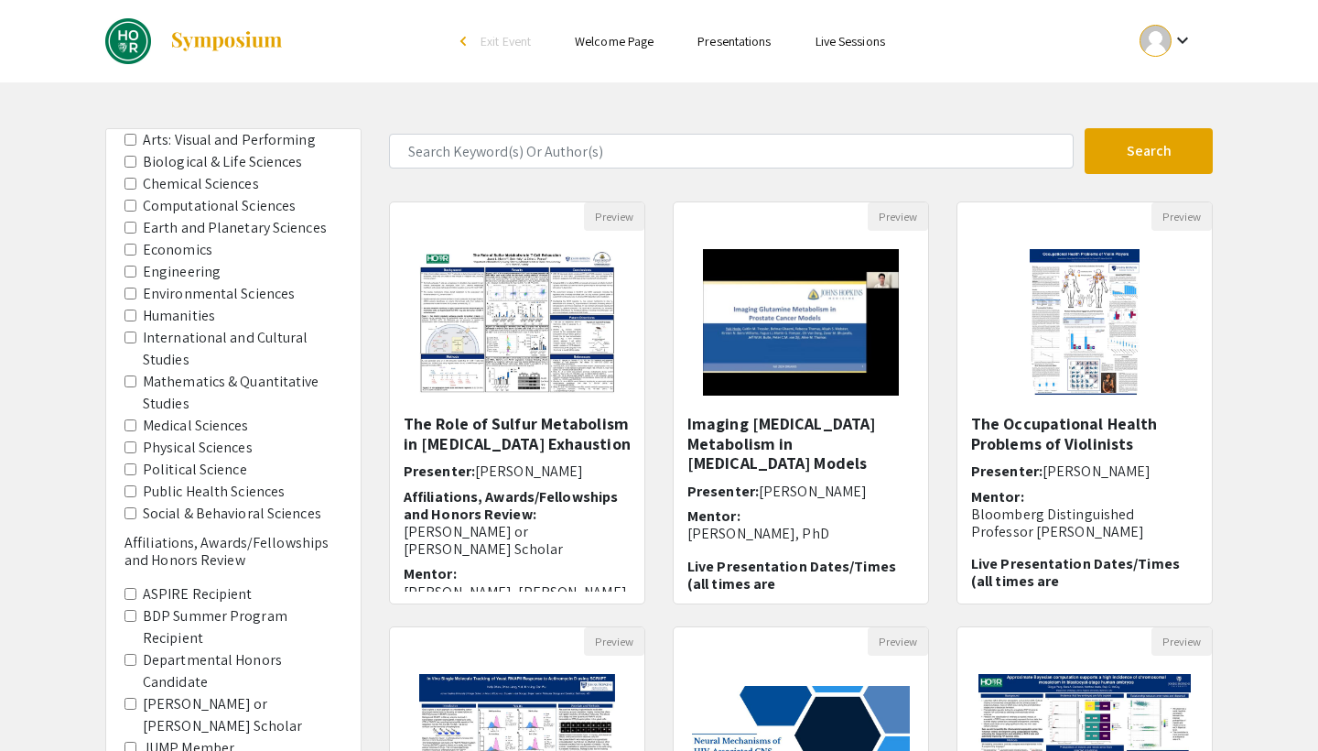
click at [225, 376] on label "Mathematics & Quantitative Studies" at bounding box center [243, 393] width 200 height 44
click at [136, 376] on Studies "Mathematics & Quantitative Studies" at bounding box center [131, 381] width 12 height 12
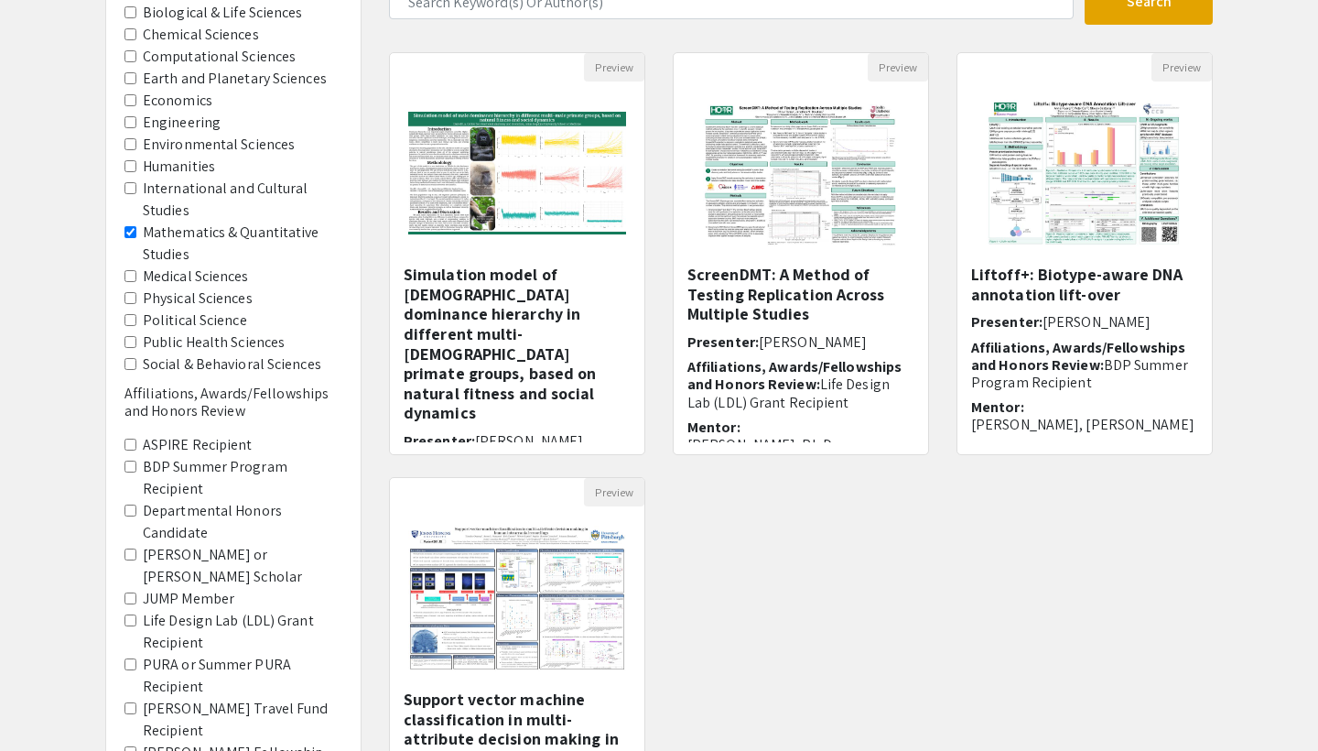
scroll to position [261, 0]
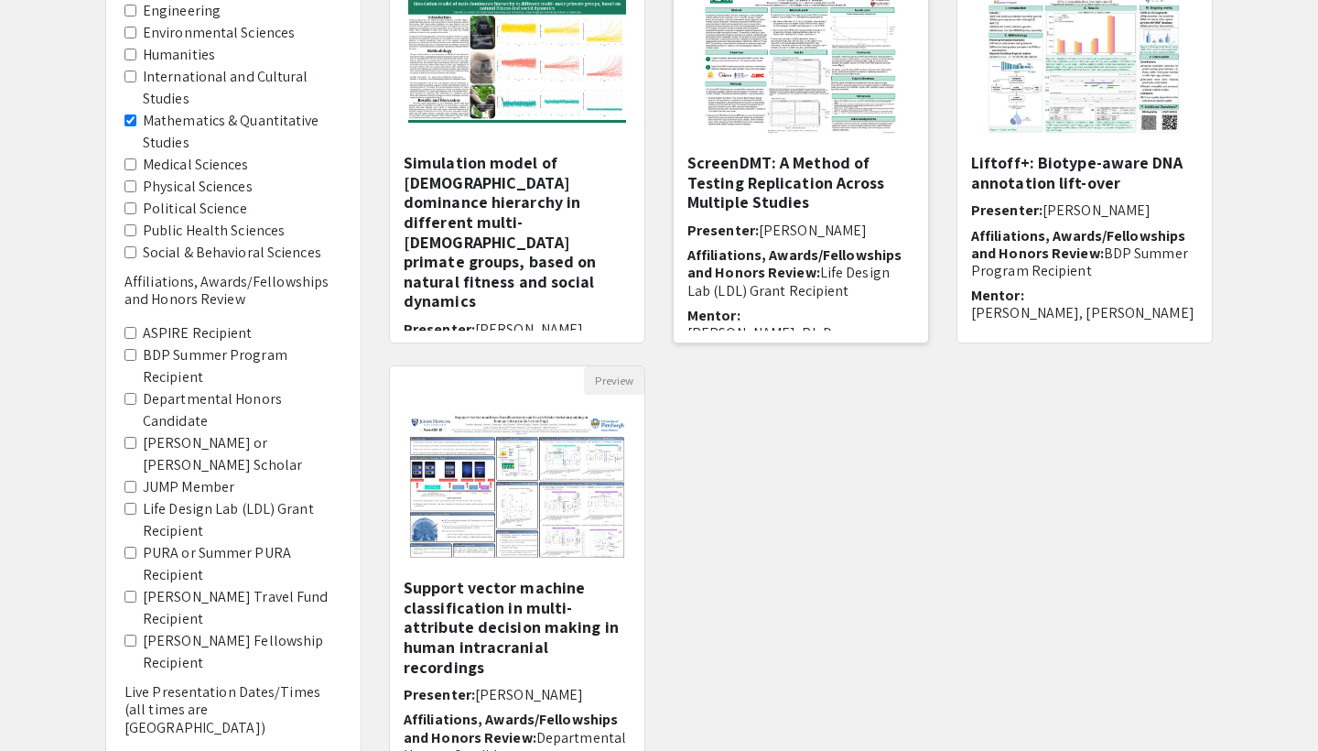
click at [798, 167] on h5 "ScreenDMT: A Method of Testing Replication Across Multiple Studies" at bounding box center [801, 183] width 227 height 60
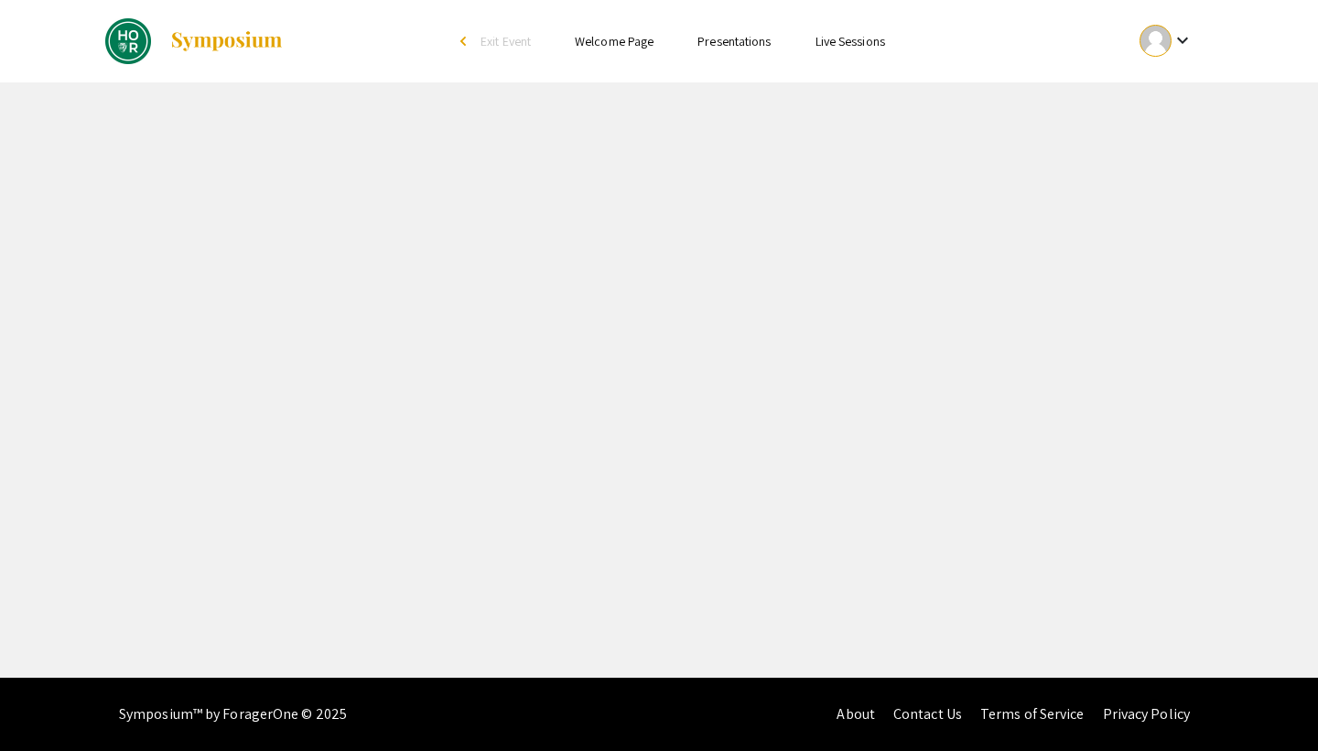
select select "custom"
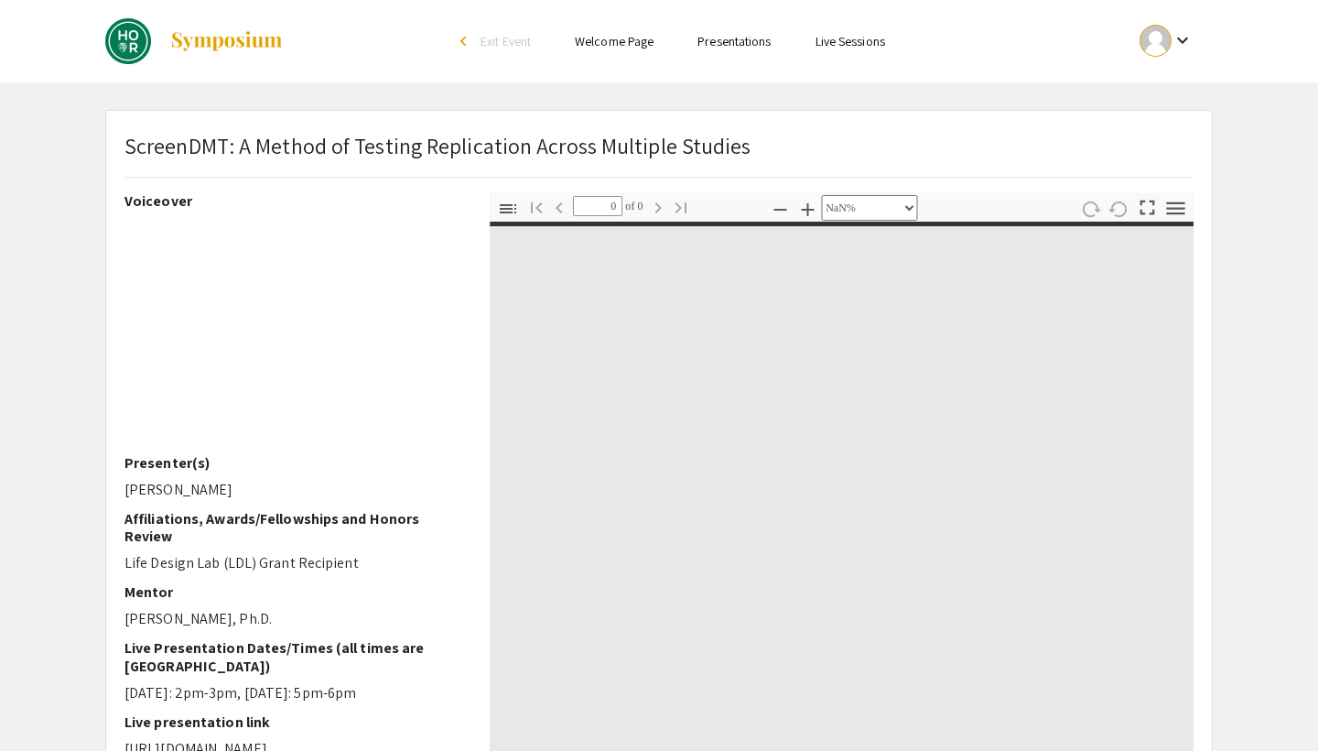
type input "1"
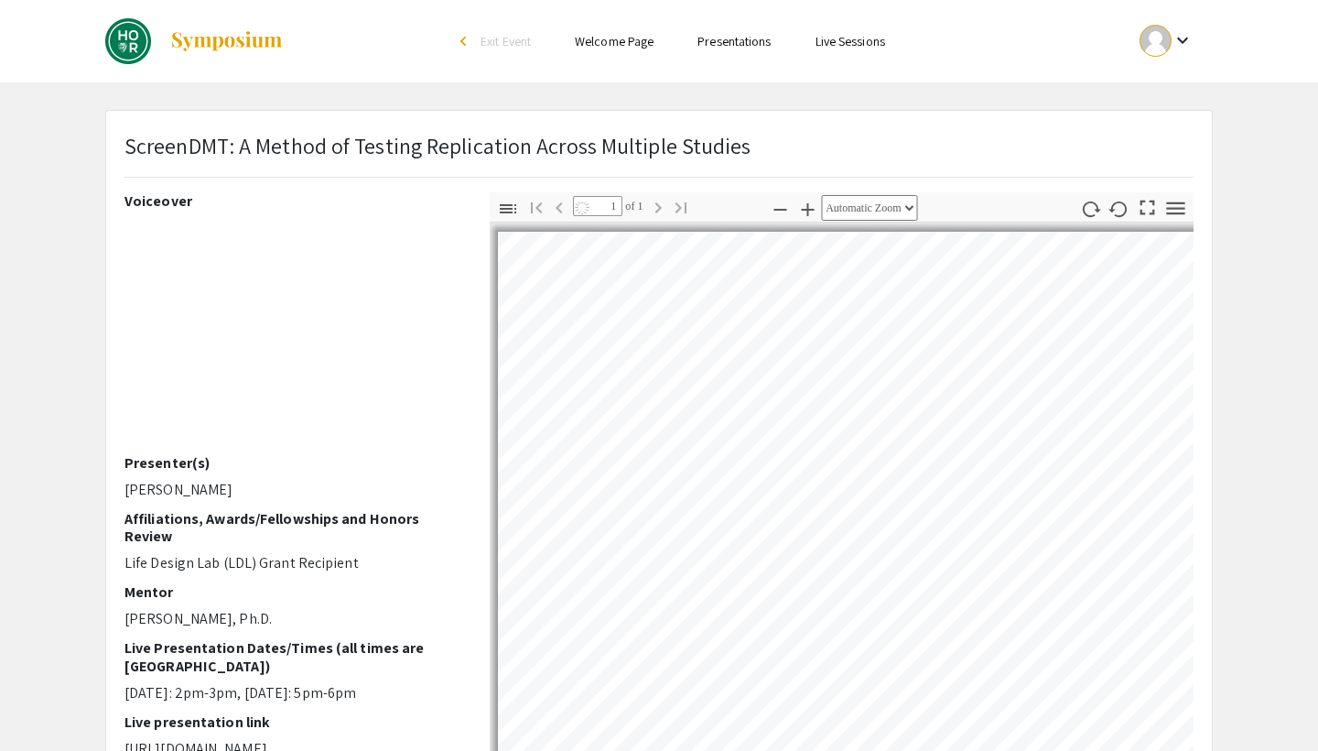
select select "auto"
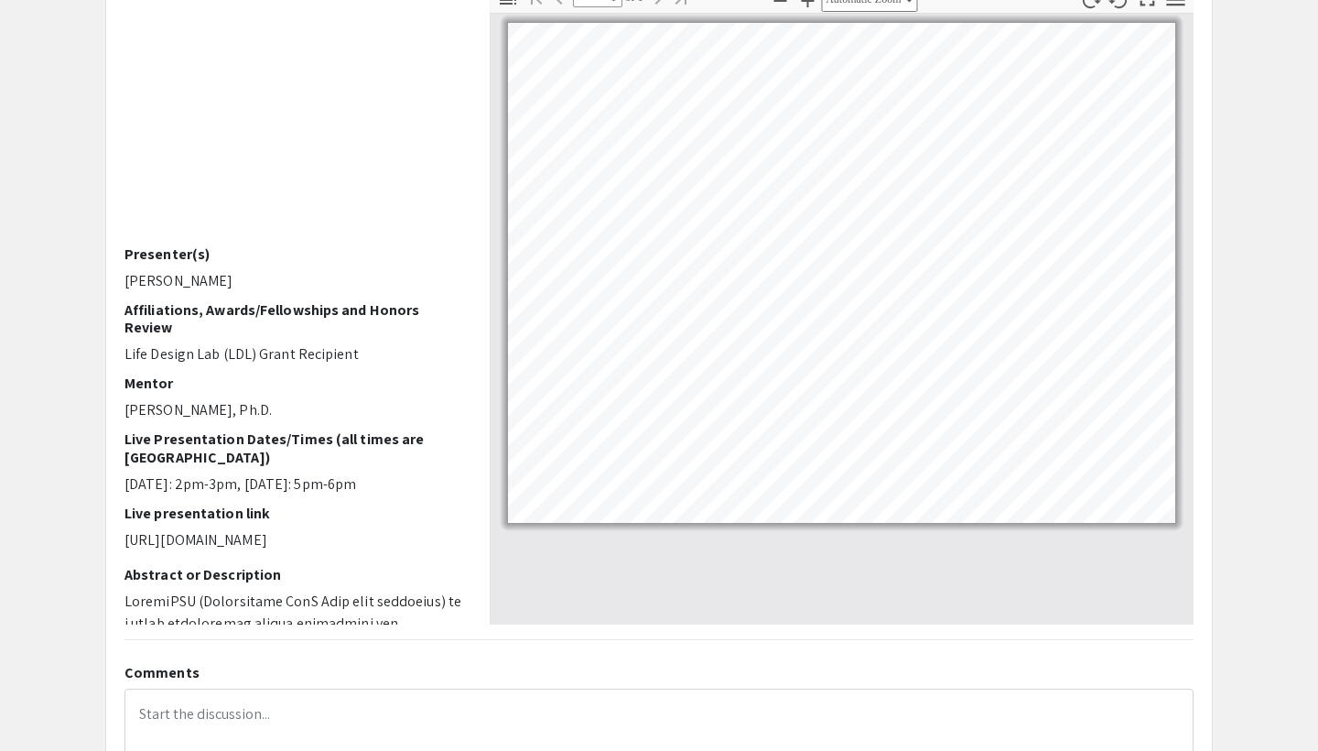
scroll to position [225, 0]
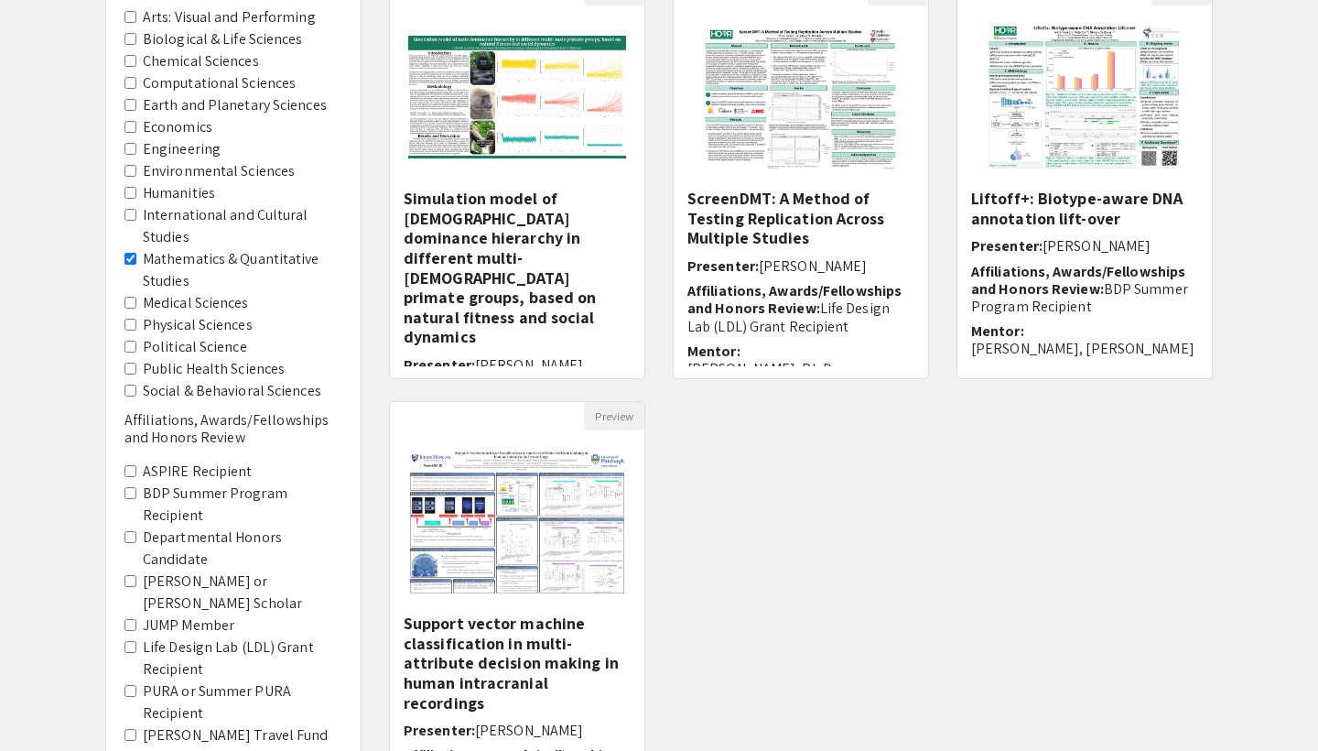
scroll to position [261, 0]
